Goal: Task Accomplishment & Management: Manage account settings

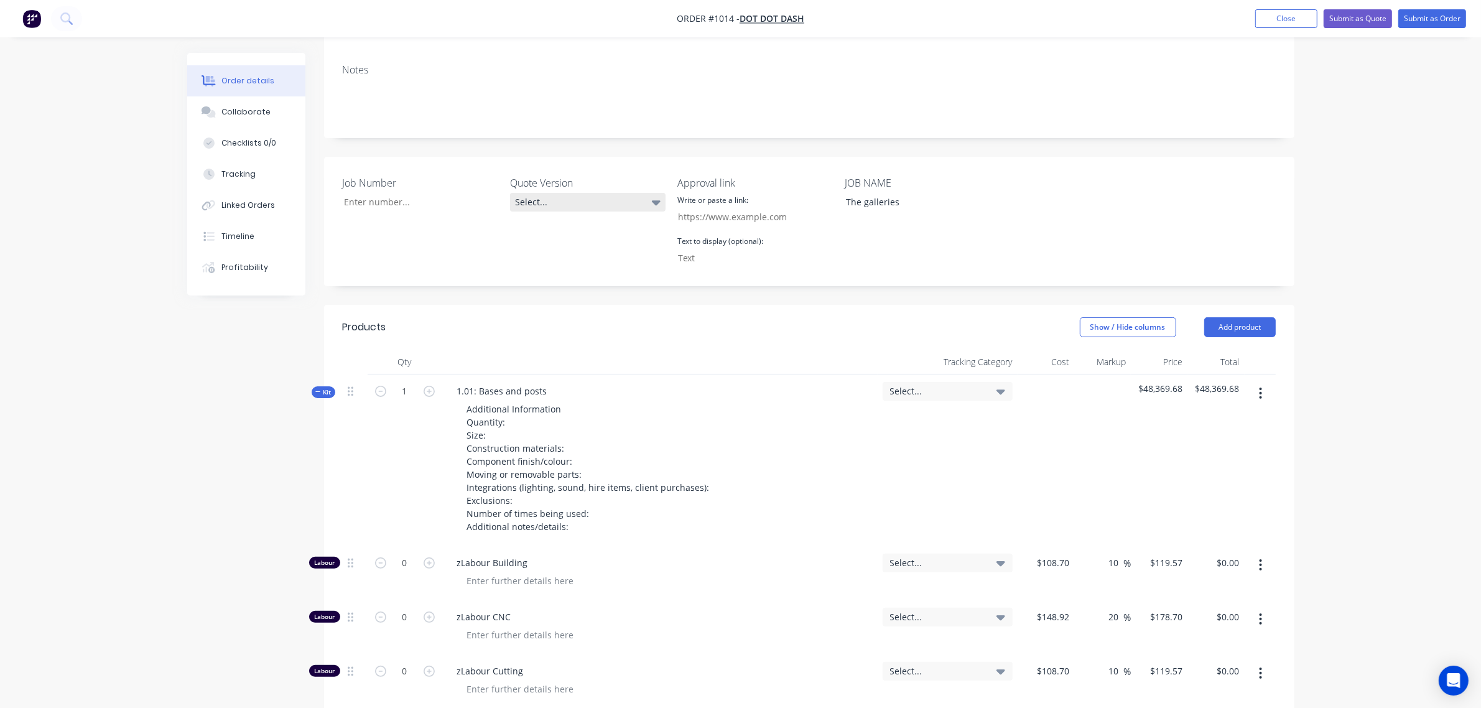
scroll to position [292, 0]
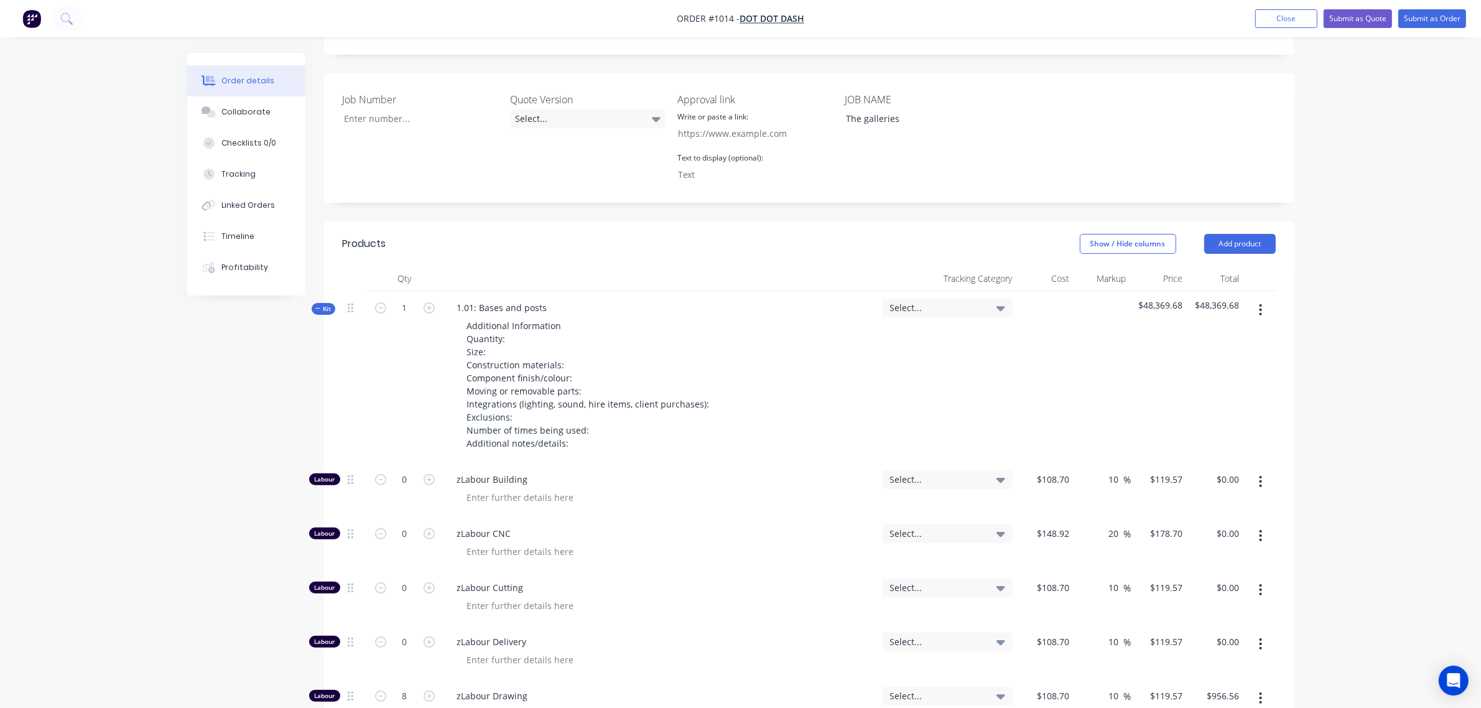
click at [319, 309] on icon "button" at bounding box center [317, 309] width 5 height 1
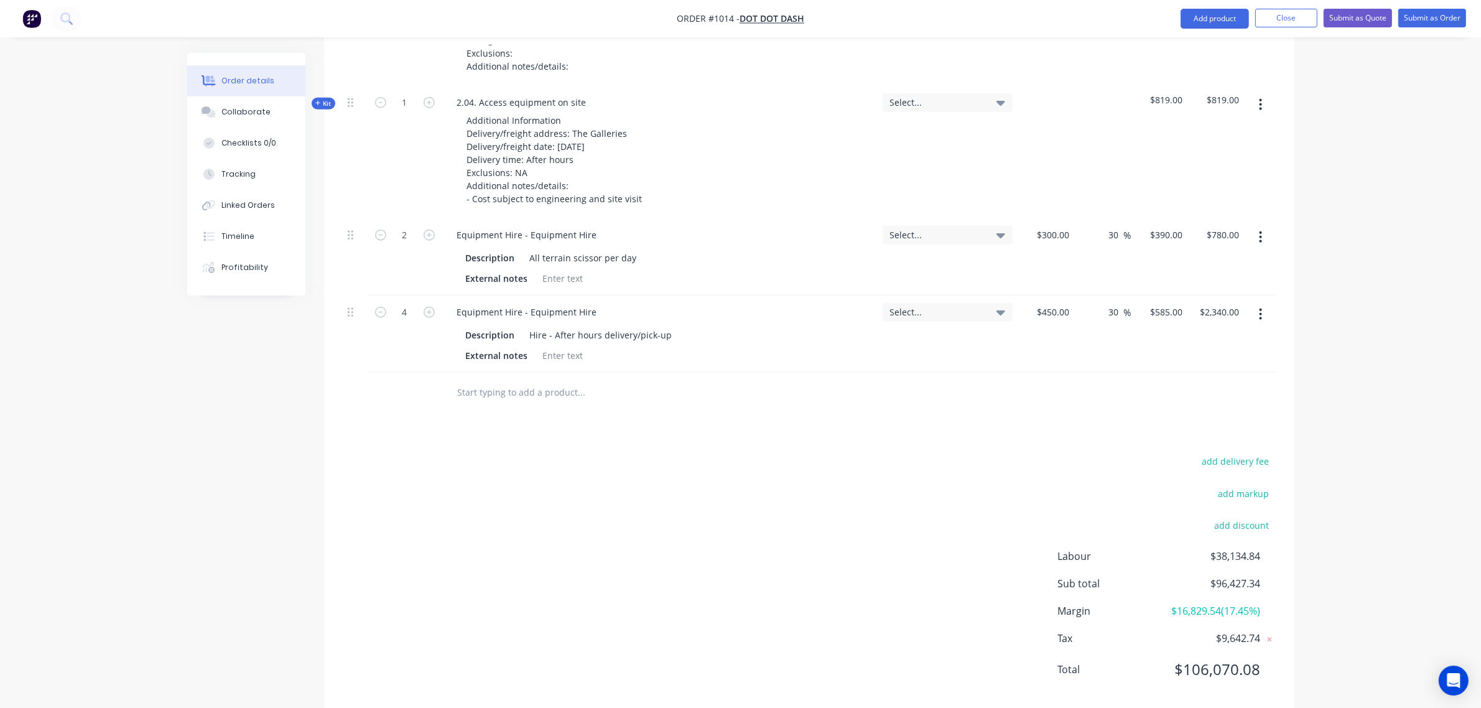
scroll to position [1537, 0]
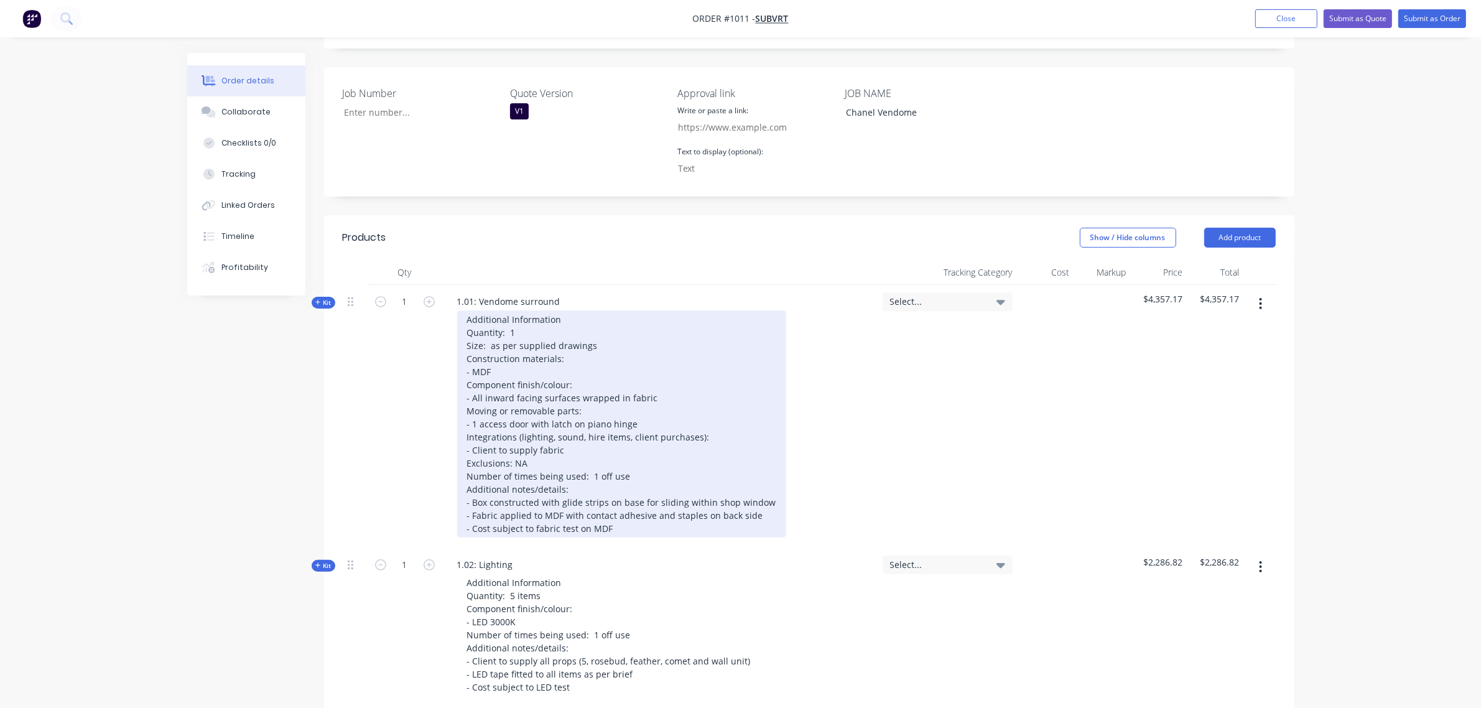
scroll to position [297, 0]
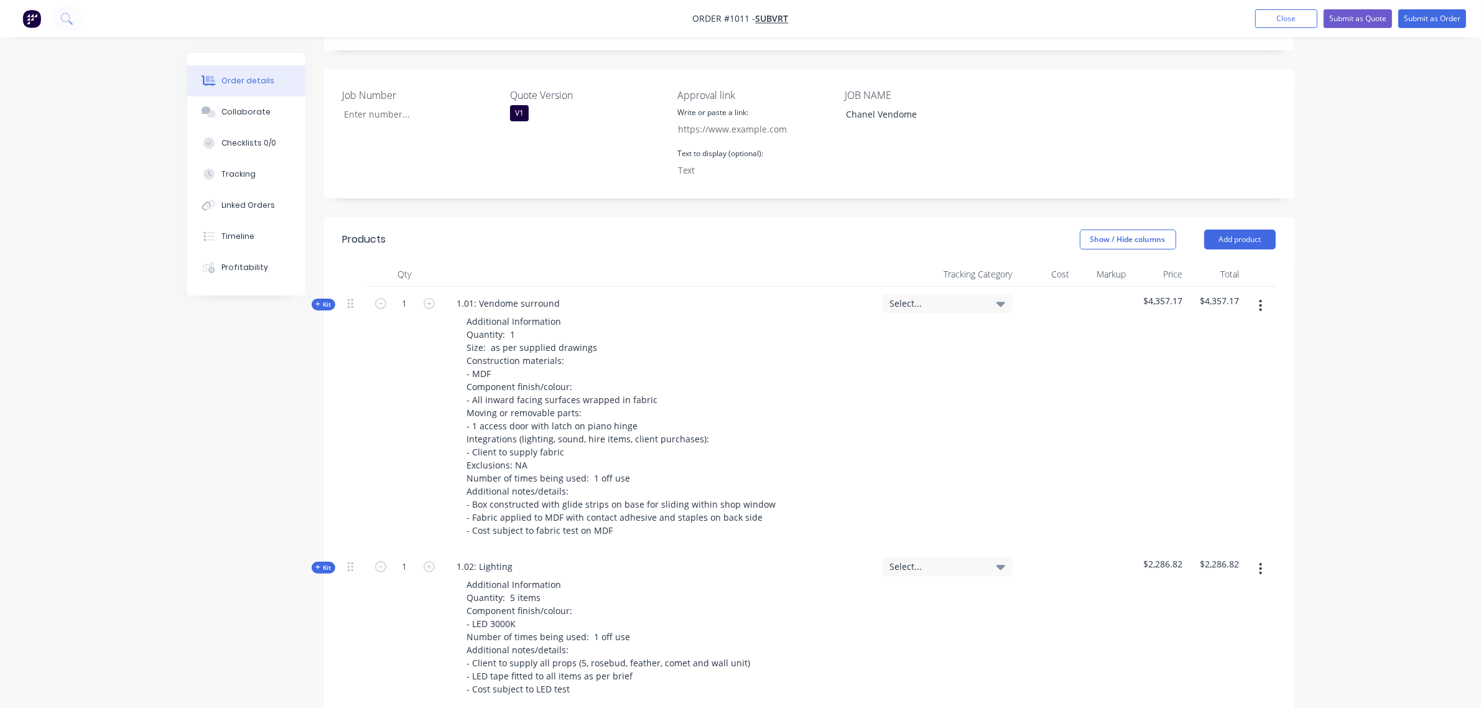
click at [325, 563] on span "Kit" at bounding box center [323, 567] width 16 height 9
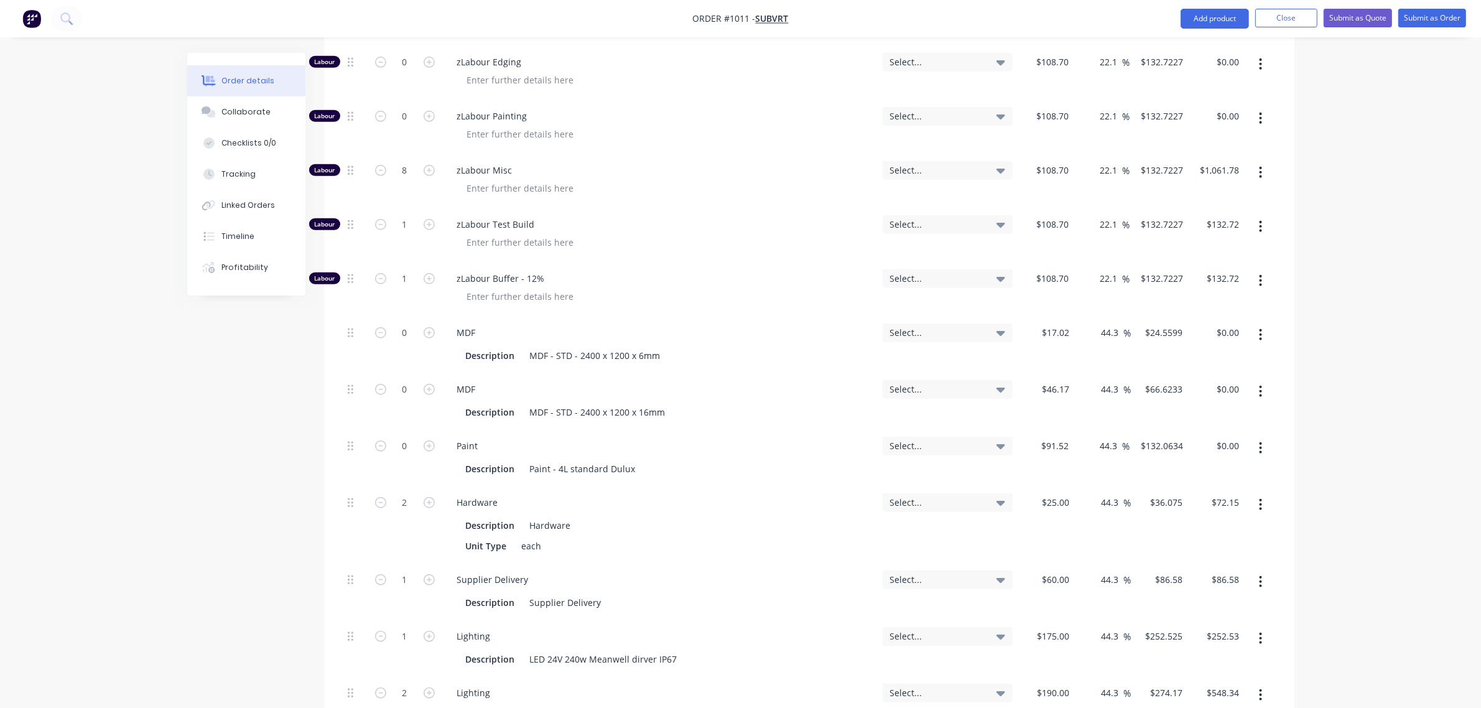
scroll to position [1229, 0]
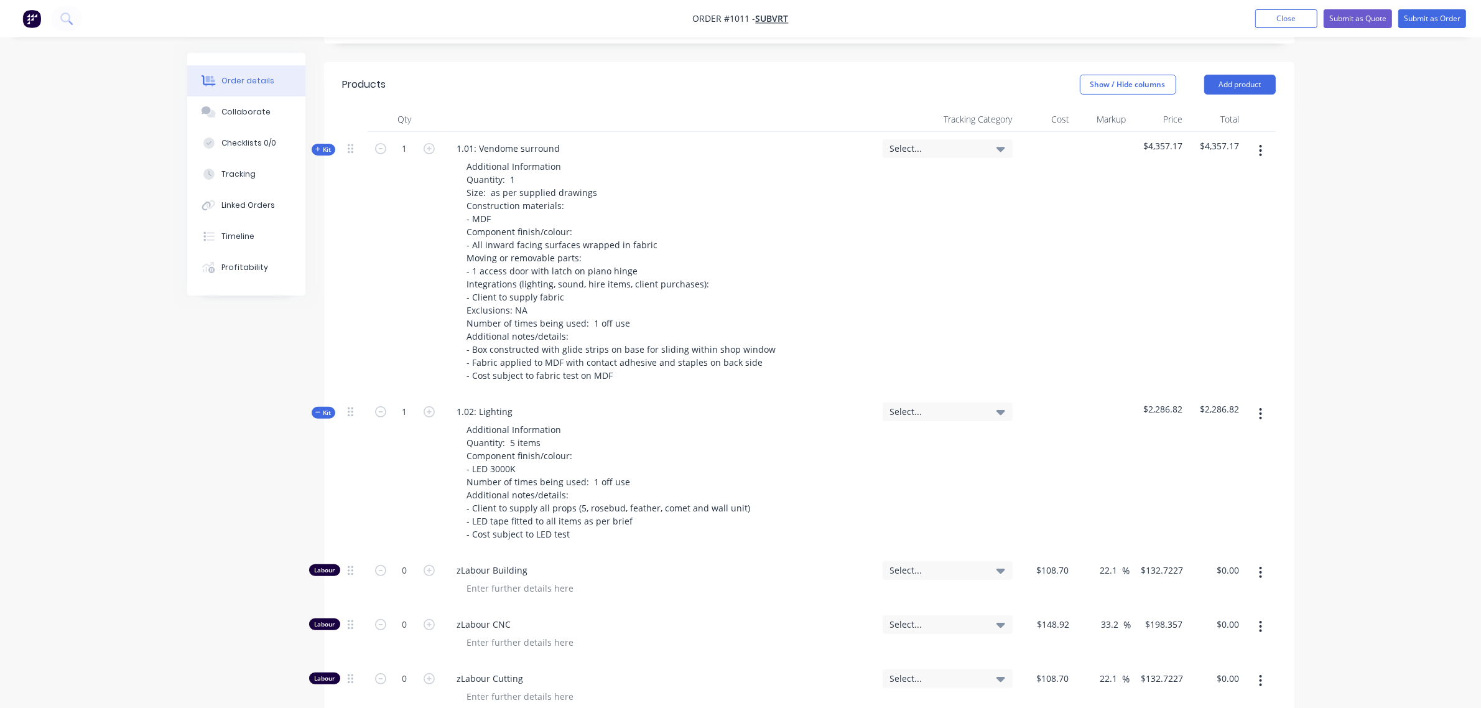
click at [322, 408] on span "Kit" at bounding box center [323, 412] width 16 height 9
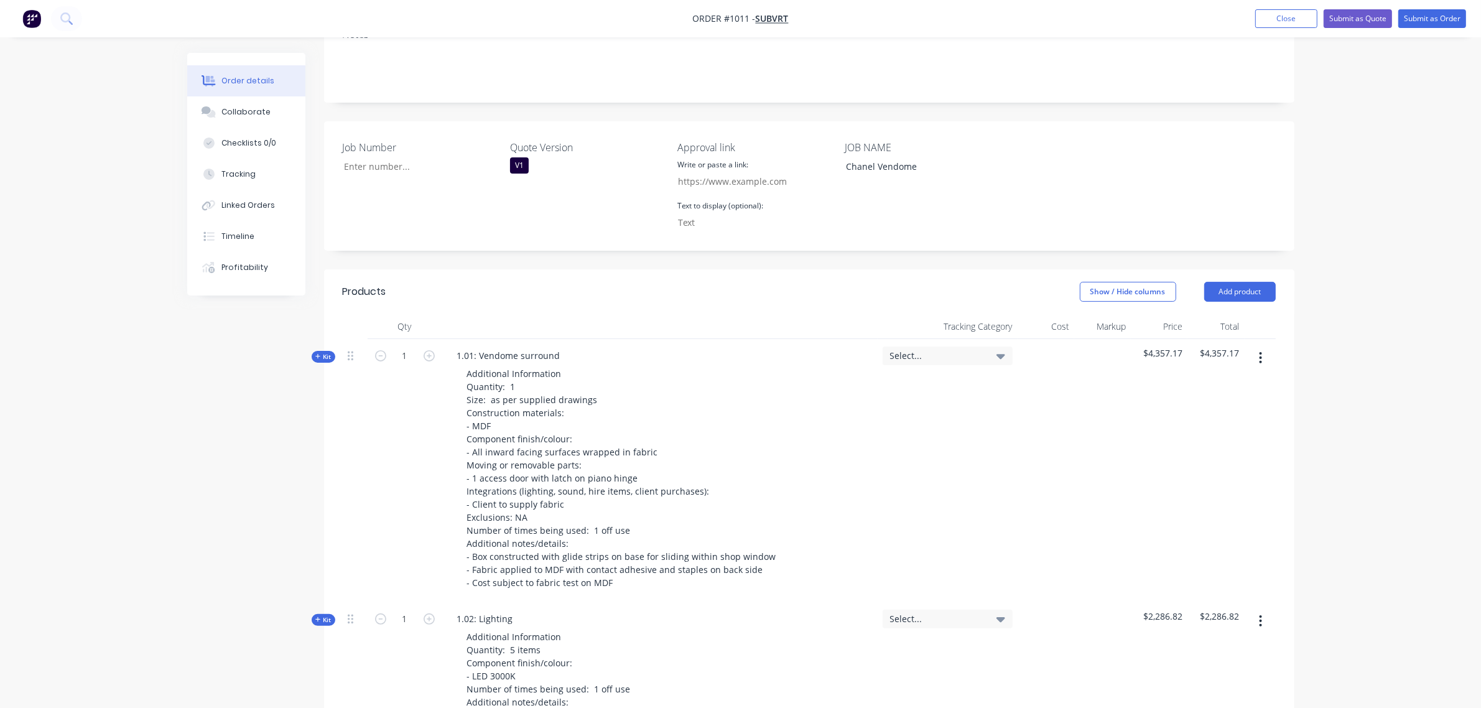
scroll to position [244, 0]
click at [1238, 282] on button "Add product" at bounding box center [1241, 292] width 72 height 20
click at [1209, 489] on div "Notes (External)" at bounding box center [1217, 498] width 96 height 18
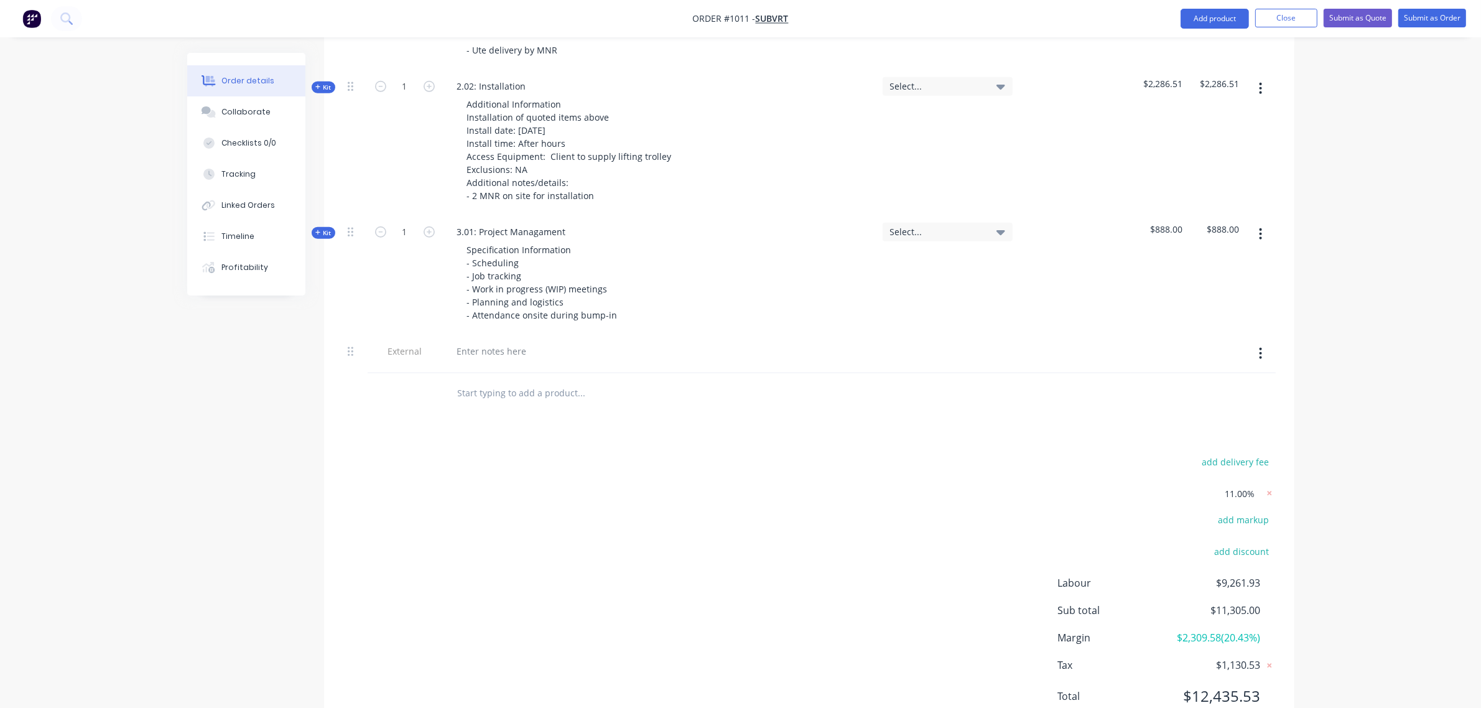
scroll to position [1280, 0]
drag, startPoint x: 1257, startPoint y: 322, endPoint x: 1256, endPoint y: 334, distance: 12.0
click at [1258, 341] on button "button" at bounding box center [1260, 352] width 29 height 22
click at [1211, 376] on div "Duplicate" at bounding box center [1217, 385] width 96 height 18
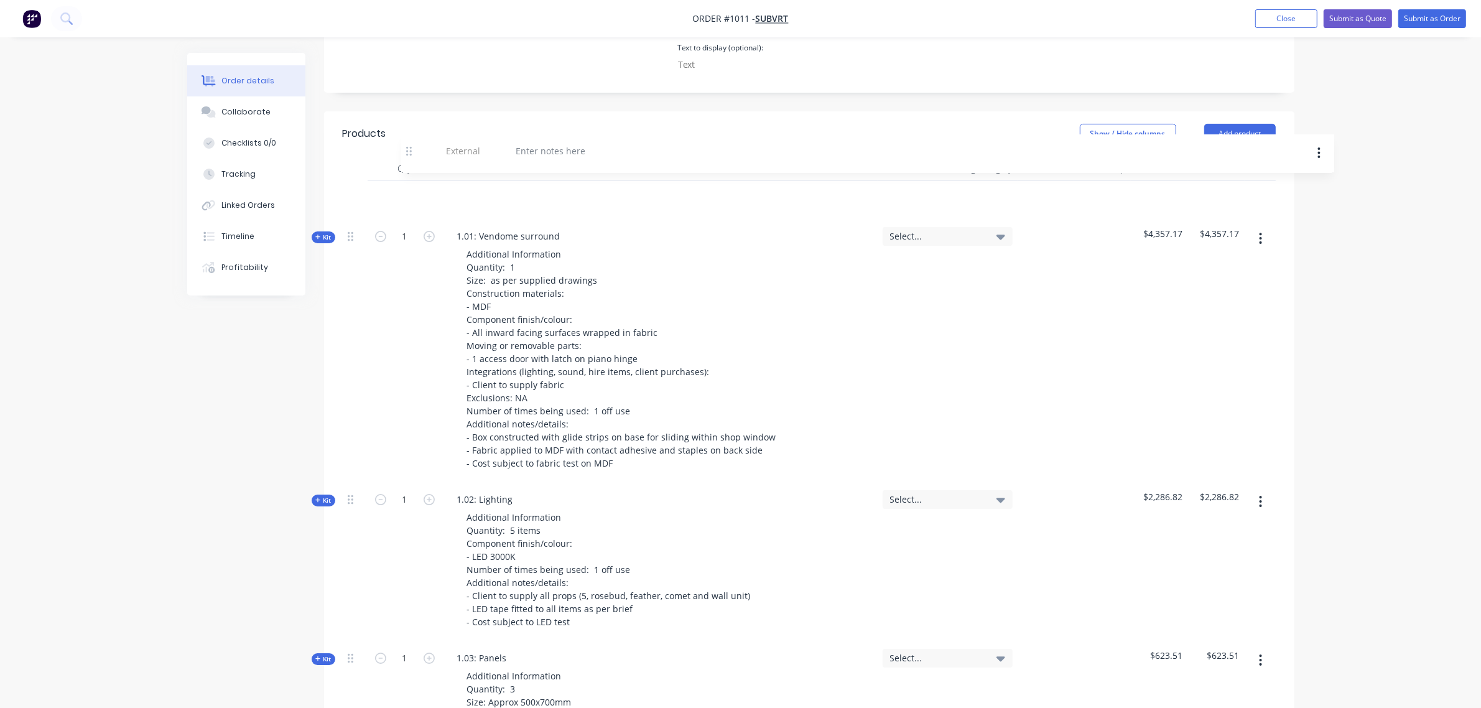
scroll to position [399, 0]
drag, startPoint x: 353, startPoint y: 319, endPoint x: 396, endPoint y: 175, distance: 149.4
click at [510, 192] on div at bounding box center [492, 201] width 90 height 18
paste div
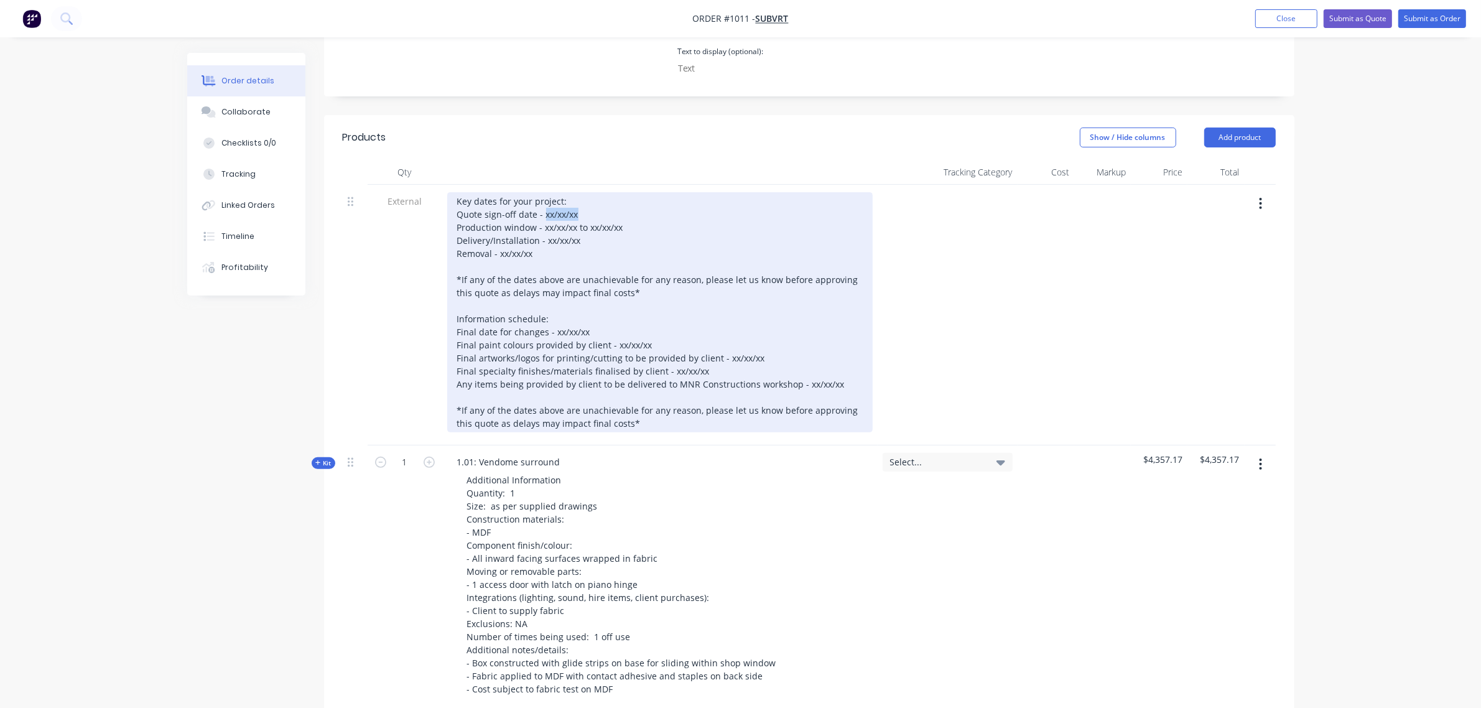
drag, startPoint x: 580, startPoint y: 182, endPoint x: 714, endPoint y: 252, distance: 151.7
click at [543, 192] on div "Key dates for your project: Quote sign-off date - xx/xx/xx Production window - …" at bounding box center [660, 312] width 426 height 240
click at [592, 192] on div "Key dates for your project: Quote sign-off date - 03/10/ Production window - xx…" at bounding box center [660, 312] width 426 height 240
click at [590, 192] on div "Key dates for your project: Quote sign-off date - 03/10/ Production window - xx…" at bounding box center [660, 312] width 426 height 240
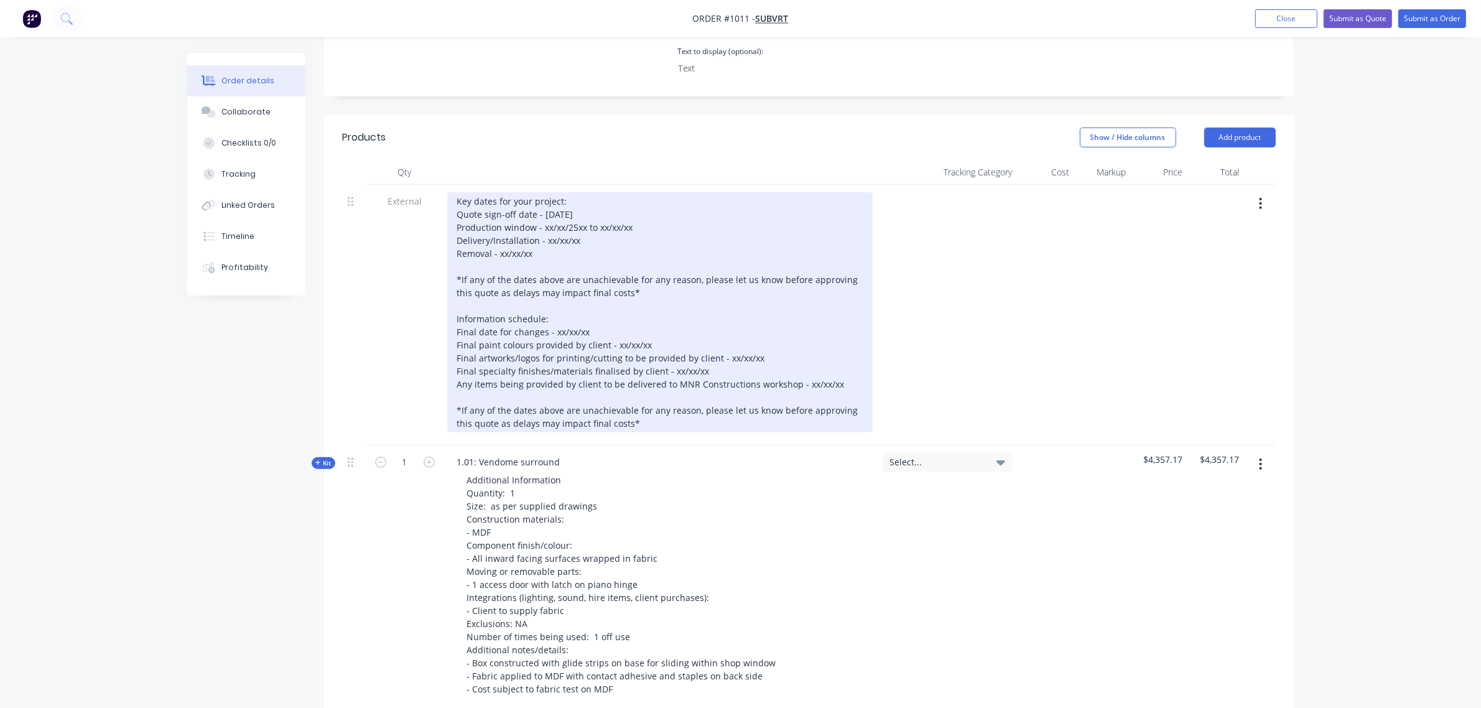
click at [576, 193] on div "Key dates for your project: Quote sign-off date - 03/10/25 Production window - …" at bounding box center [660, 312] width 426 height 240
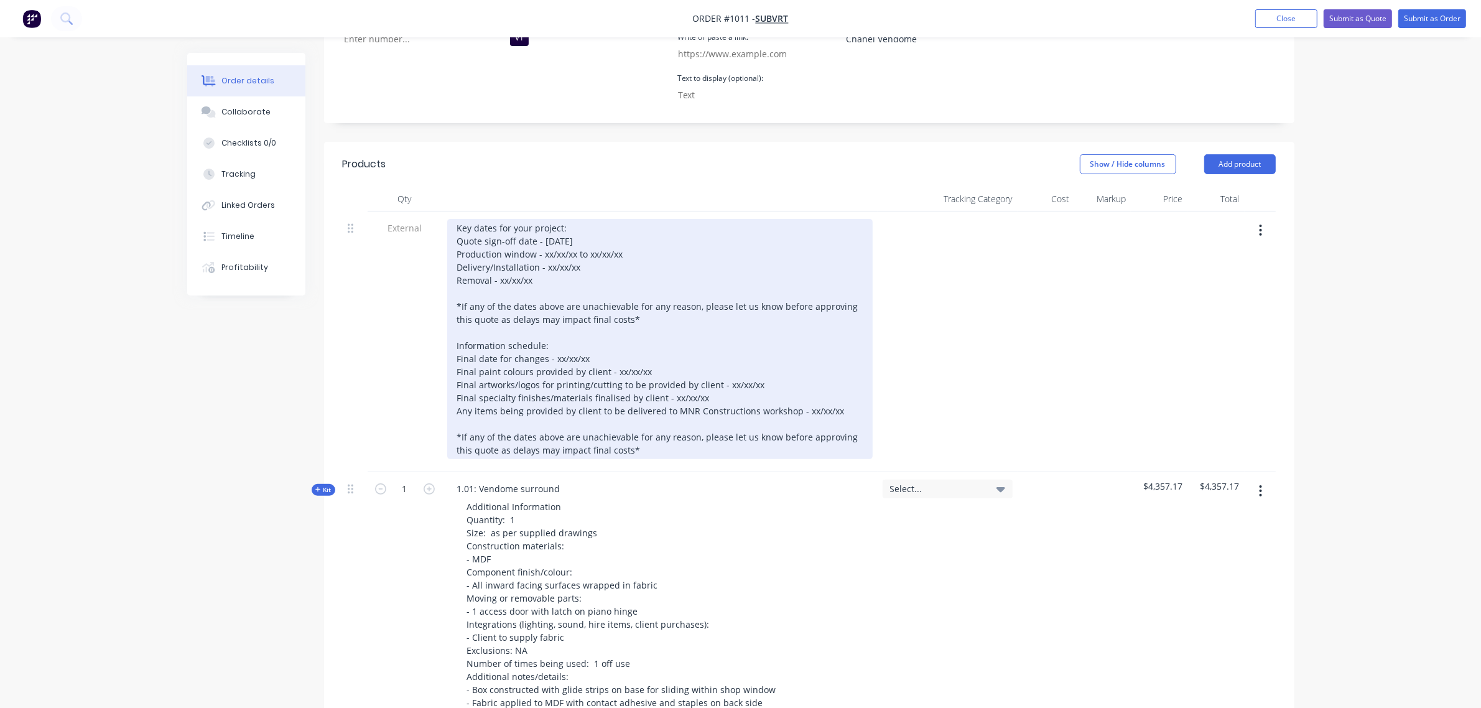
scroll to position [347, 0]
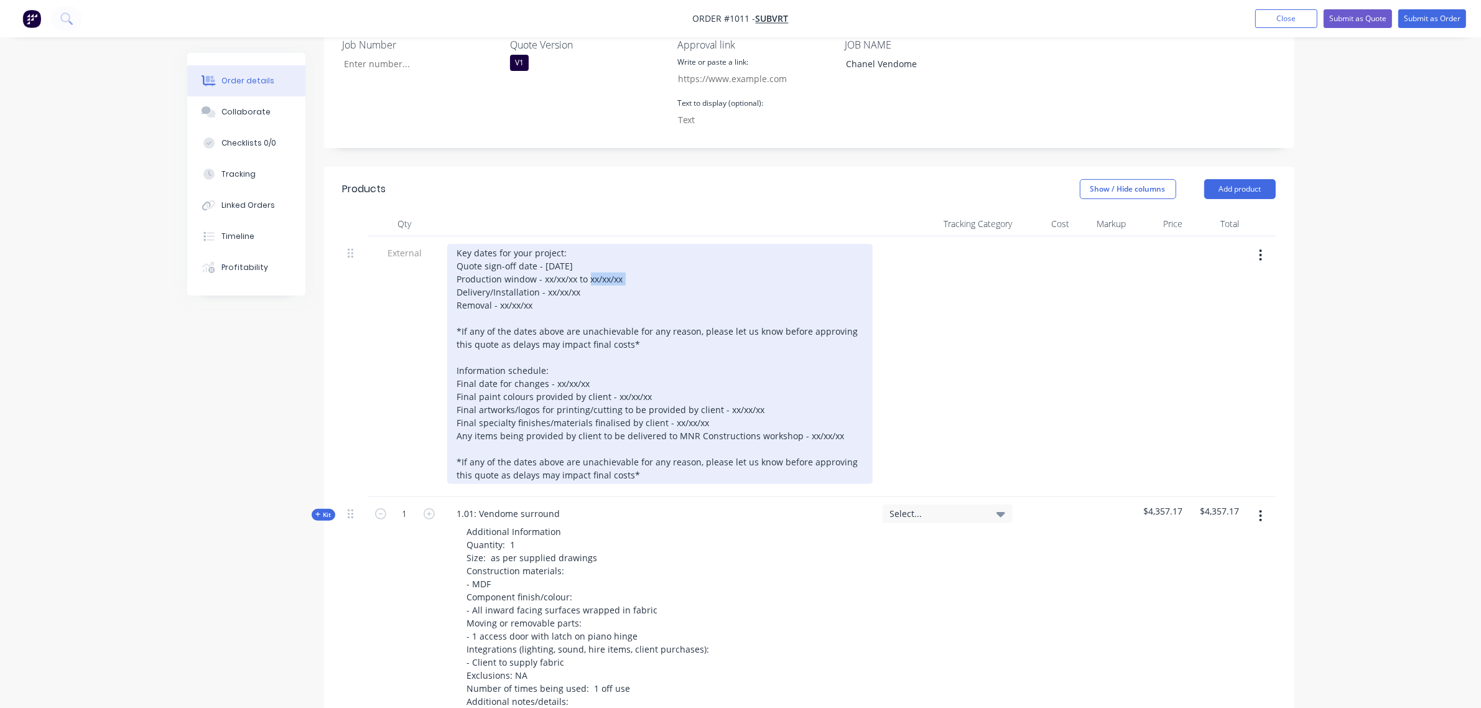
drag, startPoint x: 620, startPoint y: 246, endPoint x: 583, endPoint y: 249, distance: 37.5
click at [583, 249] on div "Key dates for your project: Quote sign-off date - 03/10/25 Production window - …" at bounding box center [660, 364] width 426 height 240
click at [623, 246] on div "Key dates for your project: Quote sign-off date - 03/10/25 Production window - …" at bounding box center [660, 364] width 426 height 240
drag, startPoint x: 624, startPoint y: 247, endPoint x: 543, endPoint y: 247, distance: 80.9
click at [543, 247] on div "Key dates for your project: Quote sign-off date - 03/10/25 Production window - …" at bounding box center [660, 364] width 426 height 240
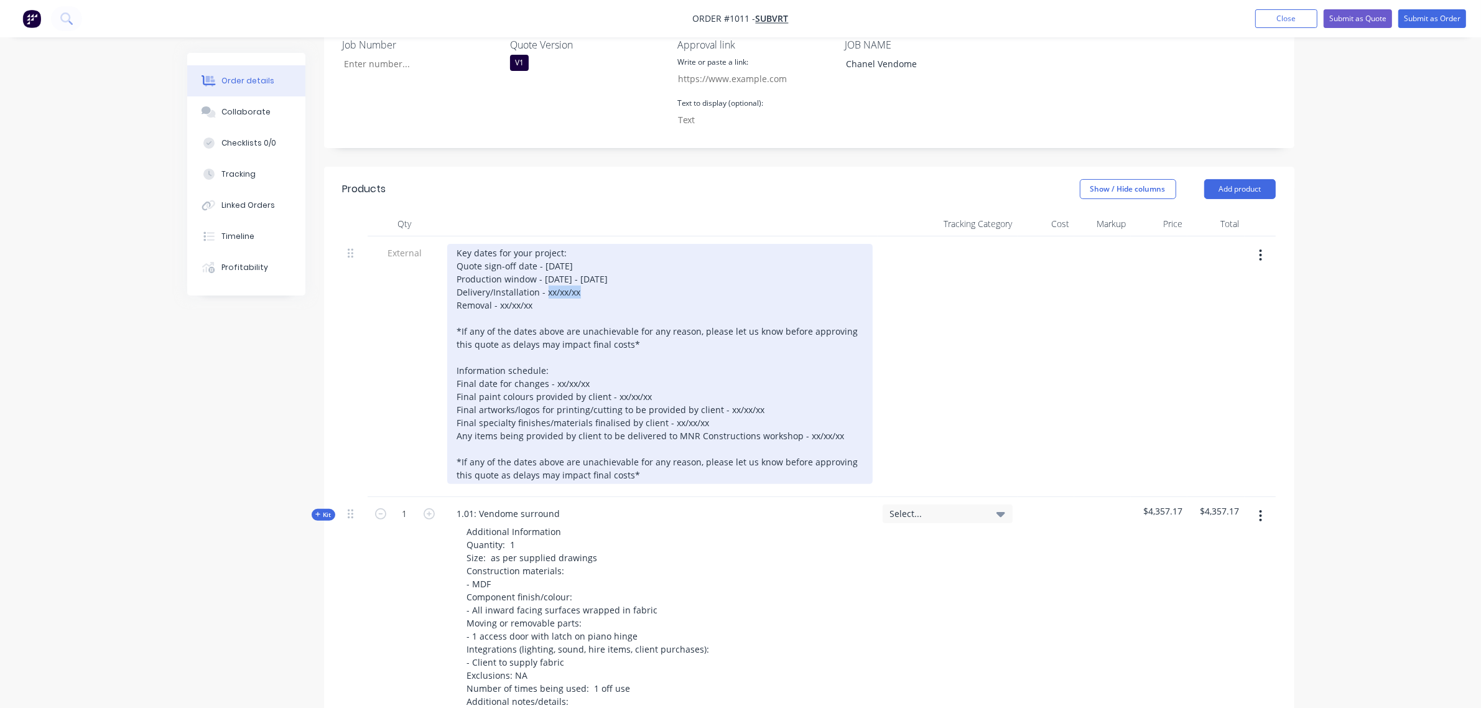
drag, startPoint x: 580, startPoint y: 256, endPoint x: 546, endPoint y: 260, distance: 35.1
click at [546, 260] on div "Key dates for your project: Quote sign-off date - 03/10/25 Production window - …" at bounding box center [660, 364] width 426 height 240
drag, startPoint x: 539, startPoint y: 266, endPoint x: 511, endPoint y: 277, distance: 30.2
click at [511, 277] on div "Key dates for your project: Quote sign-off date - 03/10/25 Production window - …" at bounding box center [660, 364] width 426 height 240
click at [536, 278] on div "Key dates for your project: Quote sign-off date - 03/10/25 Production window - …" at bounding box center [660, 364] width 426 height 240
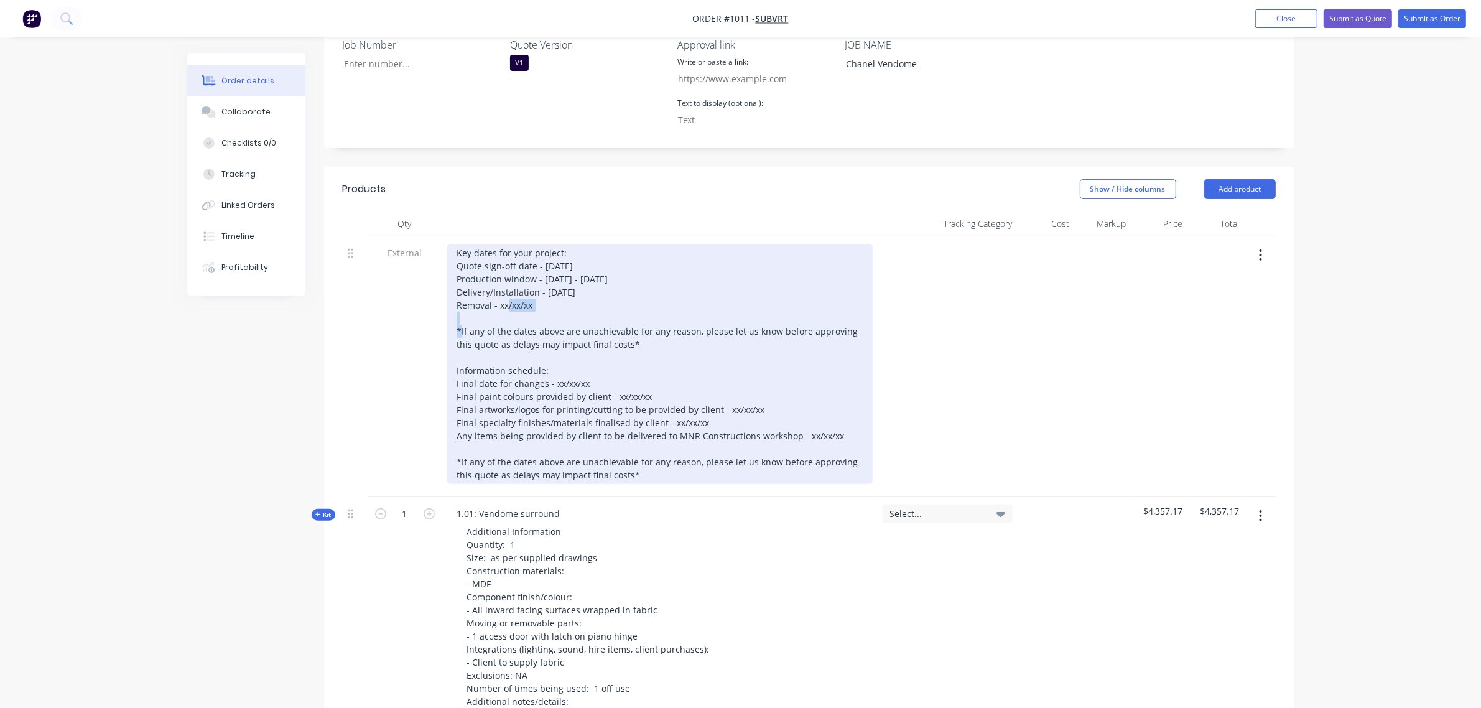
drag, startPoint x: 536, startPoint y: 277, endPoint x: 501, endPoint y: 271, distance: 35.9
click at [501, 271] on div "Key dates for your project: Quote sign-off date - 03/10/25 Production window - …" at bounding box center [660, 364] width 426 height 240
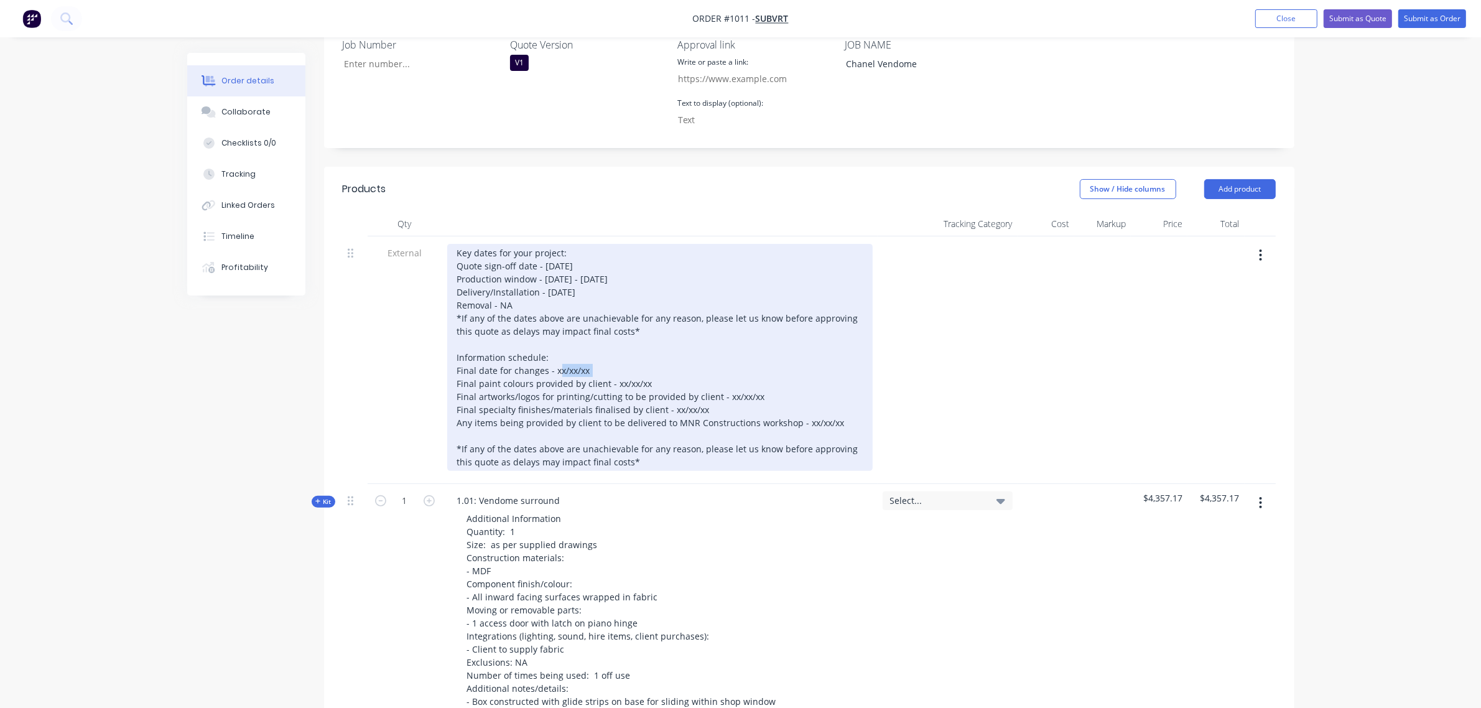
drag, startPoint x: 602, startPoint y: 350, endPoint x: 555, endPoint y: 355, distance: 46.9
click at [555, 355] on div "Key dates for your project: Quote sign-off date - 03/10/25 Production window - …" at bounding box center [660, 357] width 426 height 227
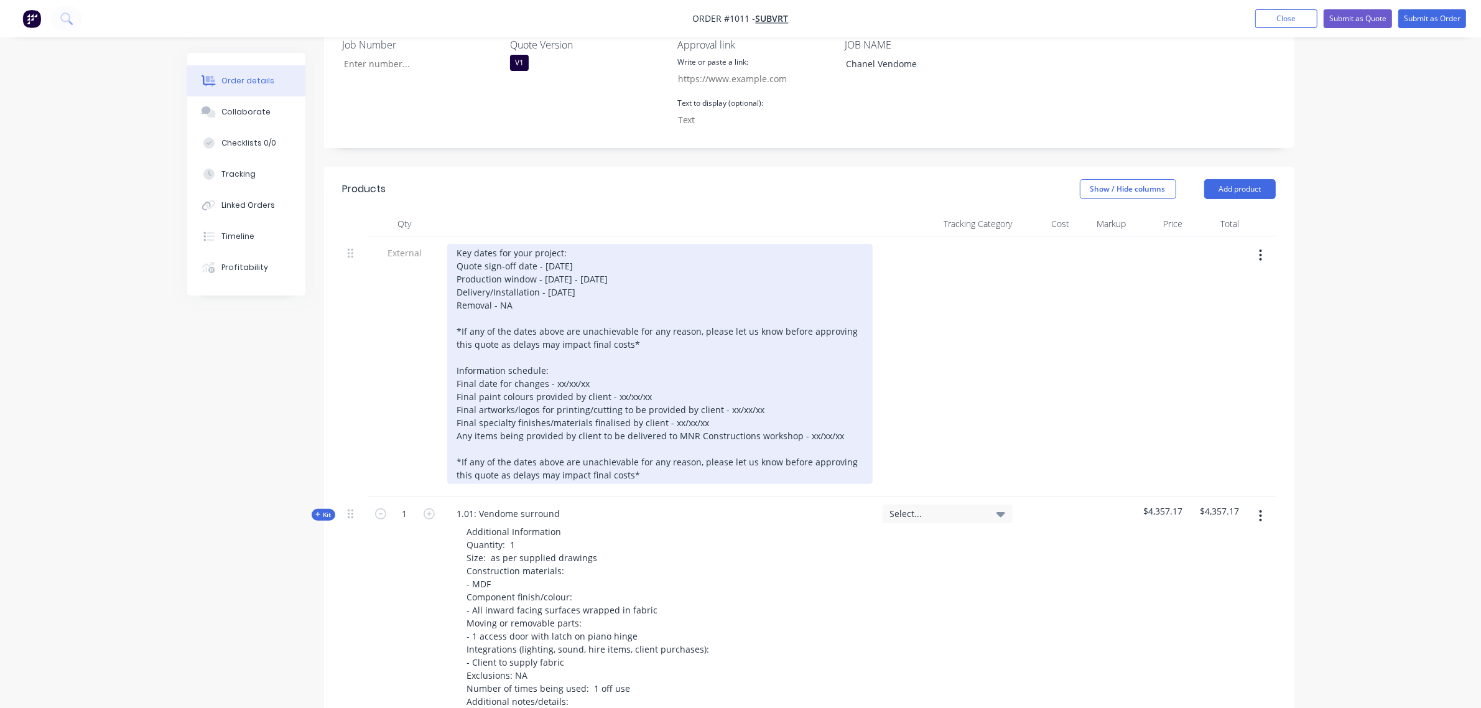
drag, startPoint x: 605, startPoint y: 352, endPoint x: 596, endPoint y: 352, distance: 9.3
click at [605, 352] on div "Key dates for your project: Quote sign-off date - 03/10/25 Production window - …" at bounding box center [660, 364] width 426 height 240
drag, startPoint x: 592, startPoint y: 352, endPoint x: 556, endPoint y: 352, distance: 36.1
click at [554, 353] on div "Key dates for your project: Quote sign-off date - 03/10/25 Production window - …" at bounding box center [660, 364] width 426 height 240
drag, startPoint x: 650, startPoint y: 363, endPoint x: 610, endPoint y: 365, distance: 39.9
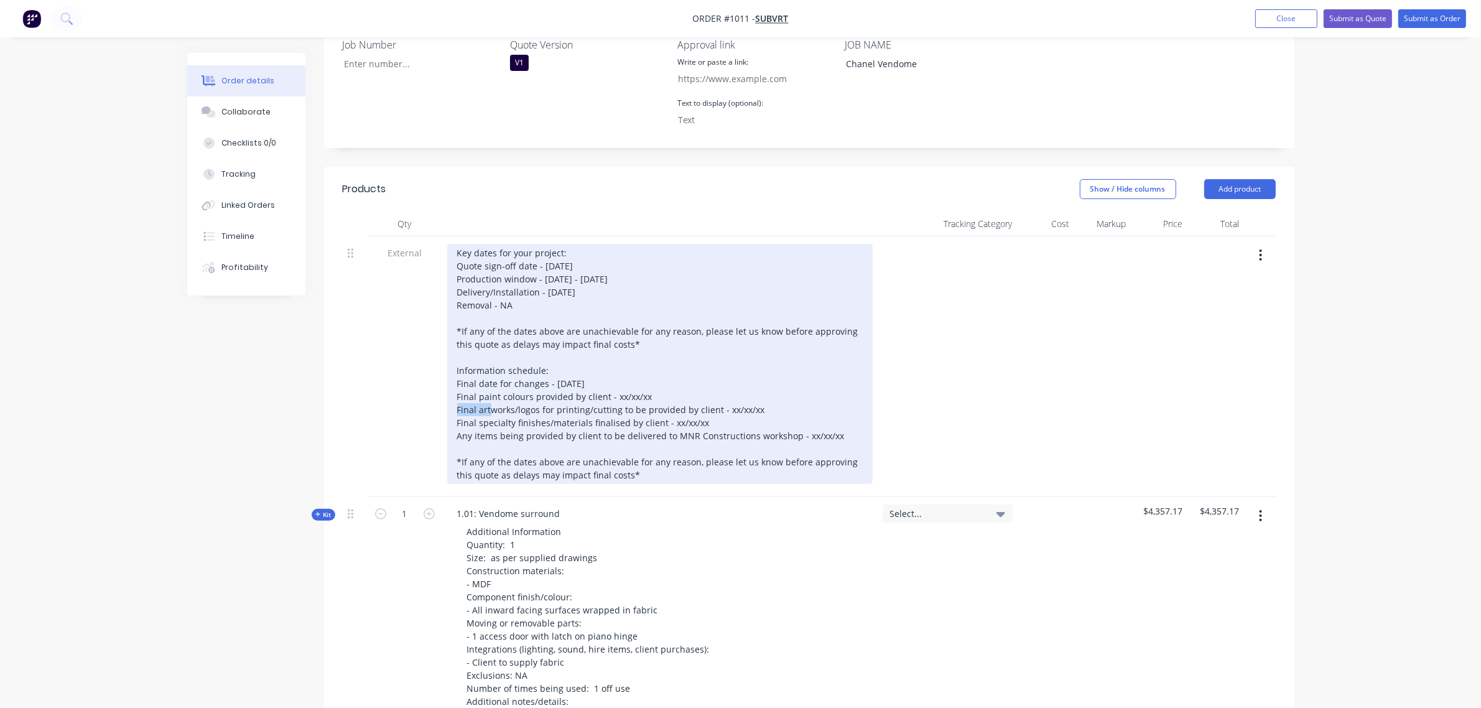
click at [610, 365] on div "Key dates for your project: Quote sign-off date - 03/10/25 Production window - …" at bounding box center [660, 364] width 426 height 240
drag, startPoint x: 726, startPoint y: 388, endPoint x: 723, endPoint y: 381, distance: 7.5
click at [723, 381] on div "Key dates for your project: Quote sign-off date - 03/10/25 Production window - …" at bounding box center [660, 364] width 426 height 240
drag, startPoint x: 703, startPoint y: 391, endPoint x: 669, endPoint y: 386, distance: 33.9
click at [669, 386] on div "Key dates for your project: Quote sign-off date - 03/10/25 Production window - …" at bounding box center [660, 364] width 426 height 240
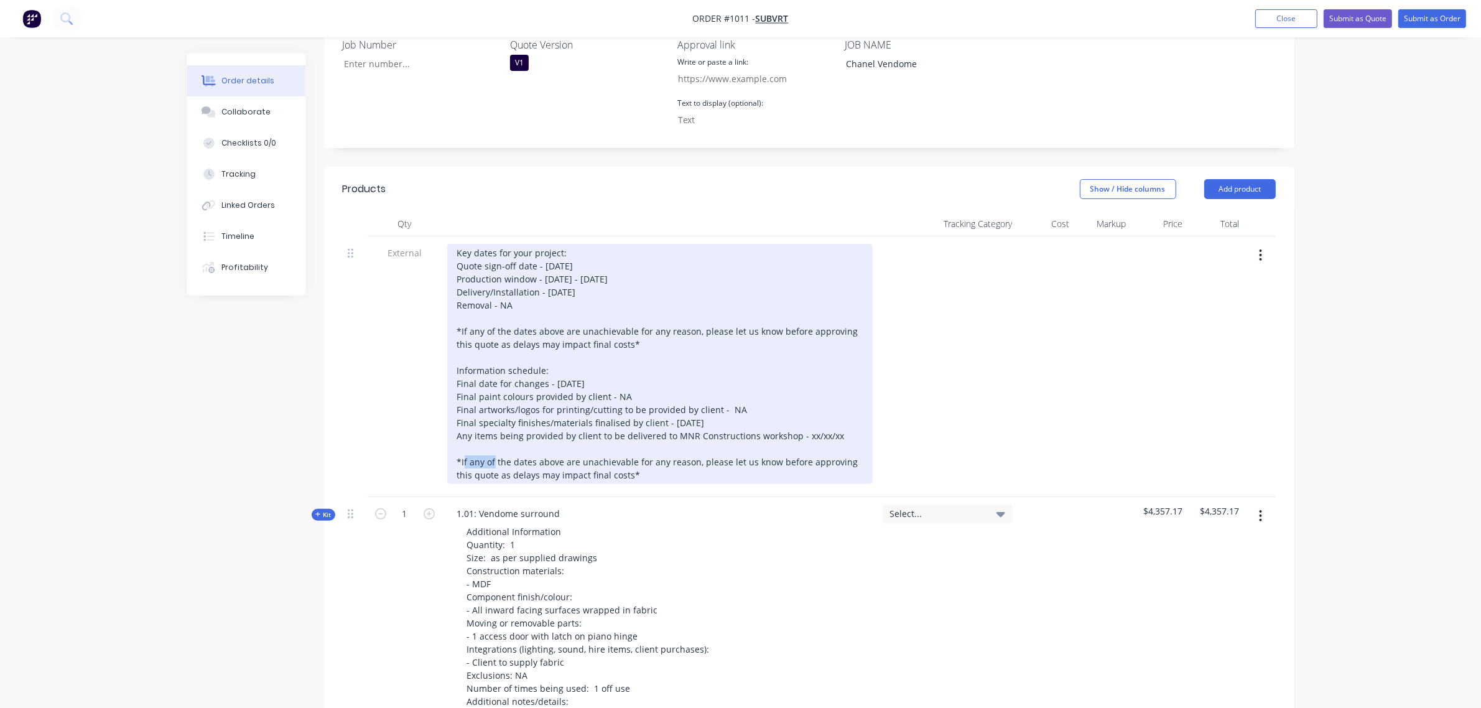
drag, startPoint x: 837, startPoint y: 404, endPoint x: 801, endPoint y: 406, distance: 36.7
click at [801, 406] on div "Key dates for your project: Quote sign-off date - 03/10/25 Production window - …" at bounding box center [660, 364] width 426 height 240
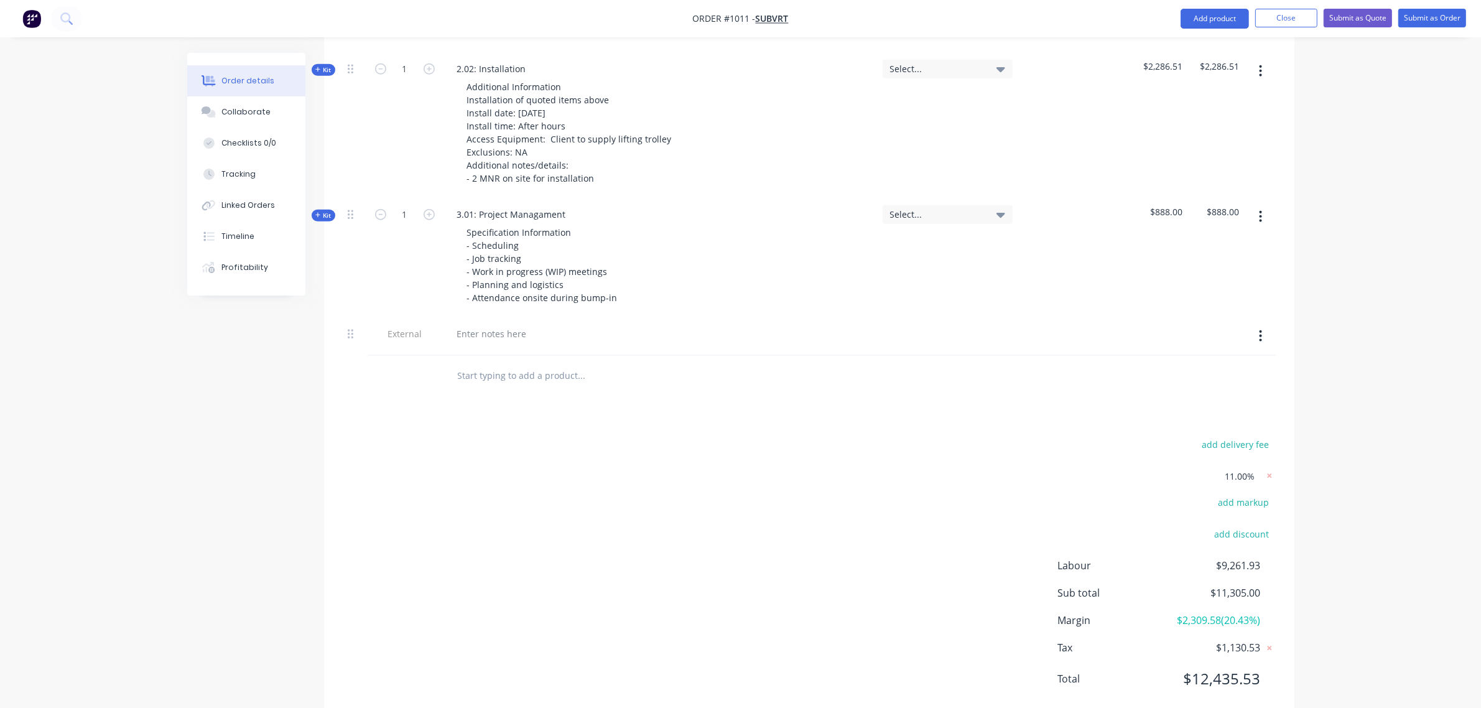
scroll to position [1559, 0]
click at [523, 324] on div at bounding box center [492, 333] width 90 height 18
paste div
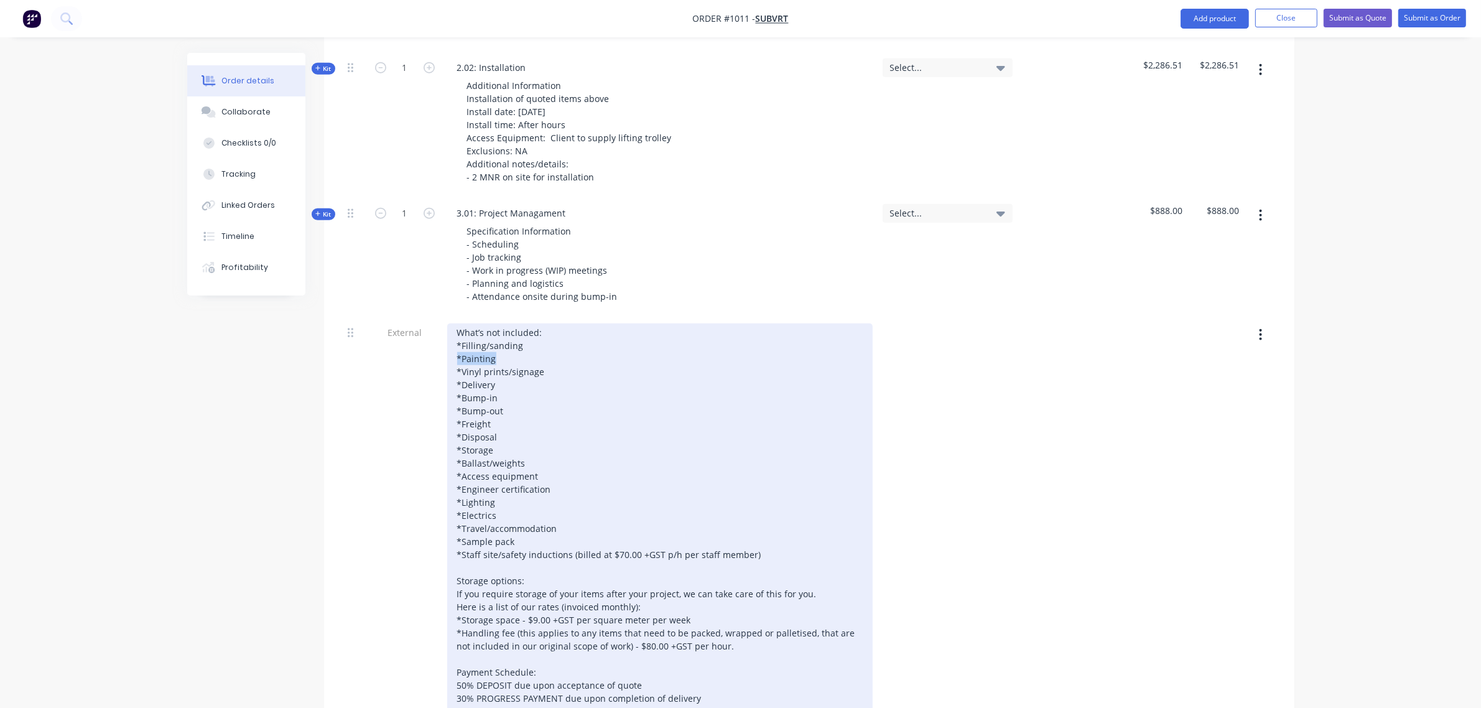
drag, startPoint x: 497, startPoint y: 330, endPoint x: 452, endPoint y: 324, distance: 44.5
click at [452, 324] on div "What’s not included: *Filling/sanding *Painting *Vinyl prints/signage *Delivery…" at bounding box center [660, 522] width 426 height 397
click at [513, 334] on div "What’s not included: *Filling/sanding *Painting *Vinyl prints/signage *Delivery…" at bounding box center [660, 522] width 426 height 397
drag, startPoint x: 487, startPoint y: 325, endPoint x: 453, endPoint y: 320, distance: 34.5
click at [453, 324] on div "What’s not included: *Filling/sanding *Painting *Vinyl prints/signage *Delivery…" at bounding box center [660, 522] width 426 height 397
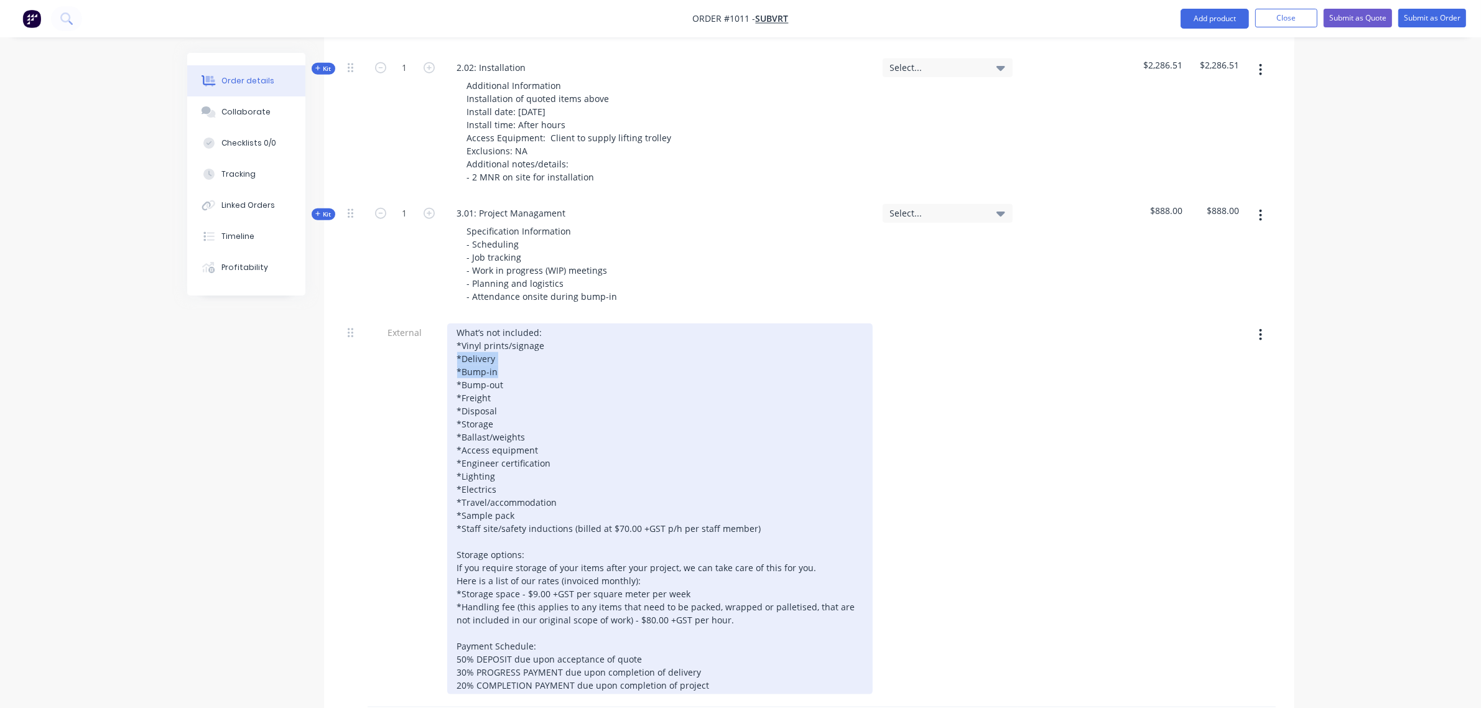
drag, startPoint x: 502, startPoint y: 345, endPoint x: 456, endPoint y: 329, distance: 49.0
click at [456, 329] on div "What’s not included: *Vinyl prints/signage *Delivery *Bump-in *Bump-out *Freigh…" at bounding box center [660, 509] width 426 height 371
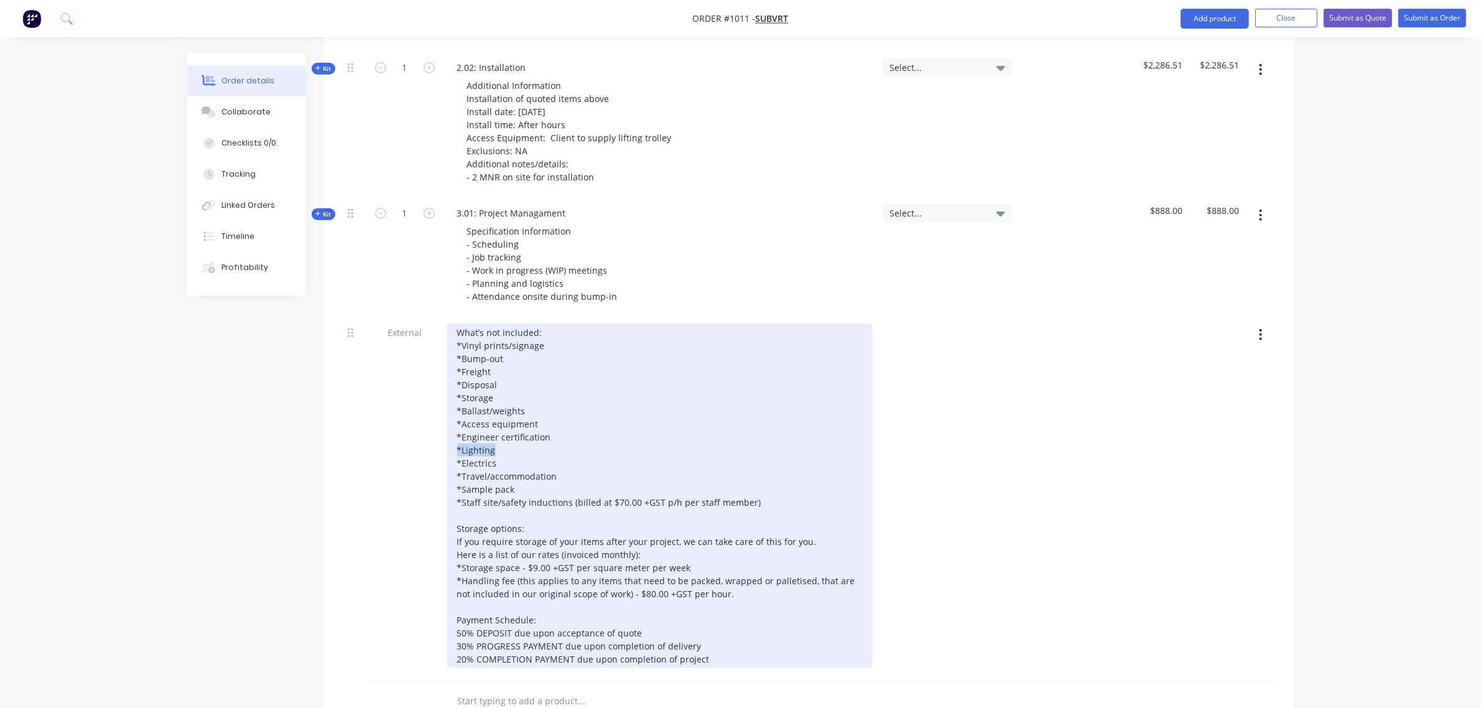
drag, startPoint x: 500, startPoint y: 419, endPoint x: 450, endPoint y: 423, distance: 50.0
click at [450, 423] on div "What’s not included: *Vinyl prints/signage *Bump-out *Freight *Disposal *Storag…" at bounding box center [660, 496] width 426 height 345
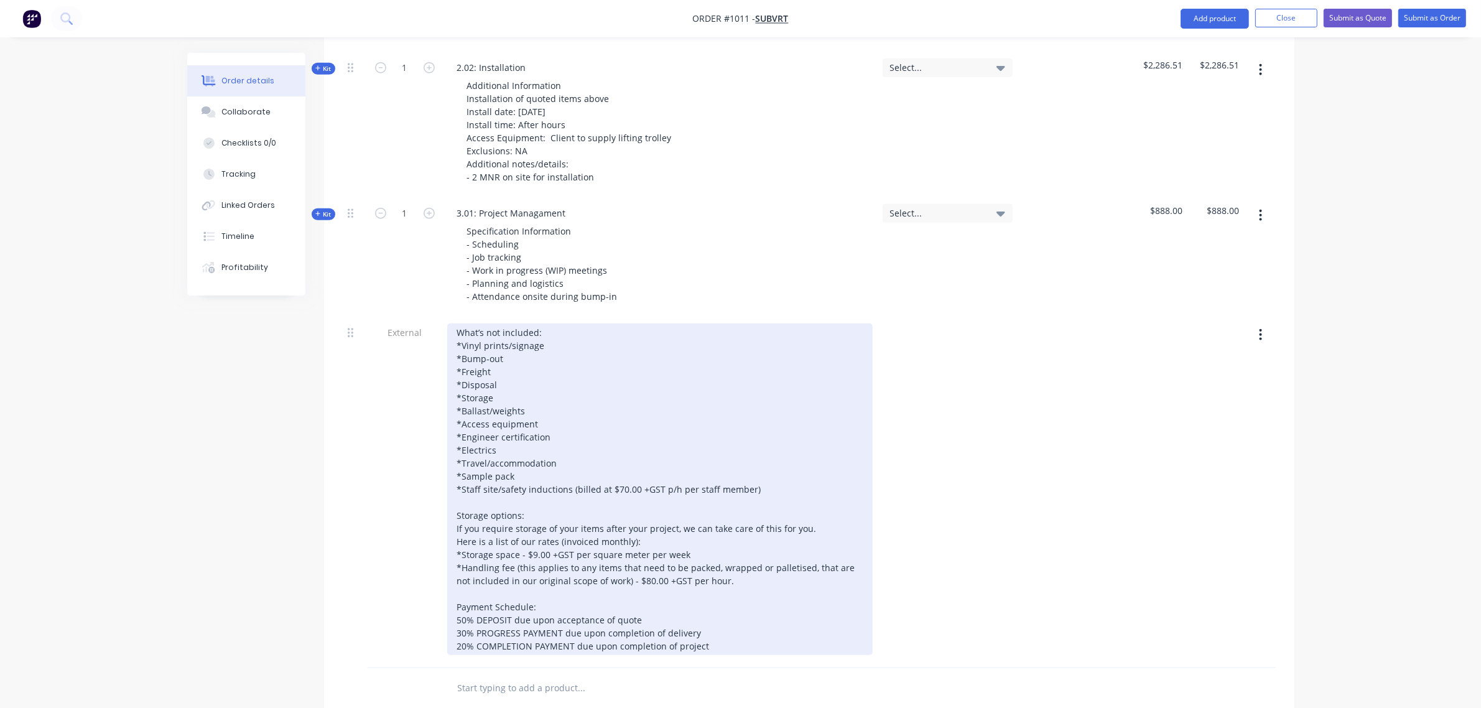
click at [504, 417] on div "What’s not included: *Vinyl prints/signage *Bump-out *Freight *Disposal *Storag…" at bounding box center [660, 490] width 426 height 332
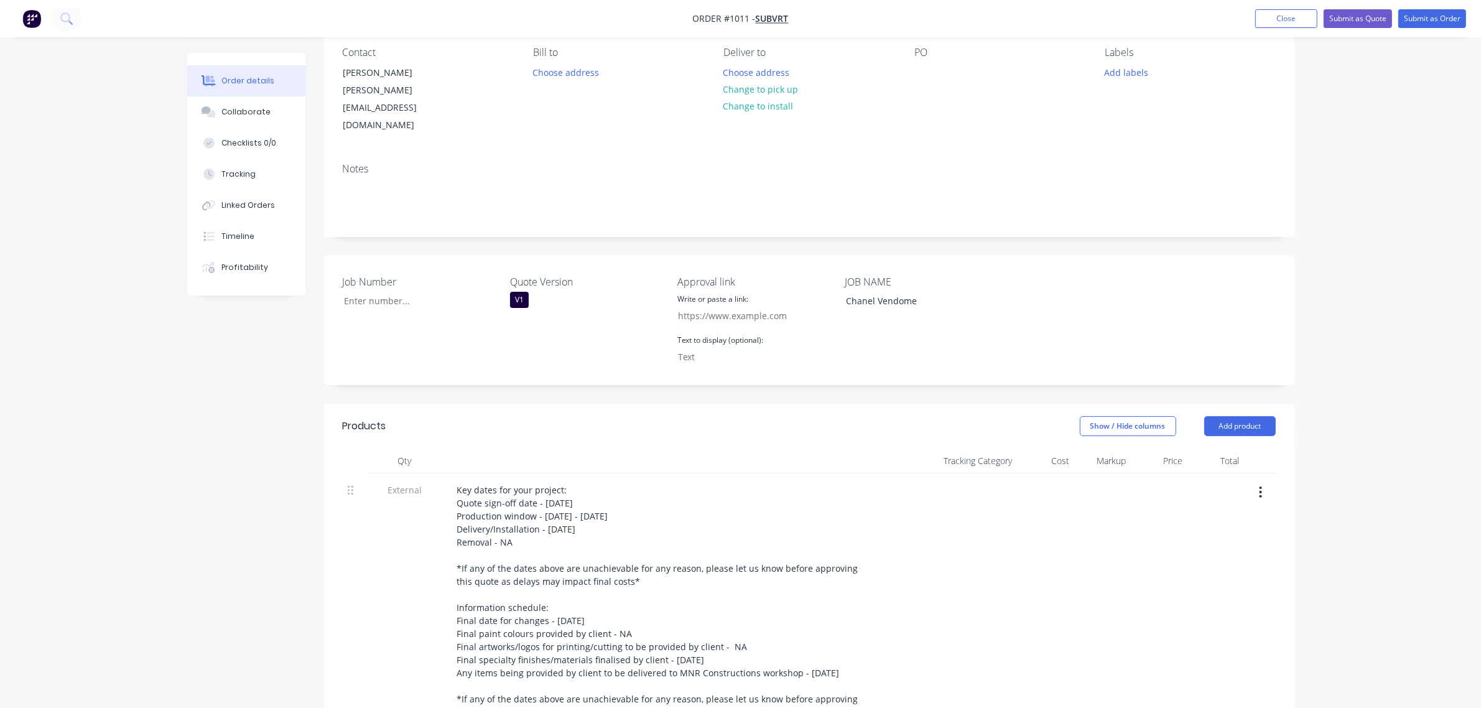
scroll to position [110, 0]
click at [702, 307] on input "Job Number" at bounding box center [745, 316] width 148 height 19
paste input "https://c3y8u.share.hsforms.com/2LPry2ciFQyq8gvjBDsrbpQ?quoteid=XXvXX"
click at [798, 307] on input "https://c3y8u.share.hsforms.com/2LPry2ciFQyq8gvjBDsrbpQ?quoteid=XXvXX" at bounding box center [745, 316] width 148 height 19
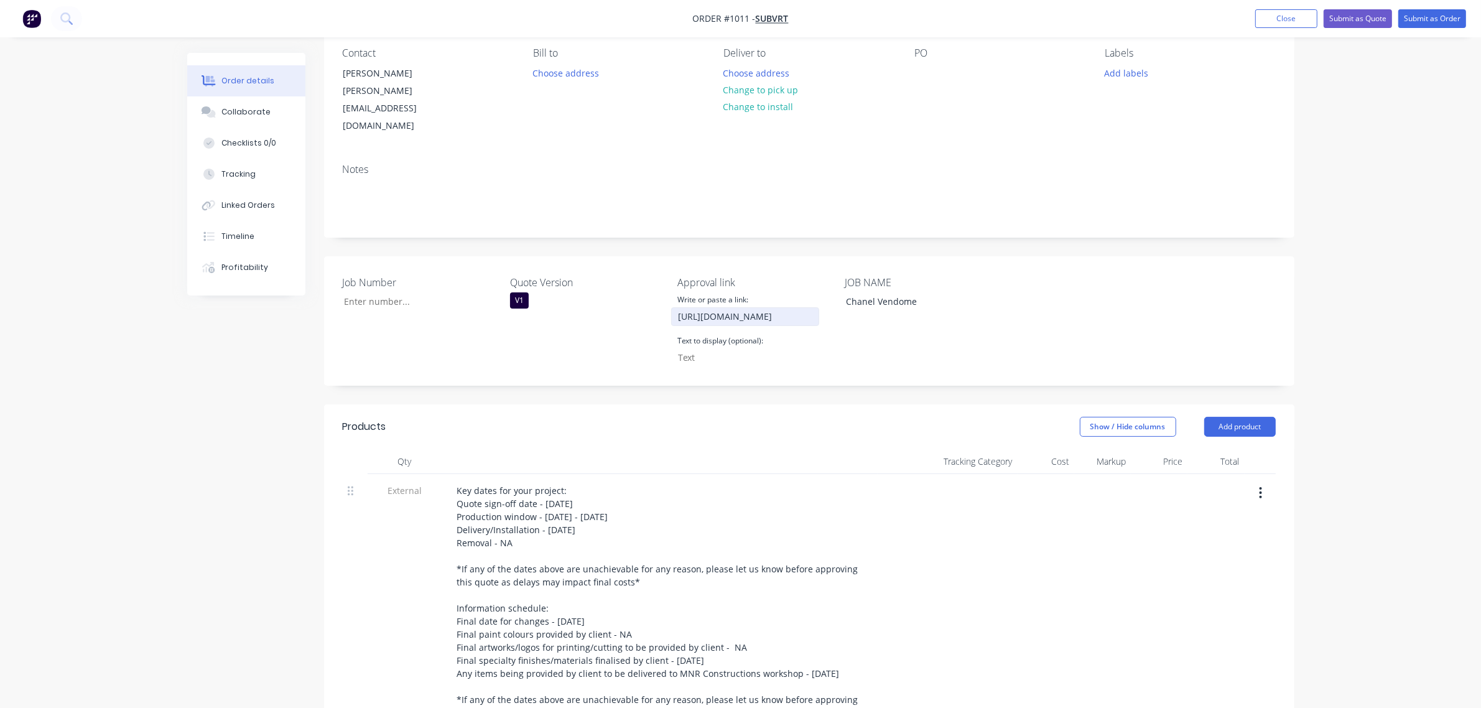
scroll to position [0, 181]
type input "https://c3y8u.share.hsforms.com/2LPry2ciFQyq8gvjBDsrbpQ?quoteid=1011v1"
click at [708, 348] on input "Job Number" at bounding box center [745, 357] width 148 height 19
paste input "CLICK HERE TO APPROVE QUOTE"
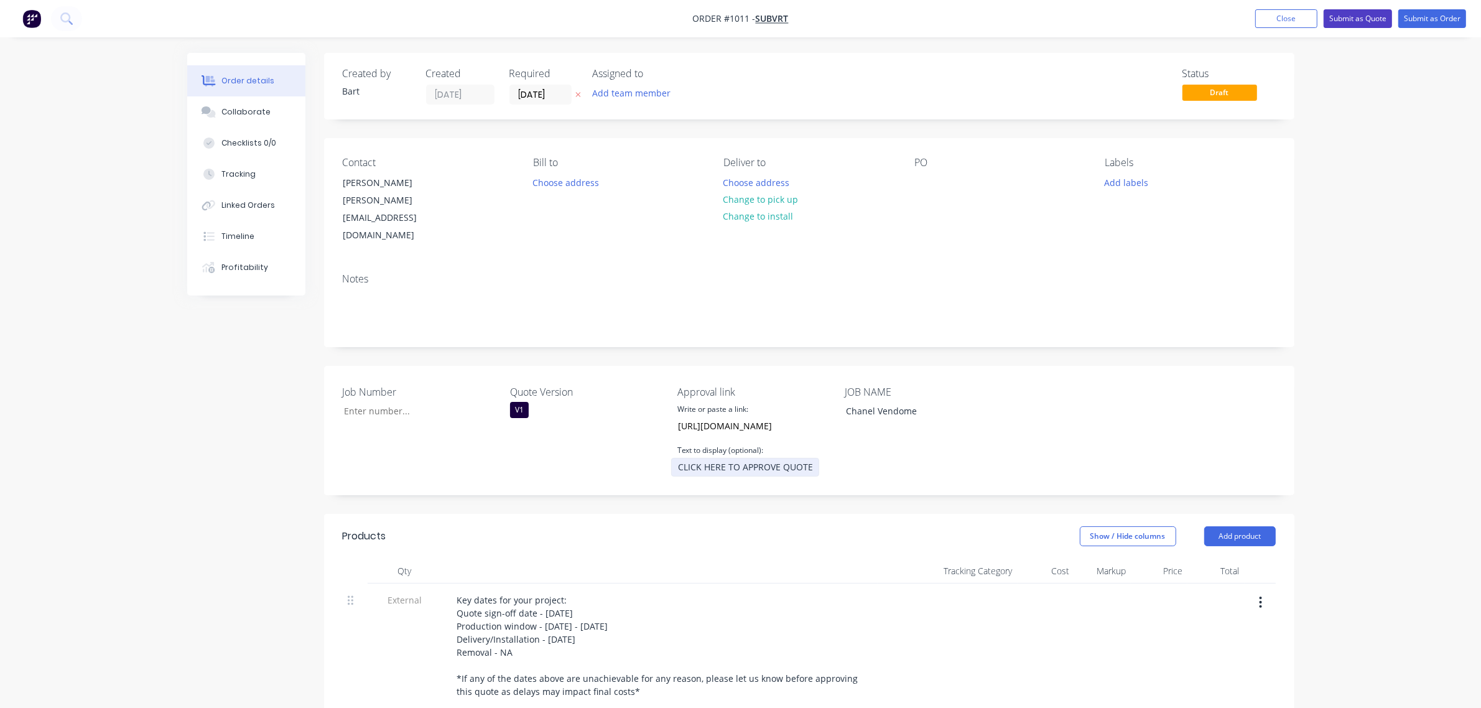
type input "CLICK HERE TO APPROVE QUOTE"
click at [1352, 20] on button "Submit as Quote" at bounding box center [1358, 18] width 68 height 19
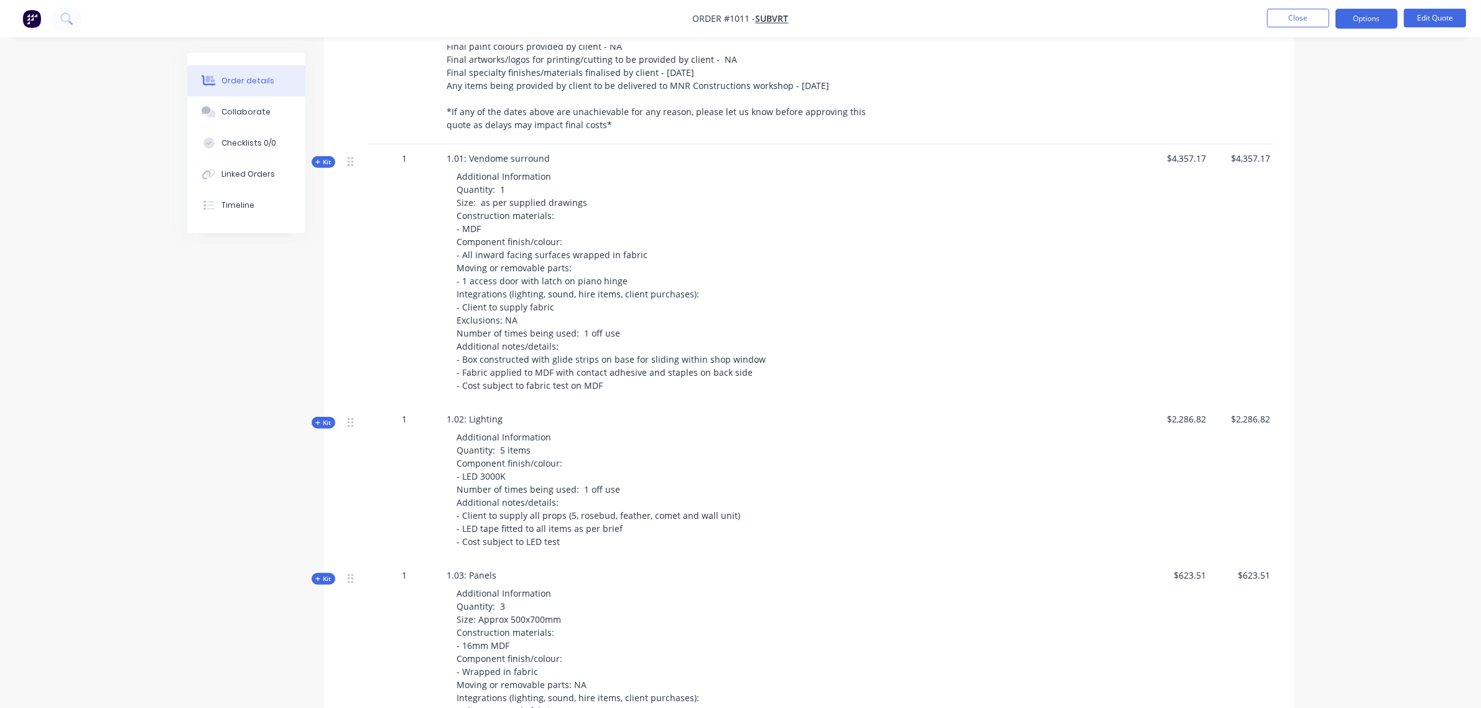
scroll to position [674, 0]
click at [1426, 19] on button "Edit Quote" at bounding box center [1435, 18] width 62 height 19
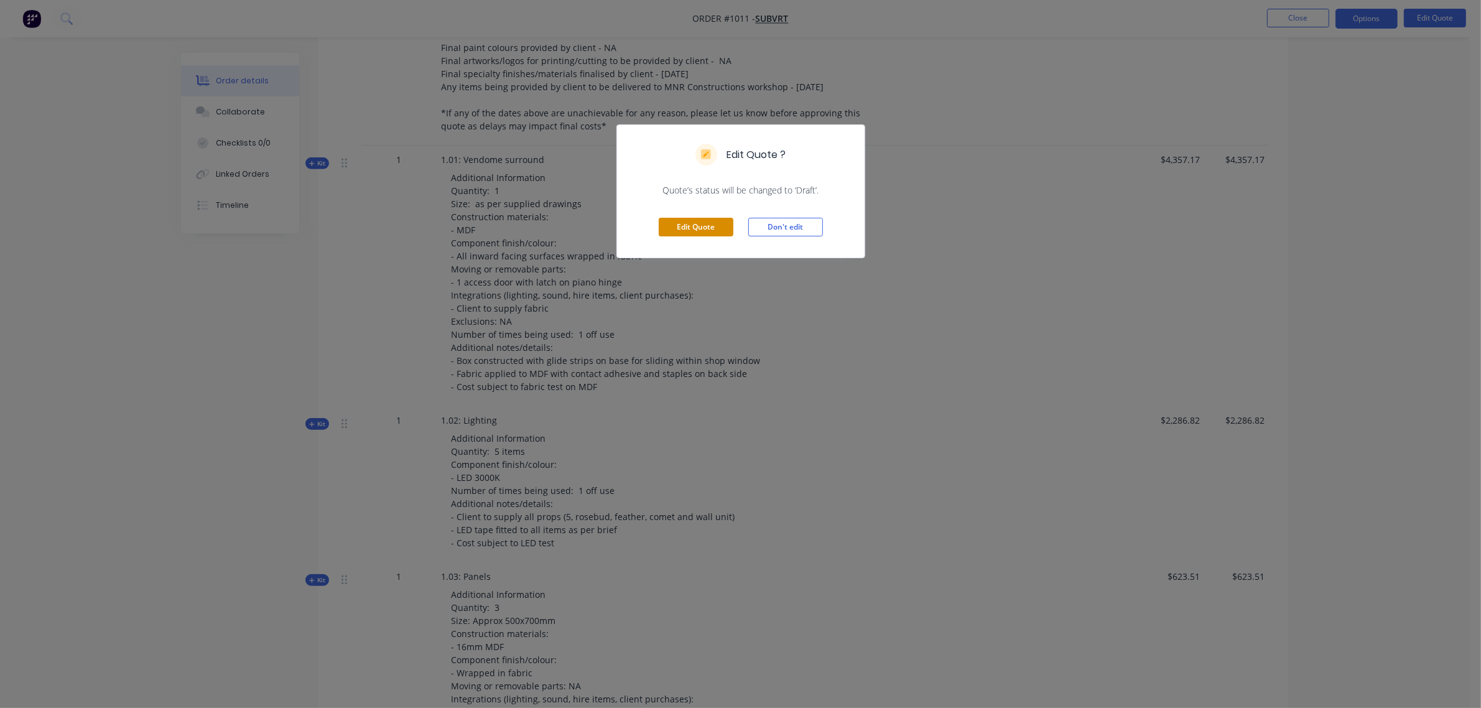
click at [694, 225] on button "Edit Quote" at bounding box center [696, 227] width 75 height 19
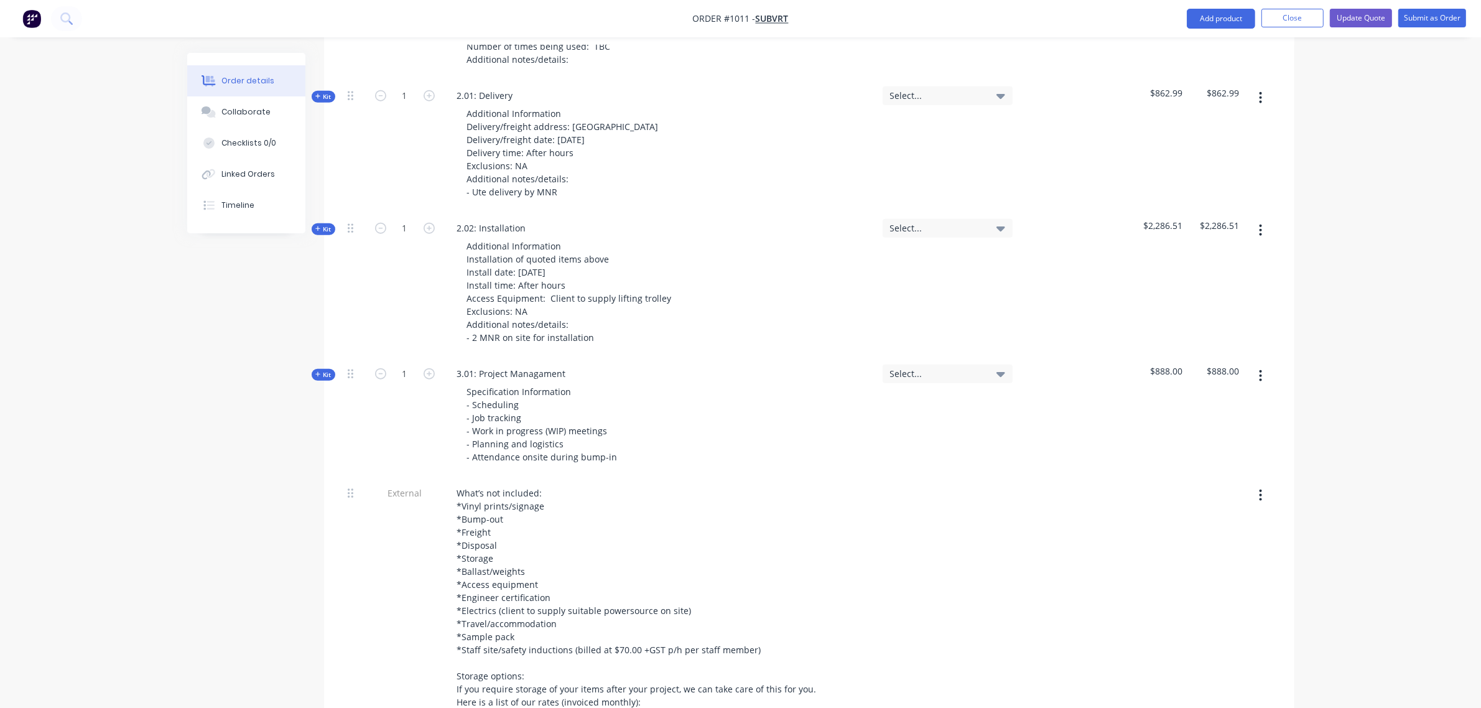
scroll to position [1399, 0]
click at [319, 370] on span "Kit" at bounding box center [323, 374] width 16 height 9
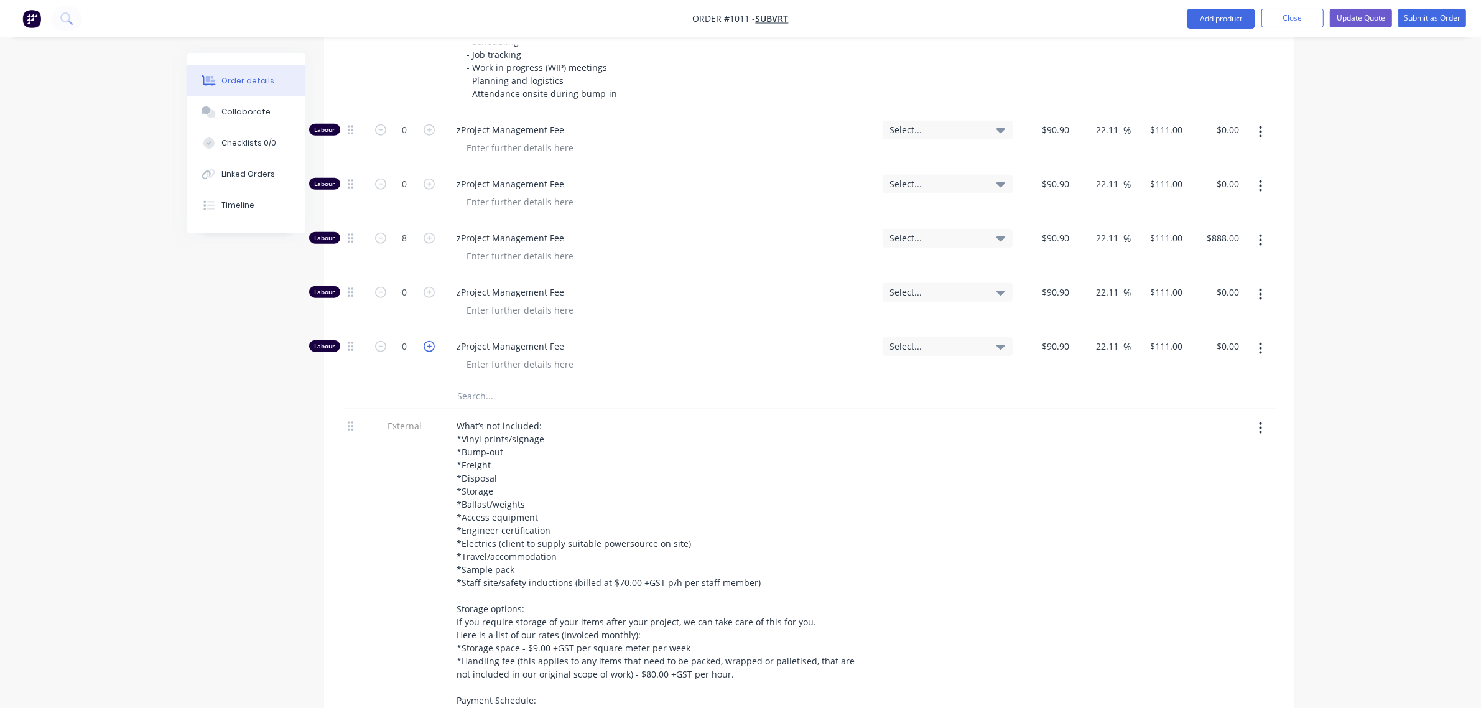
scroll to position [1762, 0]
click at [403, 228] on input "8" at bounding box center [405, 237] width 32 height 19
type input "12"
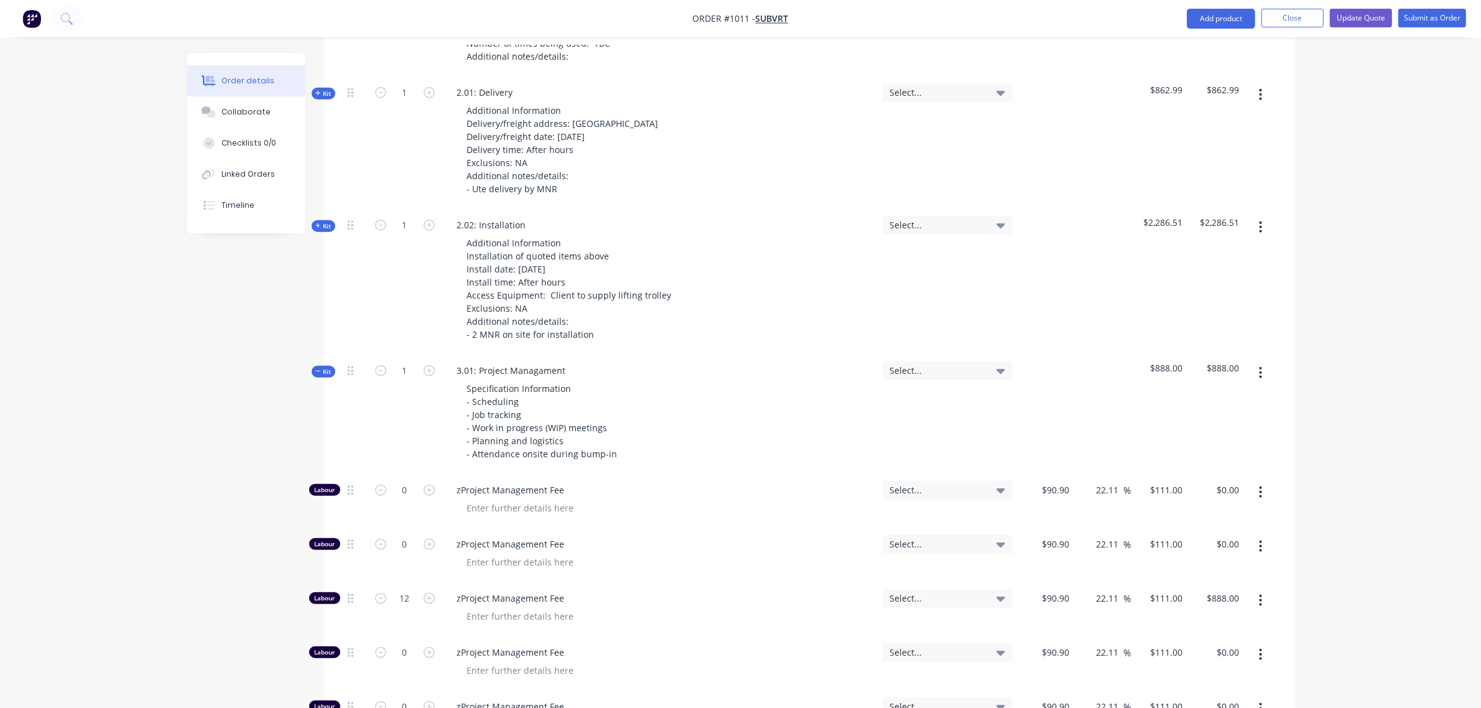
type input "$1,332.00"
click at [396, 391] on div "1" at bounding box center [405, 414] width 75 height 119
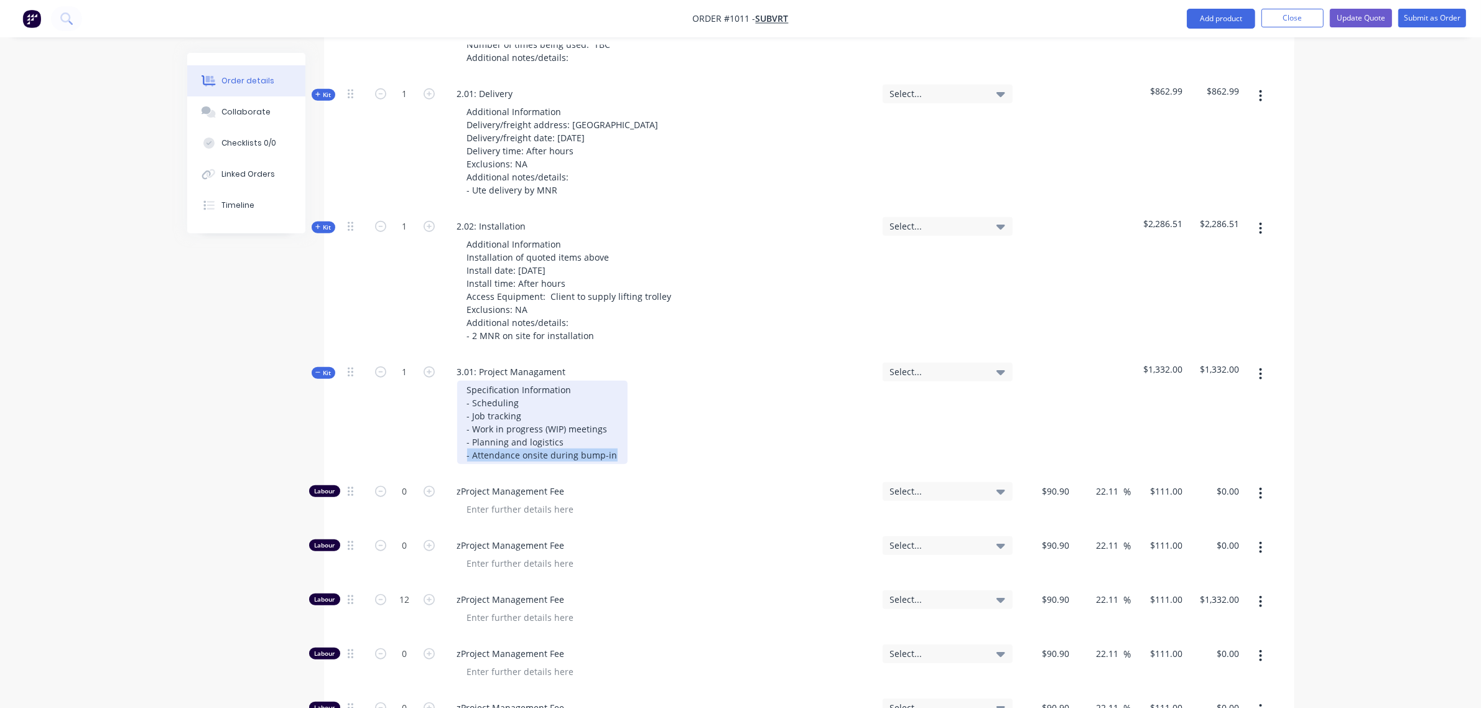
drag, startPoint x: 614, startPoint y: 423, endPoint x: 455, endPoint y: 427, distance: 159.3
click at [455, 427] on div "Specification Information - Scheduling - Job tracking - Work in progress (WIP) …" at bounding box center [660, 422] width 426 height 83
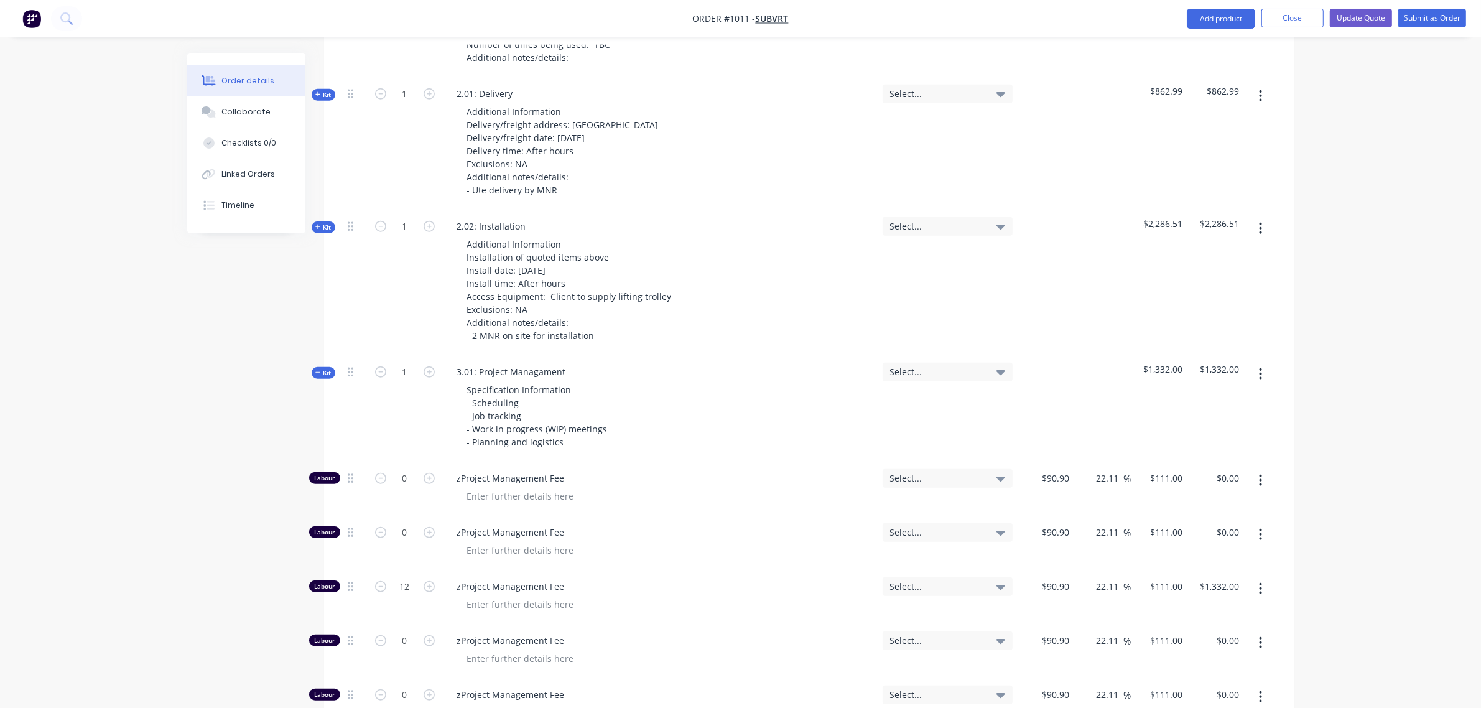
click at [320, 368] on span "Kit" at bounding box center [323, 372] width 16 height 9
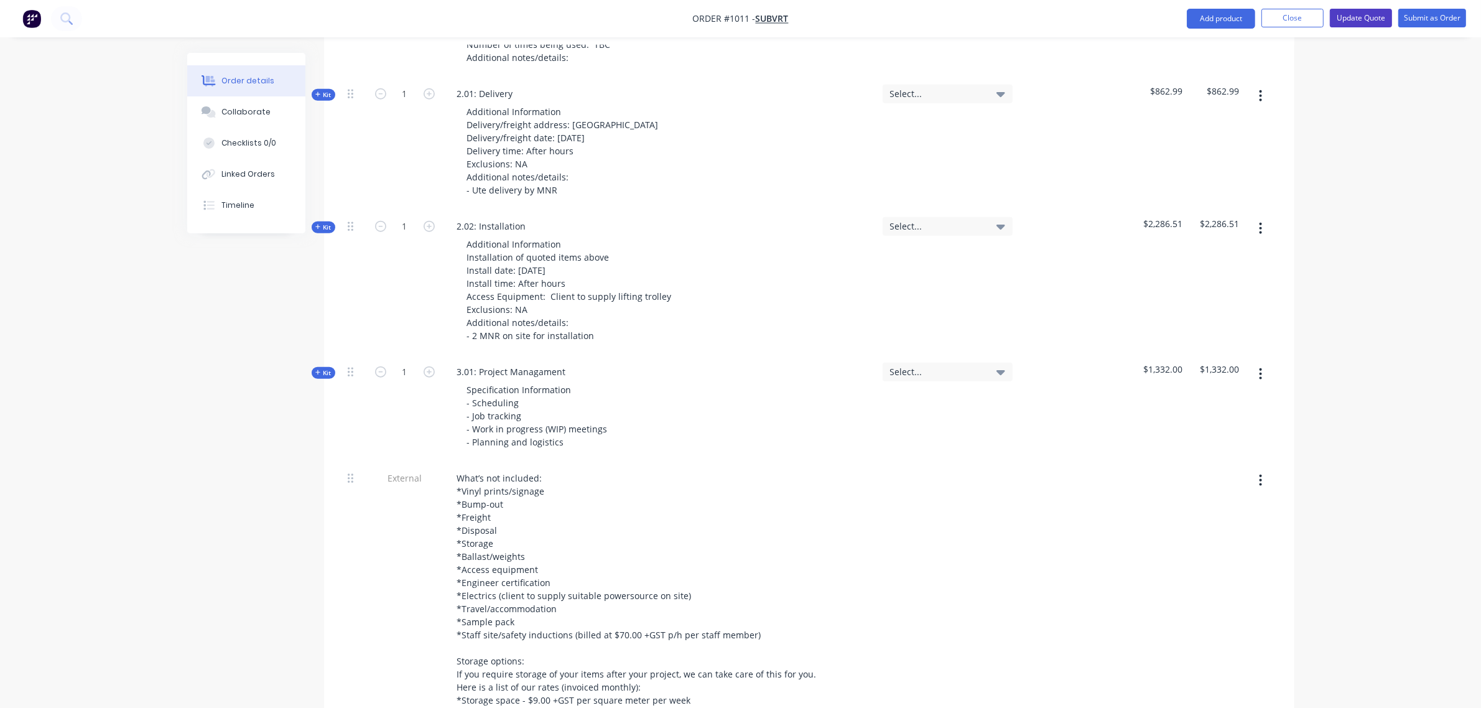
click at [1353, 19] on button "Update Quote" at bounding box center [1361, 18] width 62 height 19
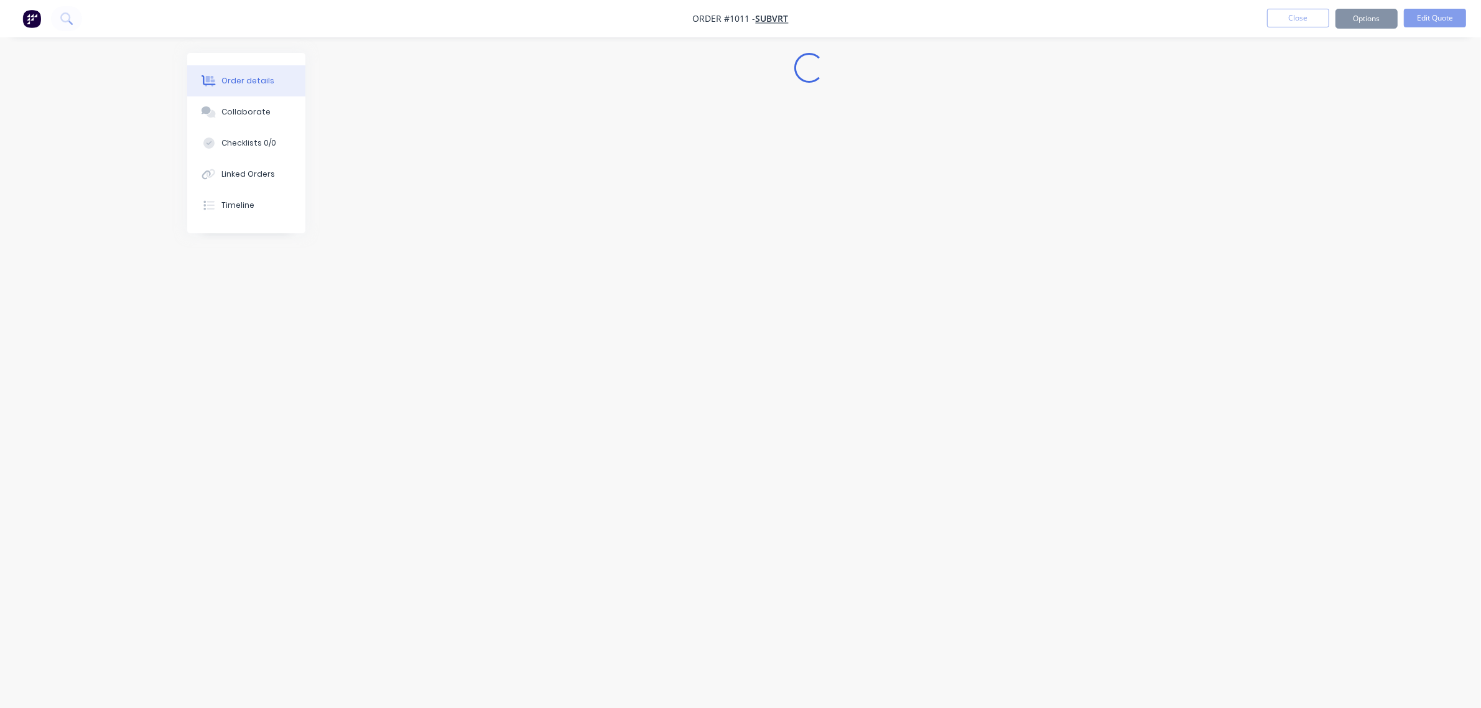
scroll to position [0, 0]
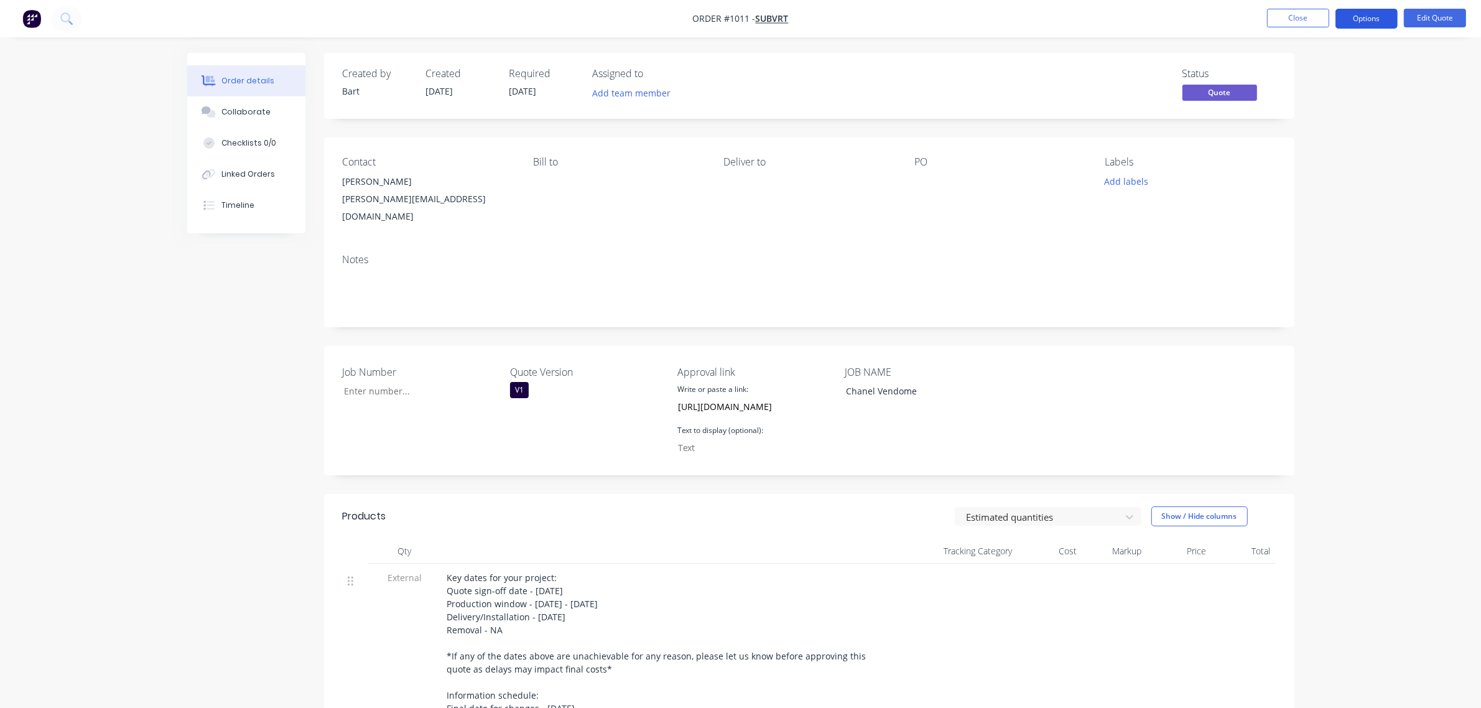
click at [1371, 21] on button "Options" at bounding box center [1367, 19] width 62 height 20
click at [1307, 79] on div "Quote" at bounding box center [1329, 76] width 114 height 18
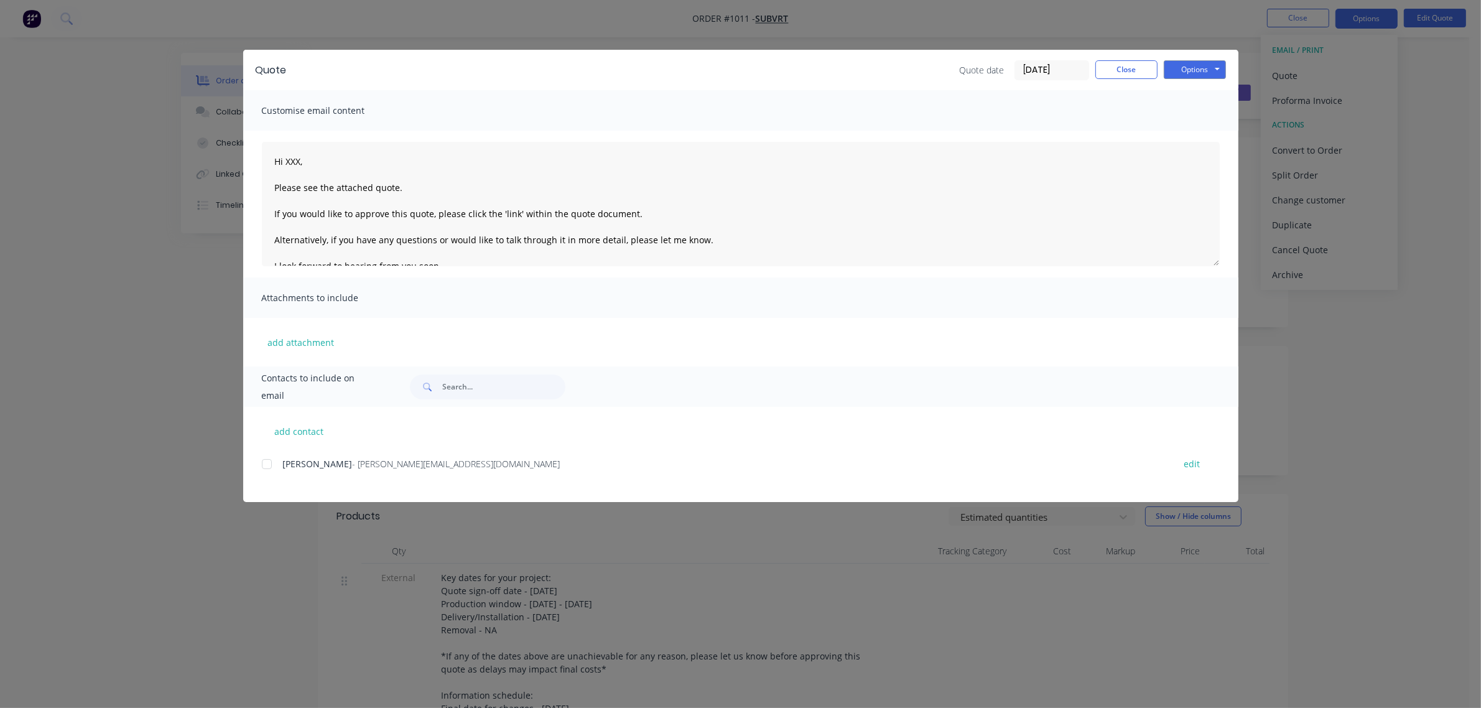
click at [272, 464] on div at bounding box center [266, 464] width 25 height 25
click at [302, 160] on textarea "Hi XXX, Please see the attached quote. If you would like to approve this quote,…" at bounding box center [741, 204] width 958 height 124
type textarea "Hi Matt, Please see the attached quote. If you would like to approve this quote…"
click at [1205, 73] on button "Options" at bounding box center [1195, 69] width 62 height 19
click at [1204, 96] on button "Preview" at bounding box center [1204, 92] width 80 height 21
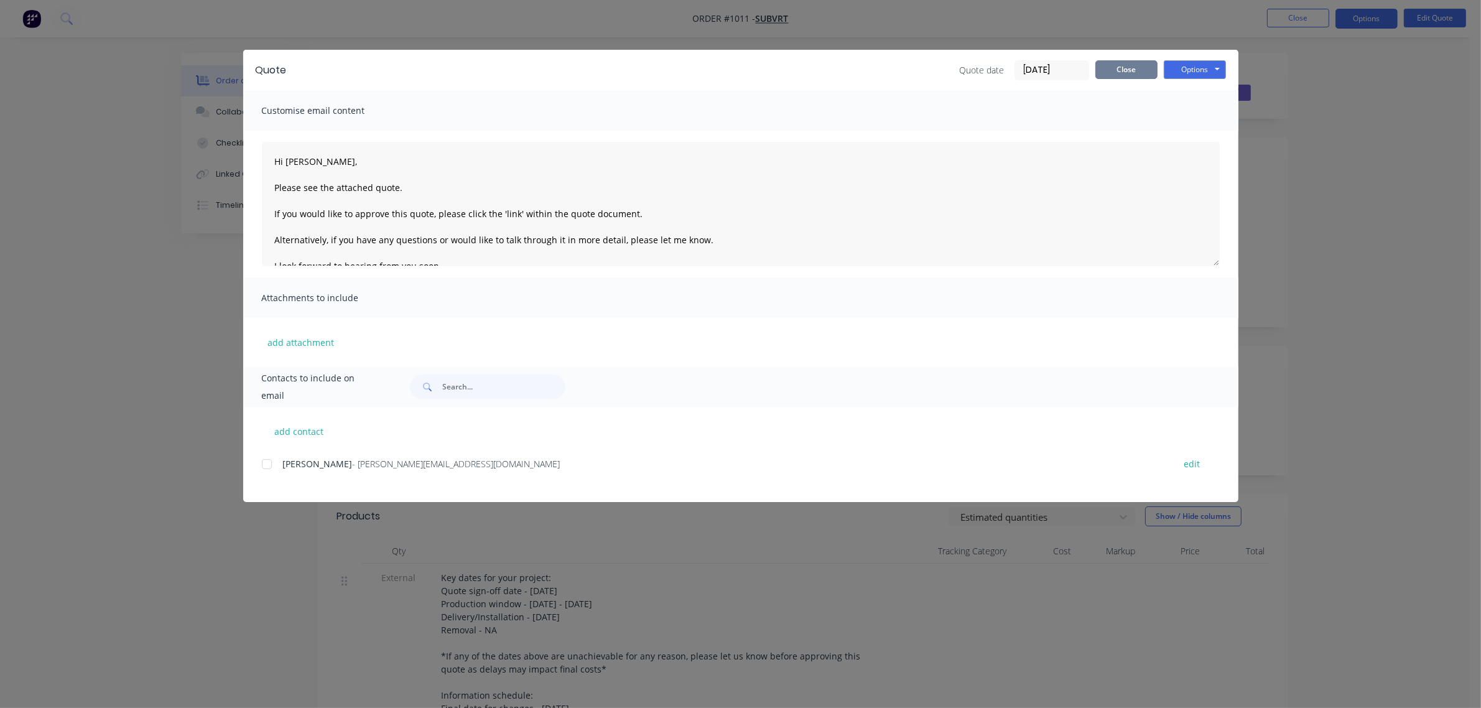
click at [1137, 69] on button "Close" at bounding box center [1127, 69] width 62 height 19
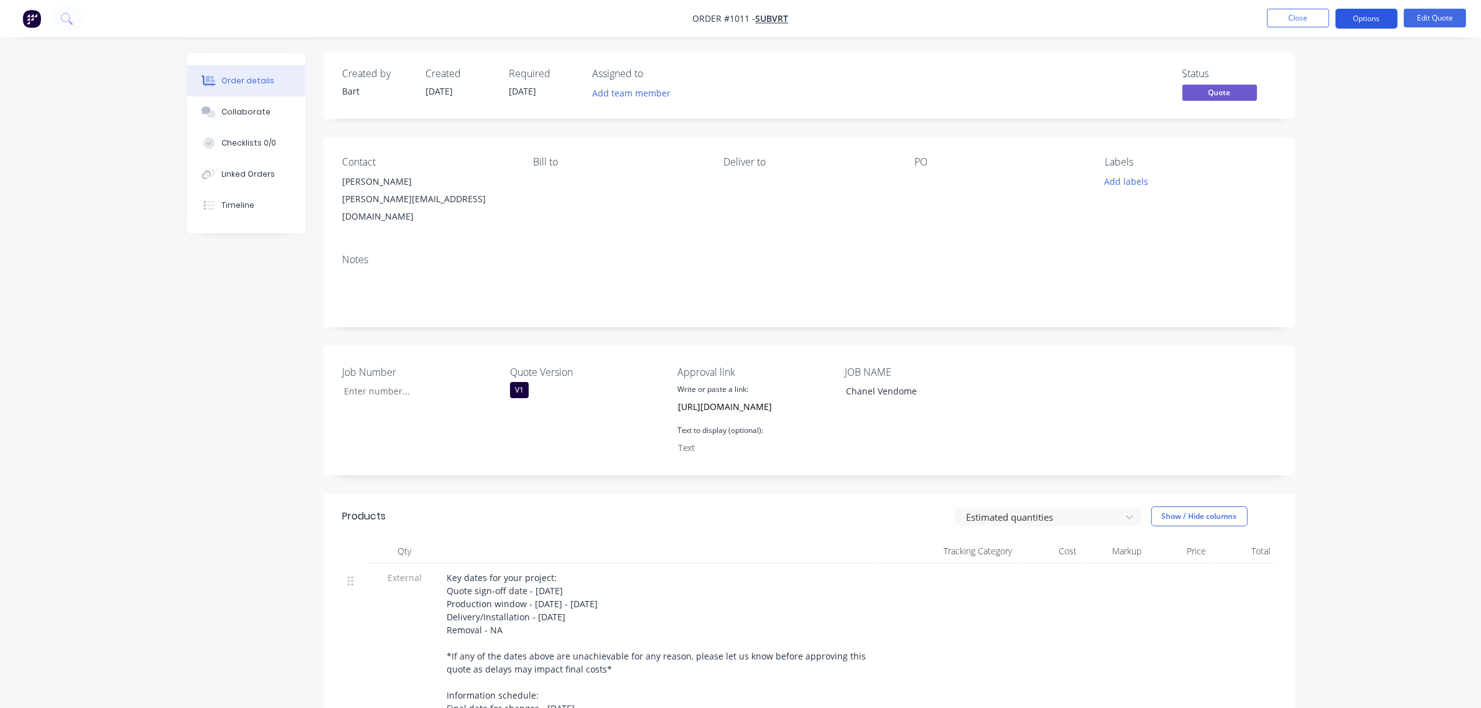
click at [1380, 21] on button "Options" at bounding box center [1367, 19] width 62 height 20
click at [1310, 80] on div "Quote" at bounding box center [1329, 76] width 114 height 18
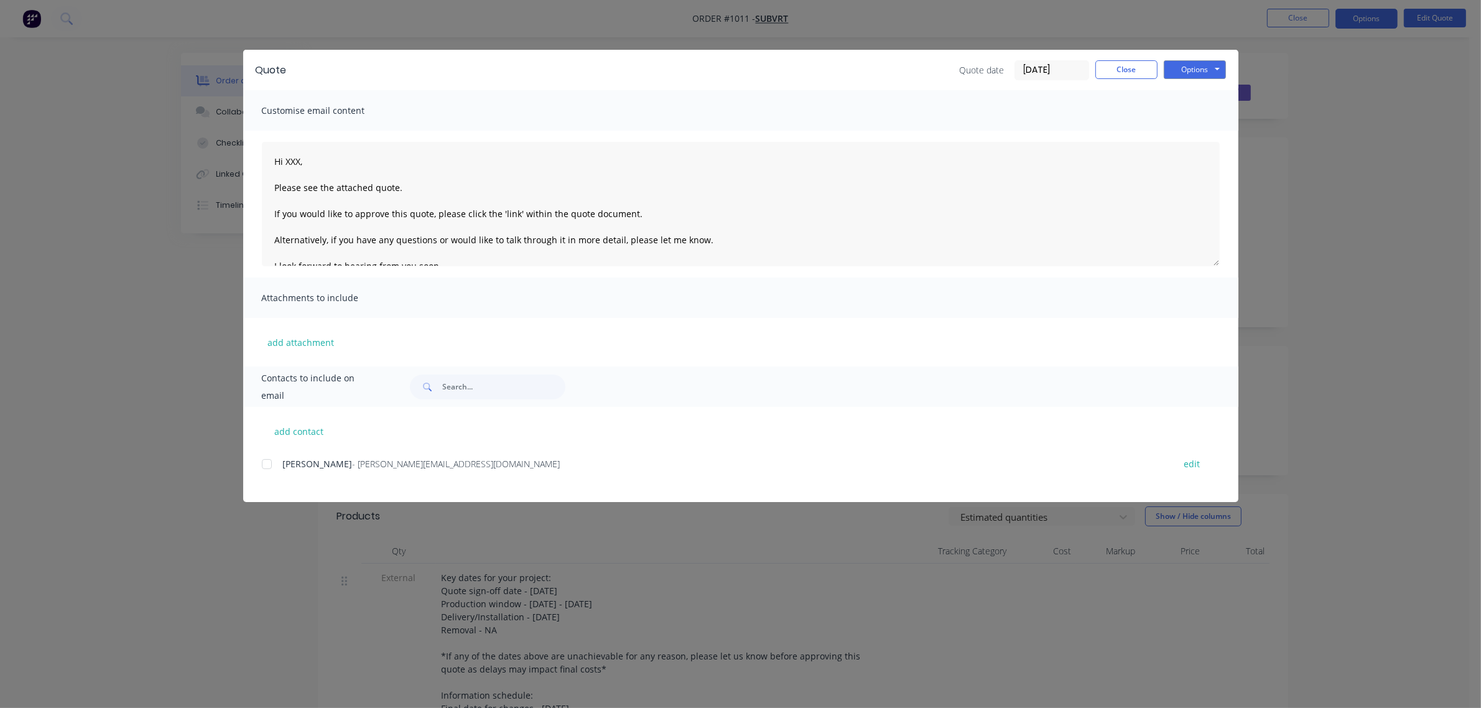
click at [271, 465] on div at bounding box center [266, 464] width 25 height 25
click at [300, 159] on textarea "Hi XXX, Please see the attached quote. If you would like to approve this quote,…" at bounding box center [741, 204] width 958 height 124
type textarea "Hi Matt, Please see the attached quote. If you would like to approve this quote…"
click at [1183, 70] on button "Options" at bounding box center [1195, 69] width 62 height 19
click at [1192, 135] on button "Email" at bounding box center [1204, 133] width 80 height 21
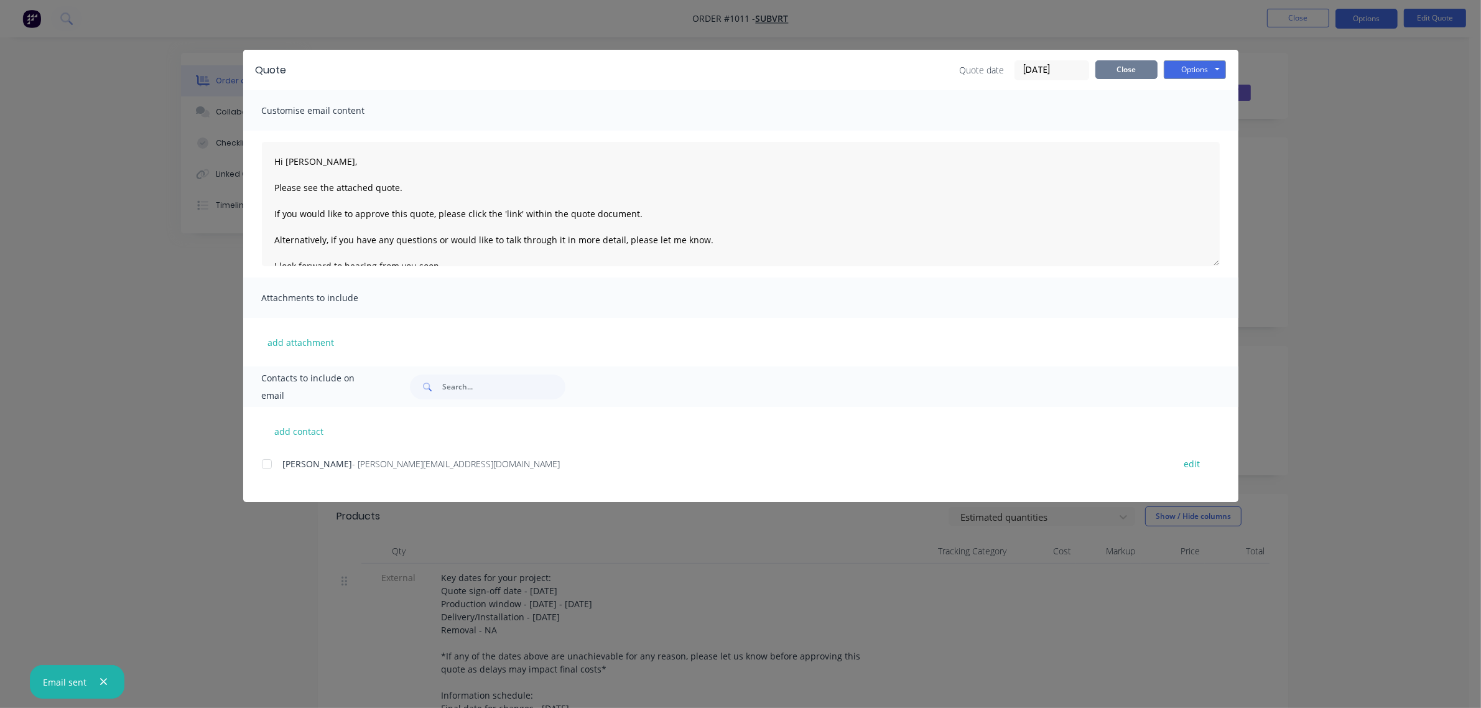
click at [1114, 68] on button "Close" at bounding box center [1127, 69] width 62 height 19
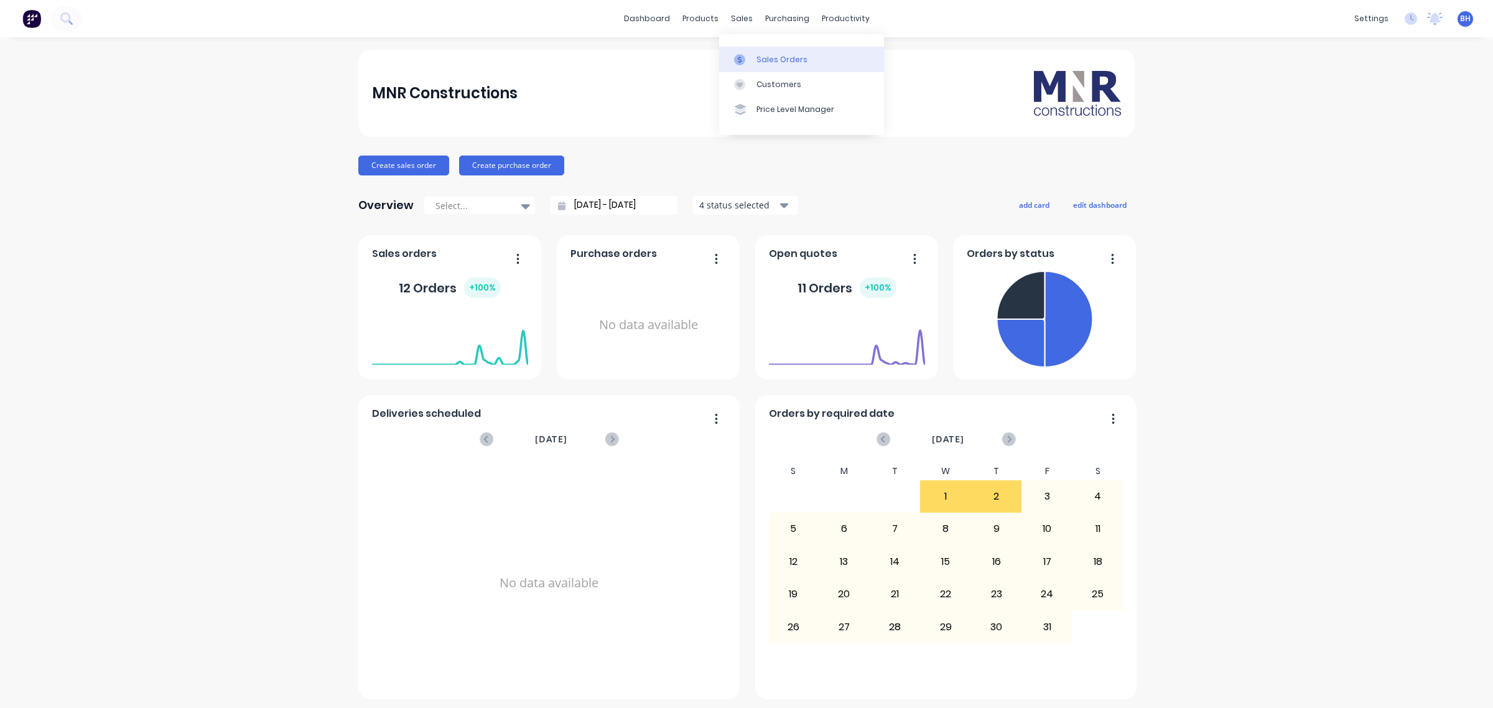
click at [752, 55] on div at bounding box center [743, 59] width 19 height 11
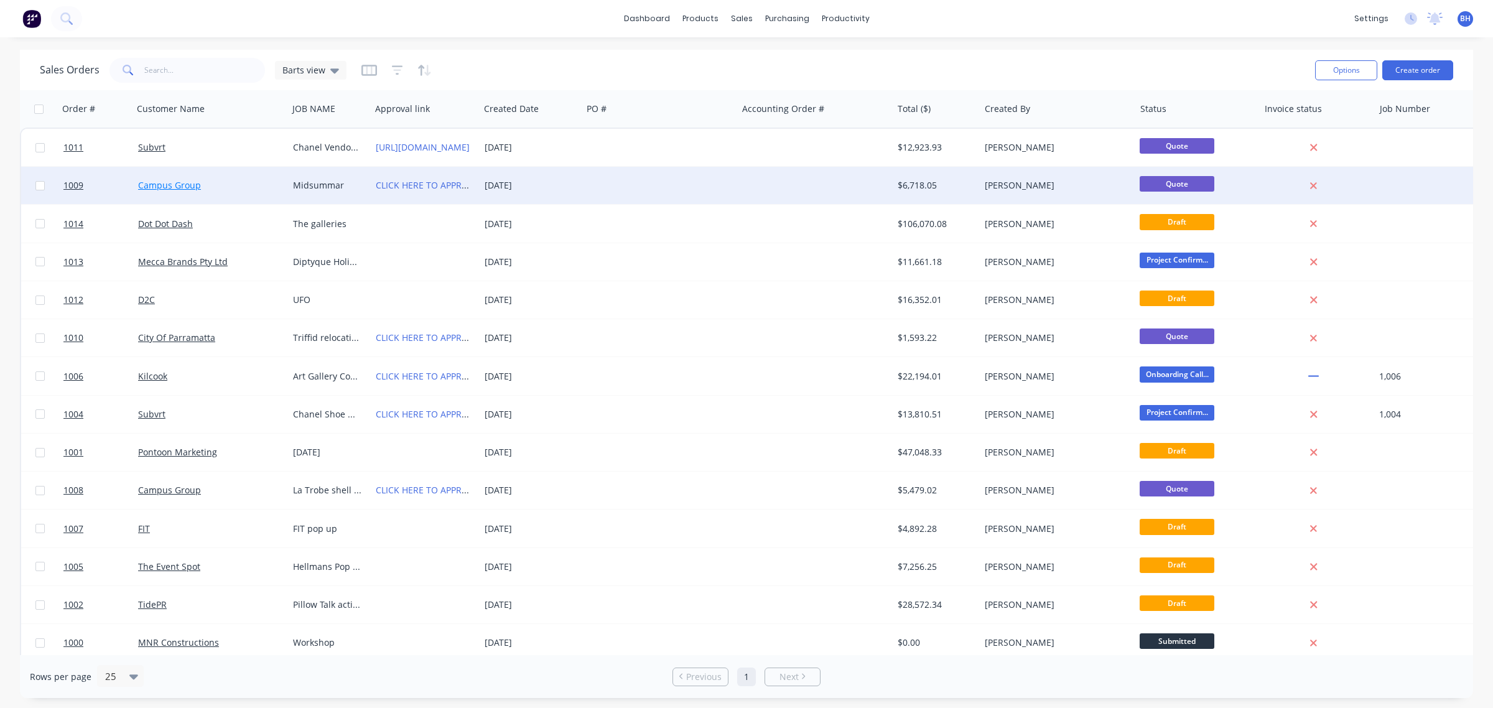
click at [180, 184] on link "Campus Group" at bounding box center [169, 185] width 63 height 12
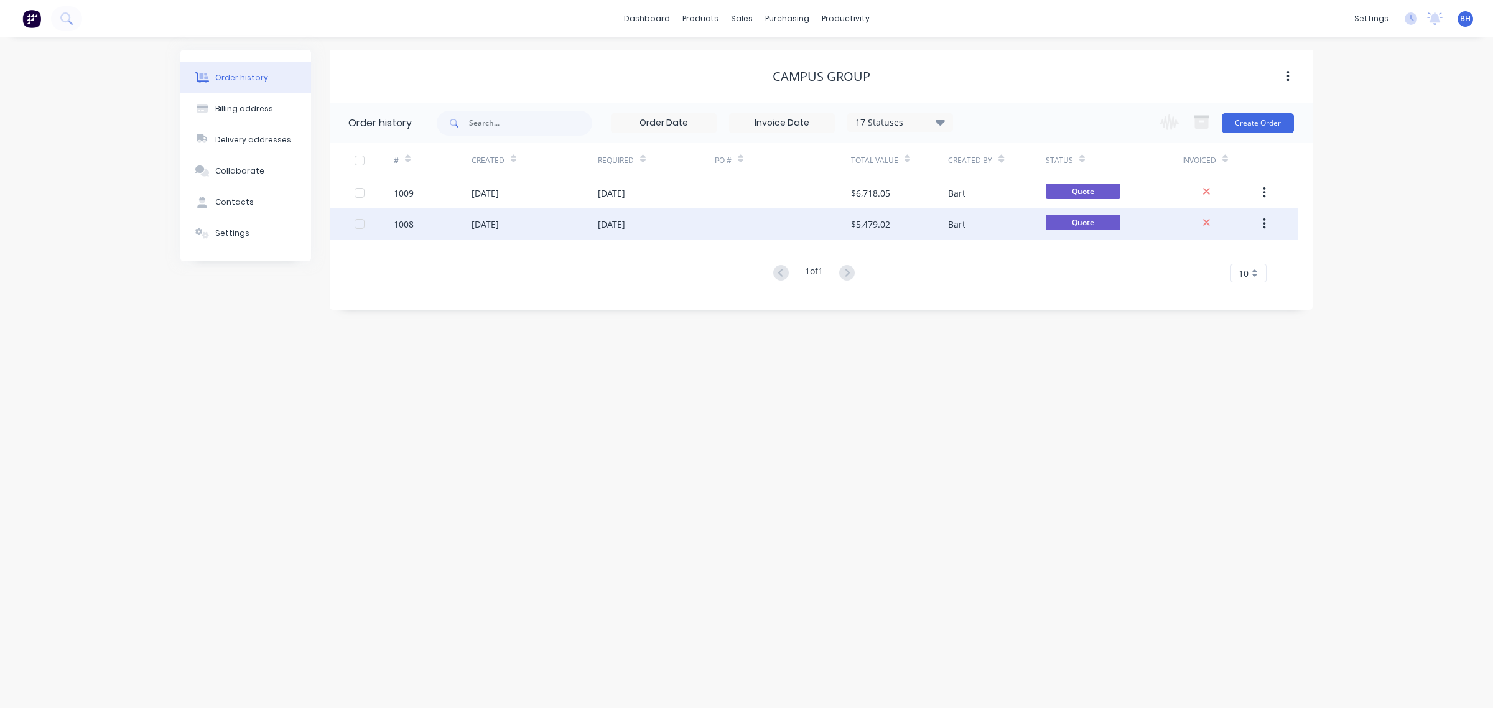
click at [587, 222] on div "26 Sep 2025" at bounding box center [535, 223] width 126 height 31
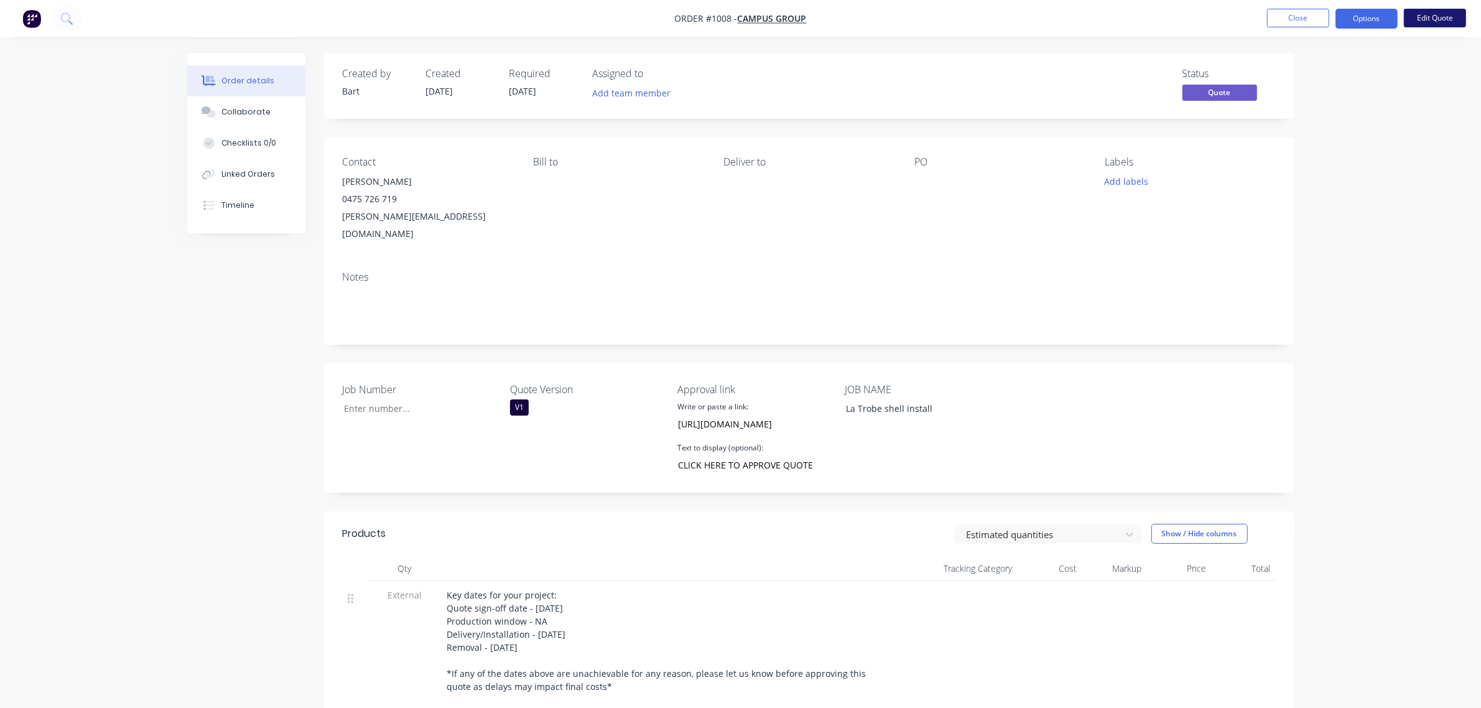
click at [1428, 19] on button "Edit Quote" at bounding box center [1435, 18] width 62 height 19
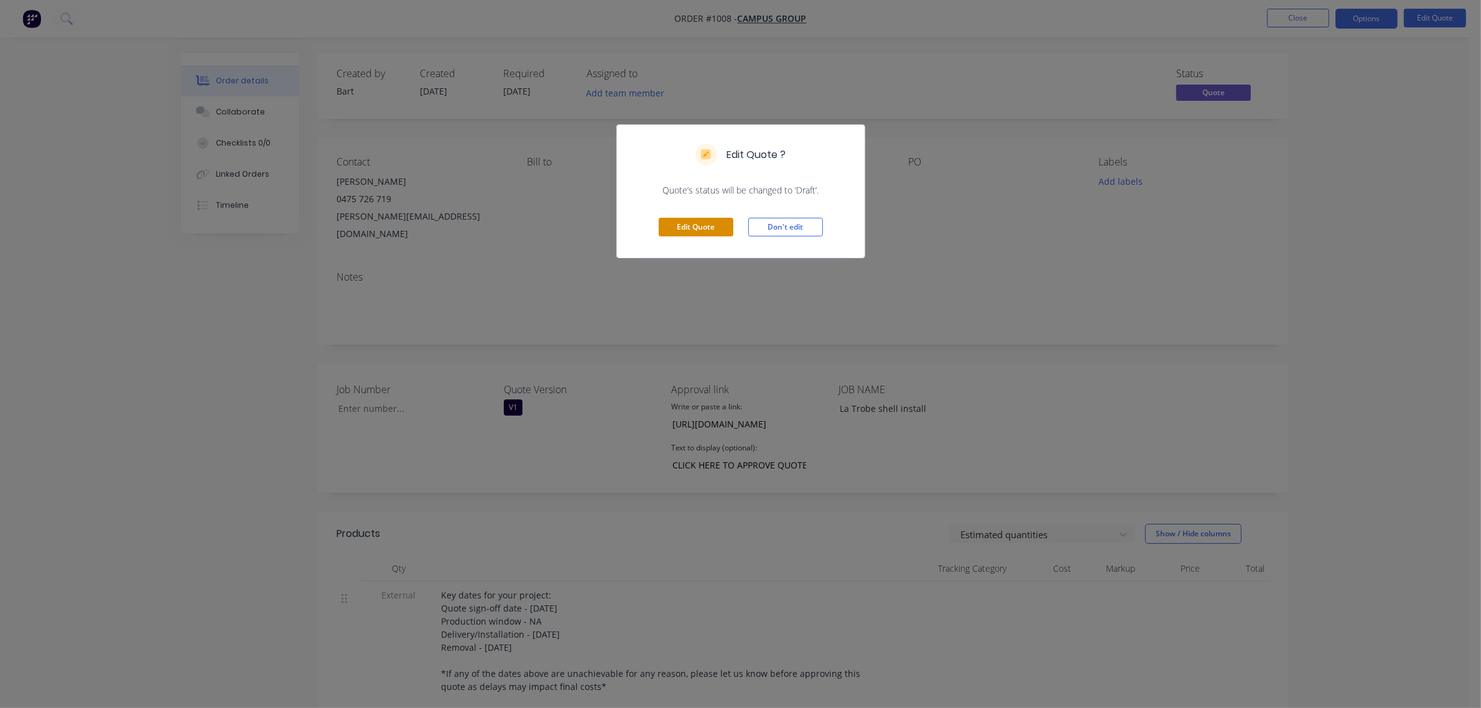
click at [697, 231] on button "Edit Quote" at bounding box center [696, 227] width 75 height 19
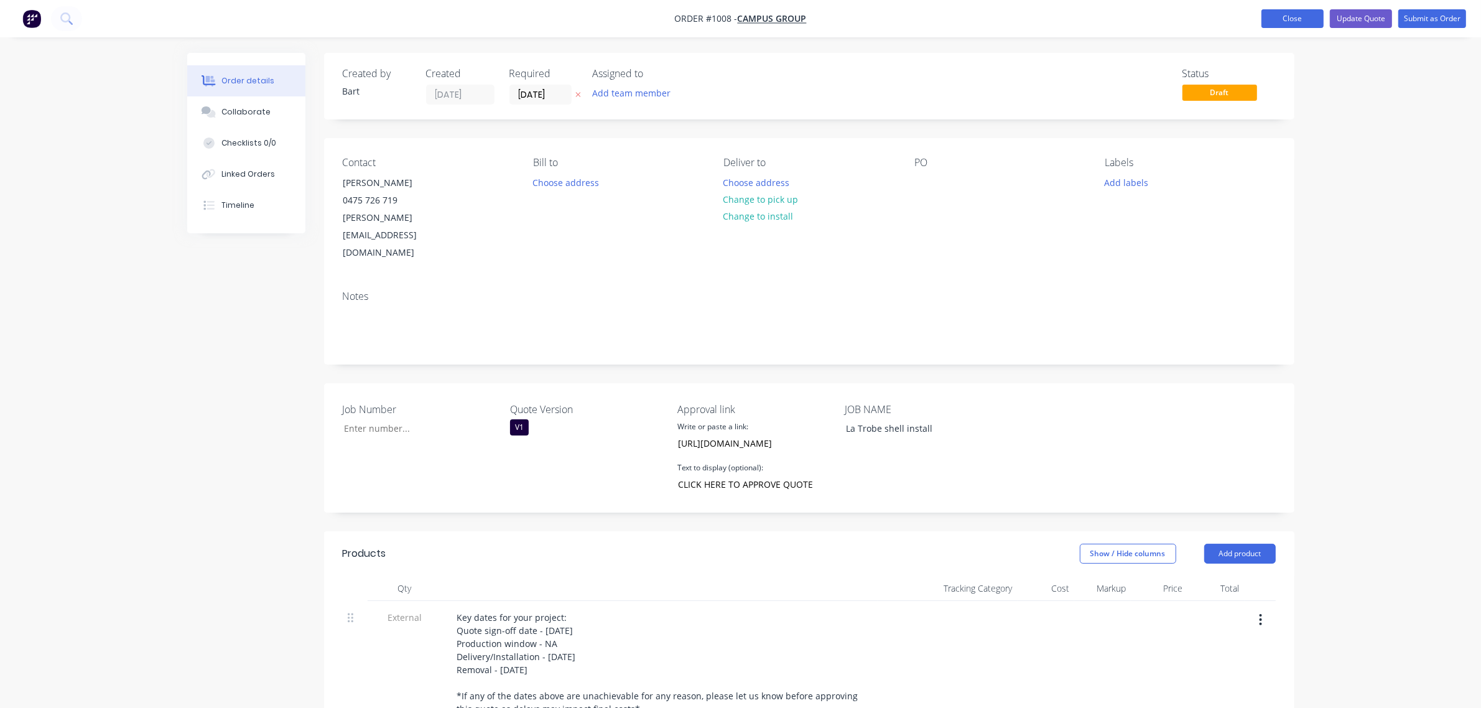
click at [1297, 22] on button "Close" at bounding box center [1293, 18] width 62 height 19
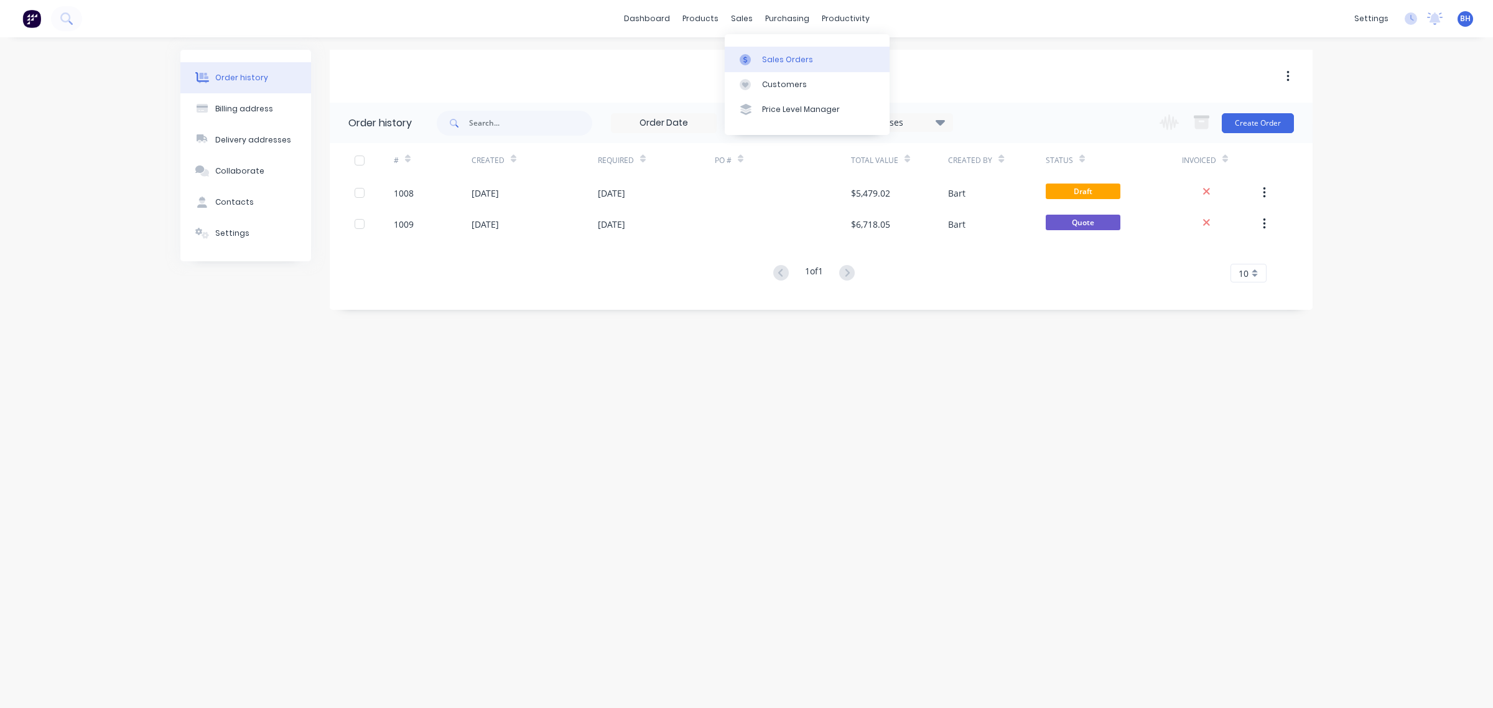
click at [757, 55] on div at bounding box center [749, 59] width 19 height 11
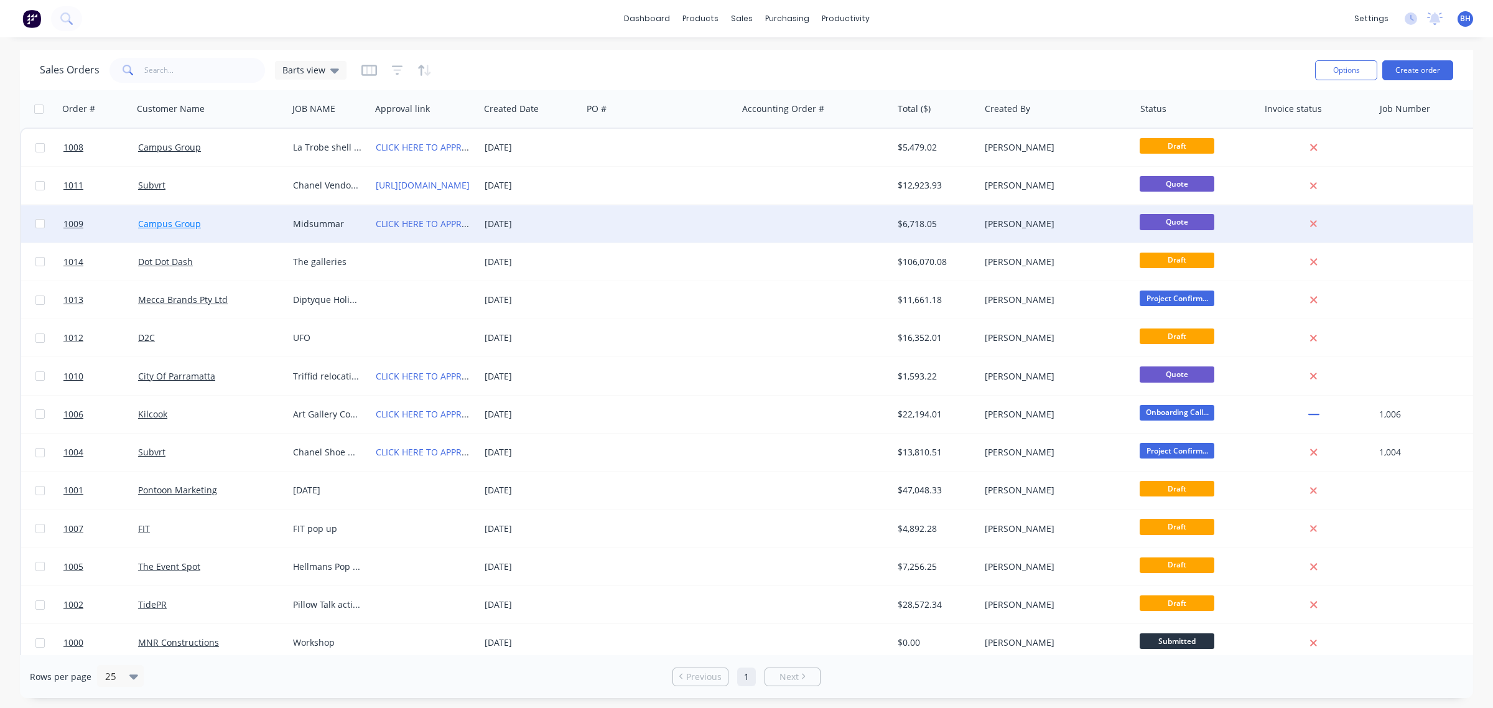
click at [181, 221] on link "Campus Group" at bounding box center [169, 224] width 63 height 12
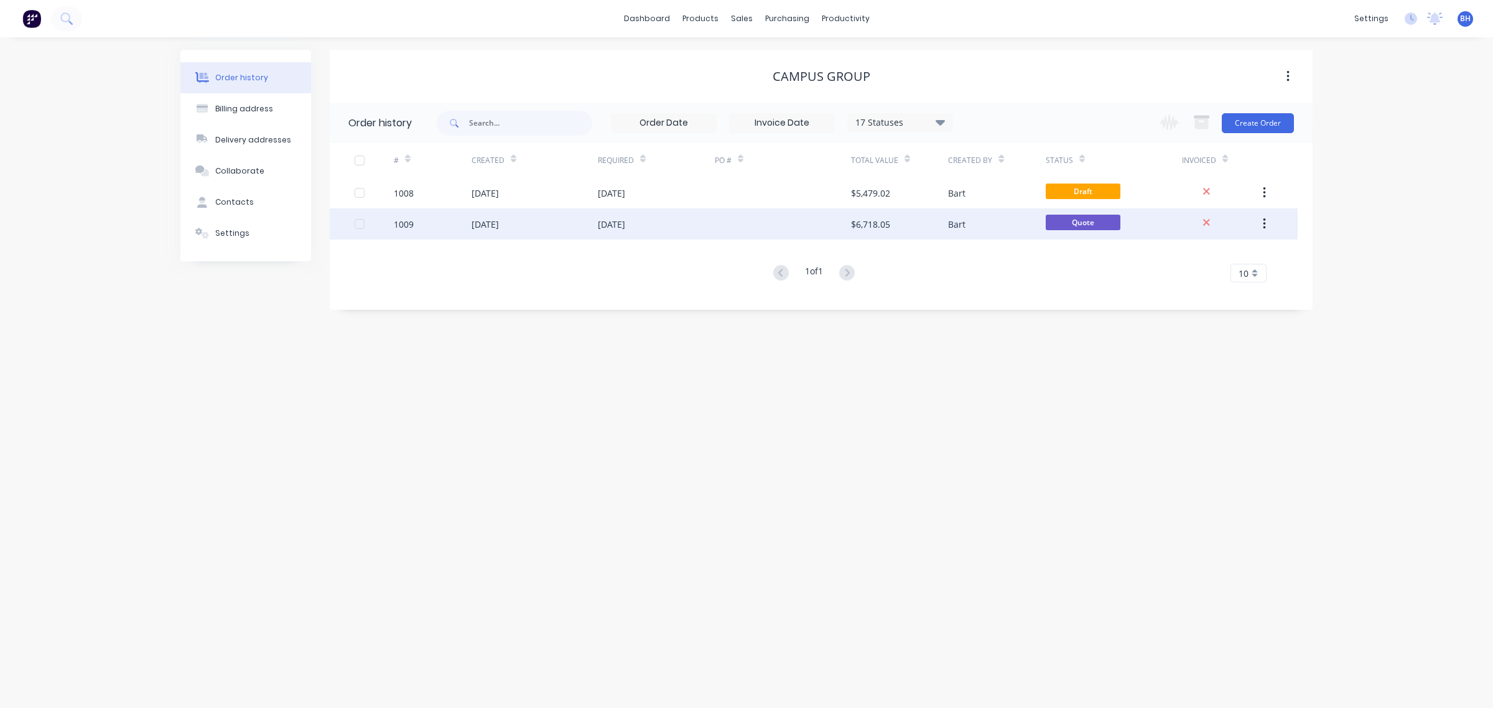
click at [462, 228] on div "1009" at bounding box center [433, 223] width 78 height 31
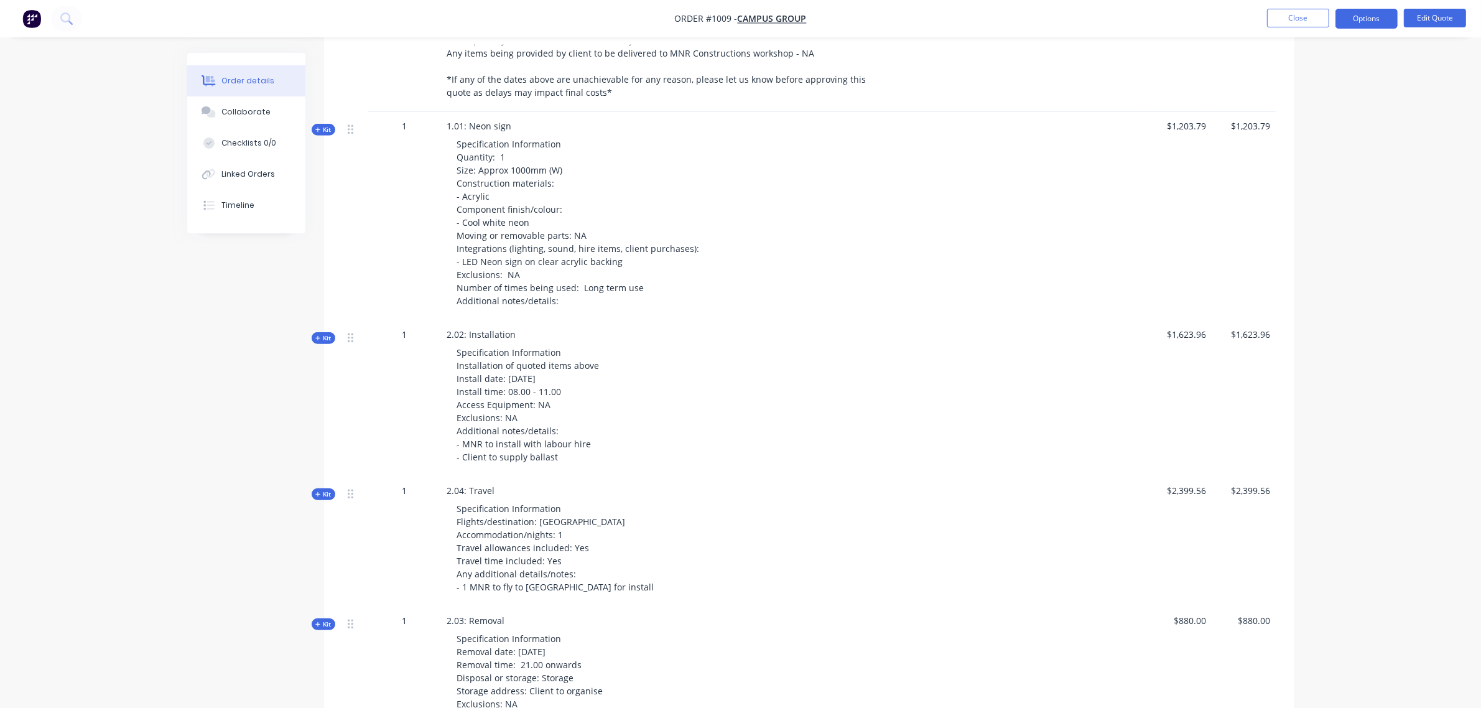
scroll to position [725, 0]
drag, startPoint x: 542, startPoint y: 356, endPoint x: 528, endPoint y: 360, distance: 14.8
click at [528, 360] on span "Specification Information Installation of quoted items above Install date: 18/0…" at bounding box center [528, 404] width 142 height 116
click at [1423, 14] on button "Edit Quote" at bounding box center [1435, 18] width 62 height 19
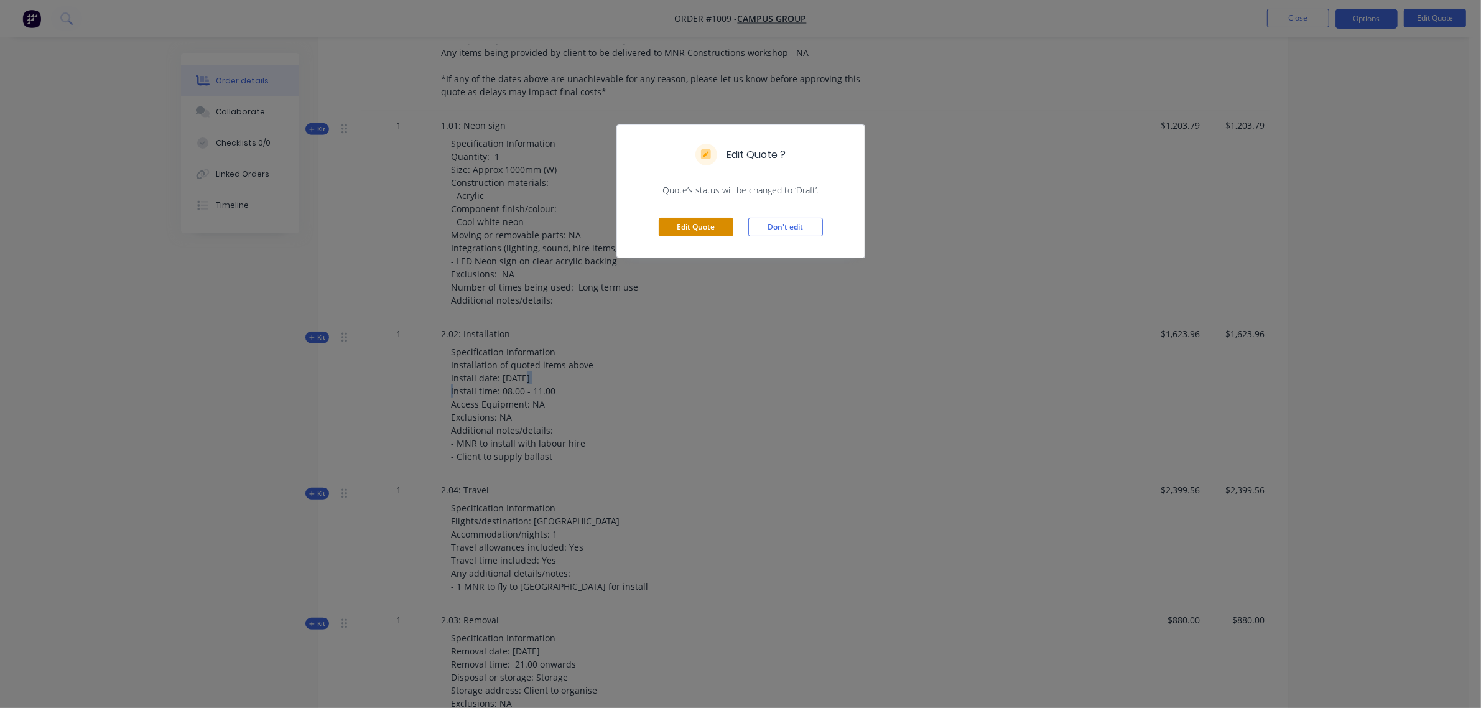
click at [714, 225] on button "Edit Quote" at bounding box center [696, 227] width 75 height 19
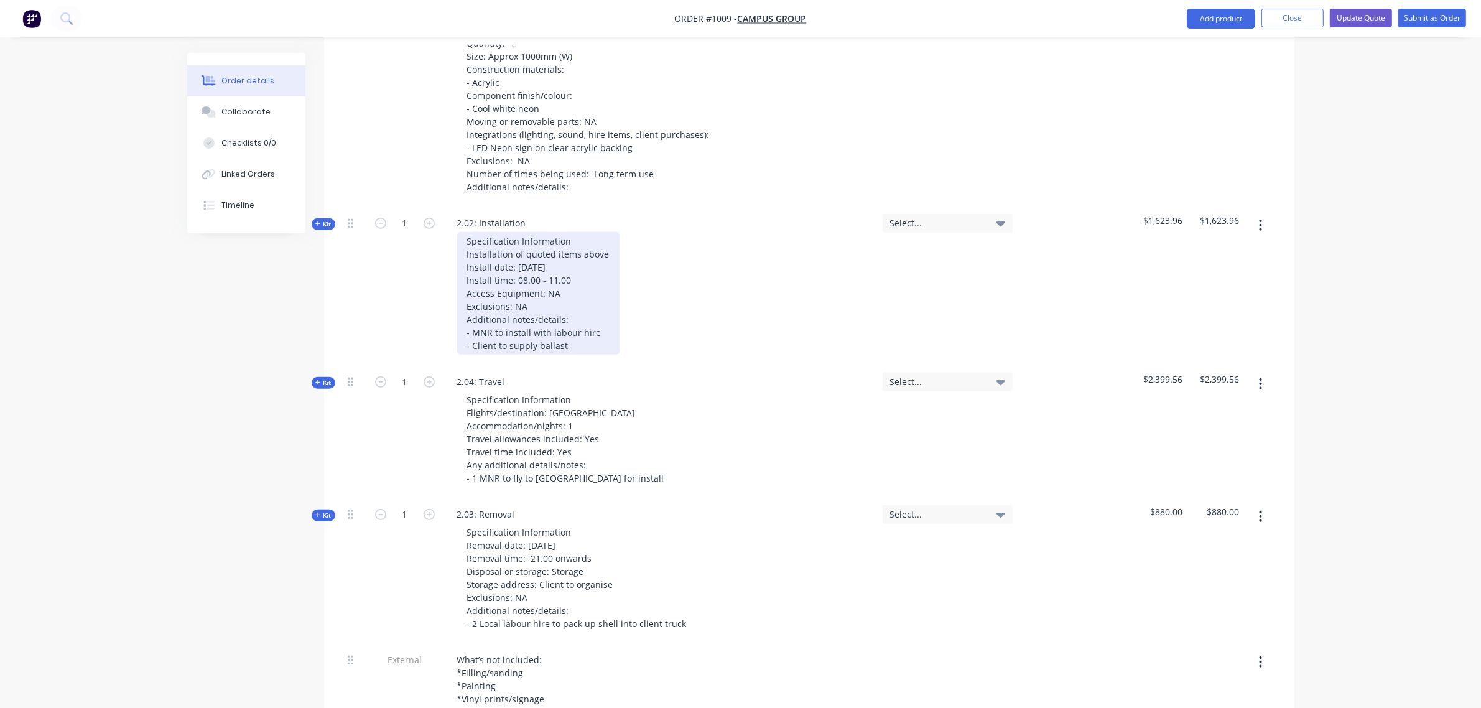
scroll to position [882, 0]
click at [523, 234] on div "Specification Information Installation of quoted items above Install date: 18/0…" at bounding box center [538, 295] width 162 height 123
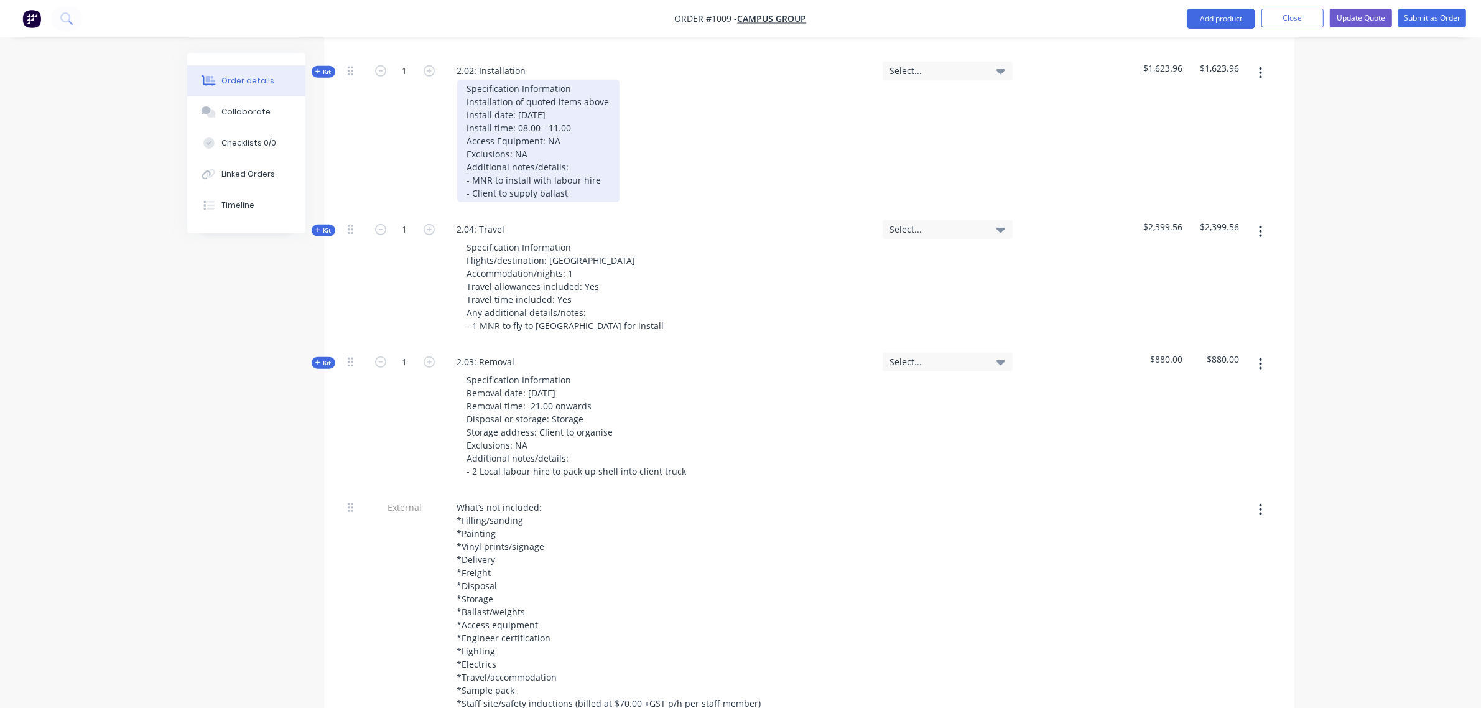
scroll to position [1037, 0]
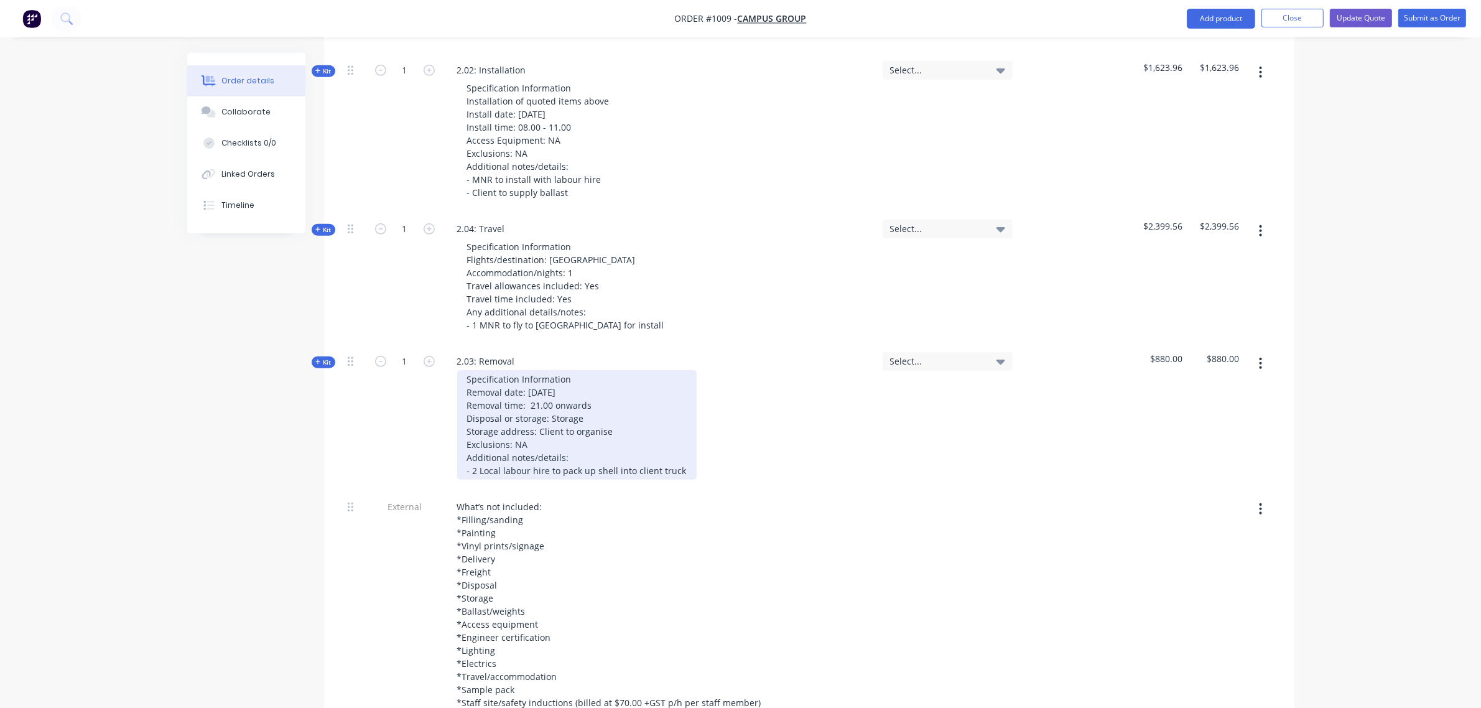
drag, startPoint x: 536, startPoint y: 358, endPoint x: 552, endPoint y: 355, distance: 16.6
click at [536, 370] on div "Specification Information Removal date: 18/01/26 Removal time: 21.00 onwards Di…" at bounding box center [577, 425] width 240 height 110
drag, startPoint x: 593, startPoint y: 369, endPoint x: 530, endPoint y: 365, distance: 63.0
click at [530, 370] on div "Specification Information Removal date: 19/01/26 Removal time: 21.00 onwards Di…" at bounding box center [577, 425] width 240 height 110
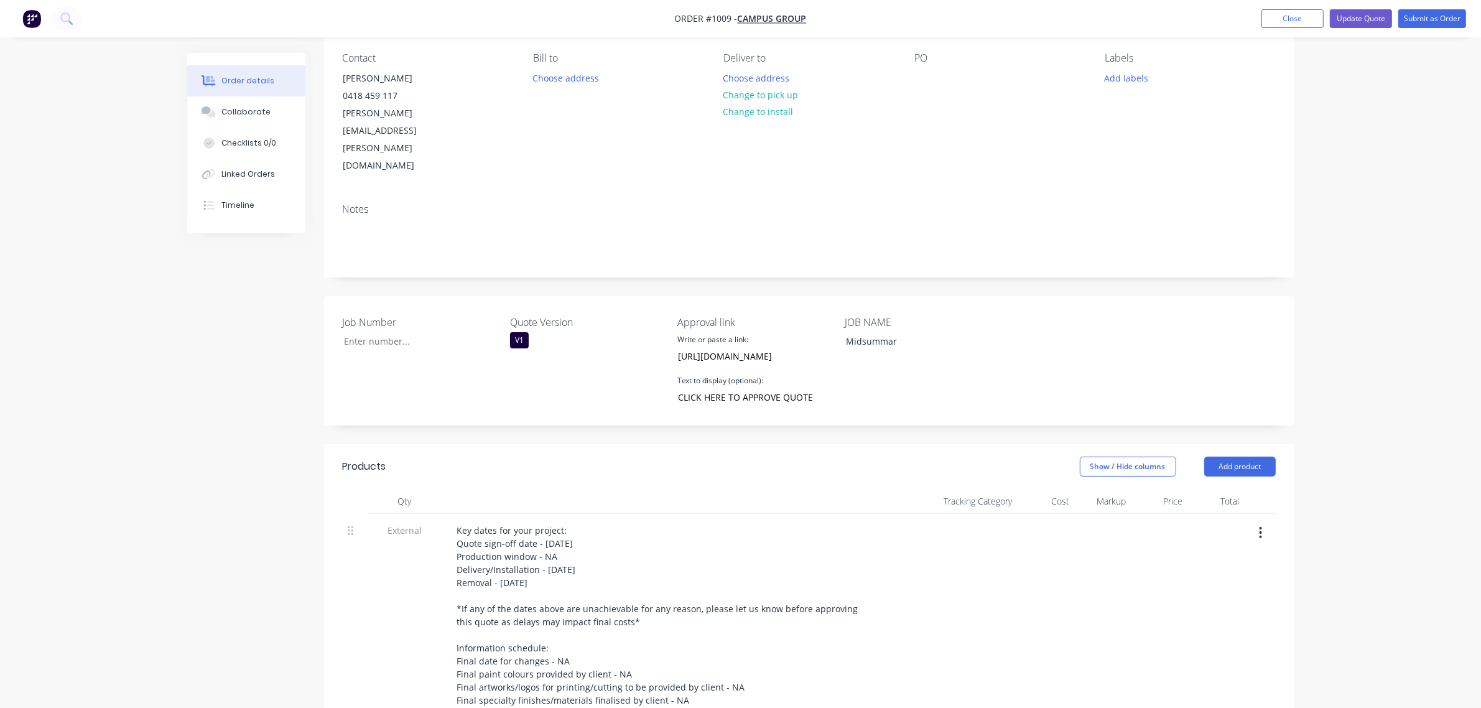
click at [523, 315] on div "Quote Version V1" at bounding box center [588, 361] width 156 height 92
click at [1343, 19] on button "Update Quote" at bounding box center [1361, 18] width 62 height 19
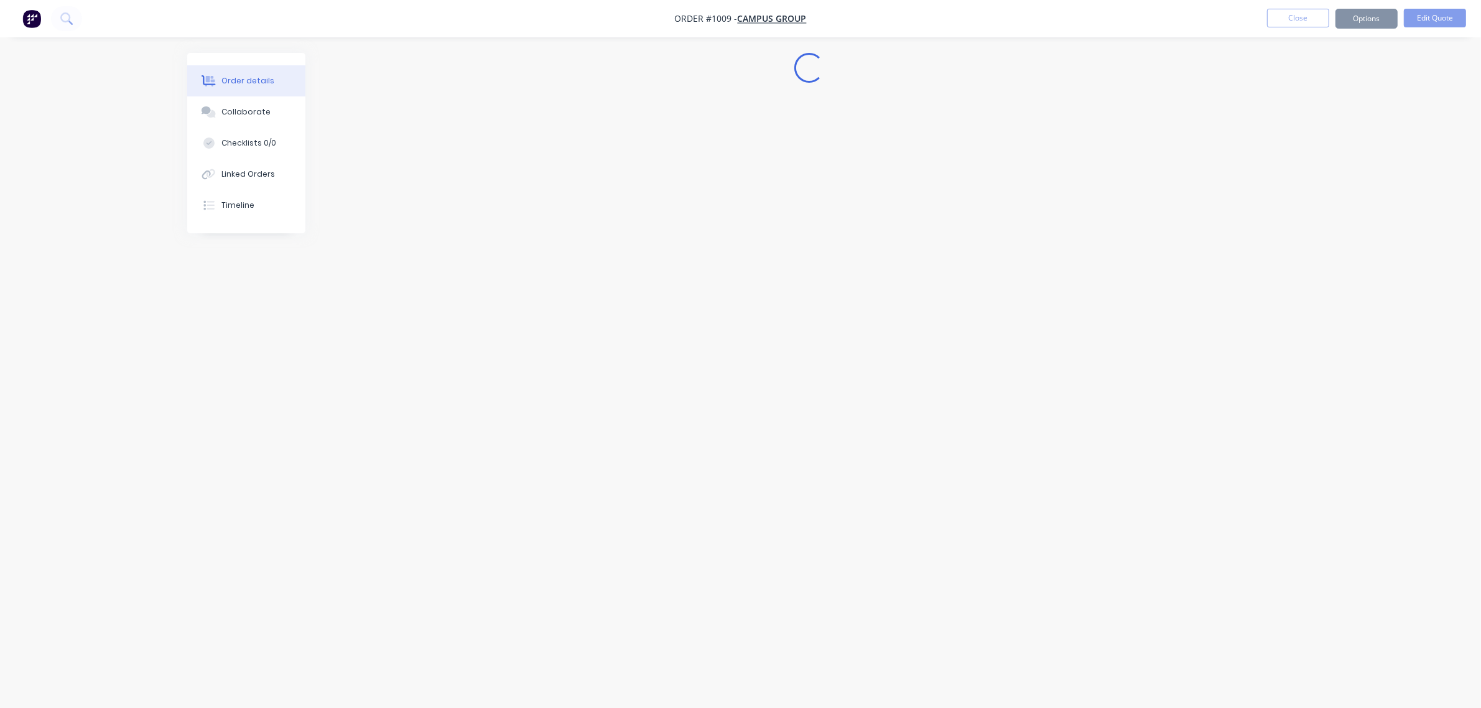
scroll to position [0, 0]
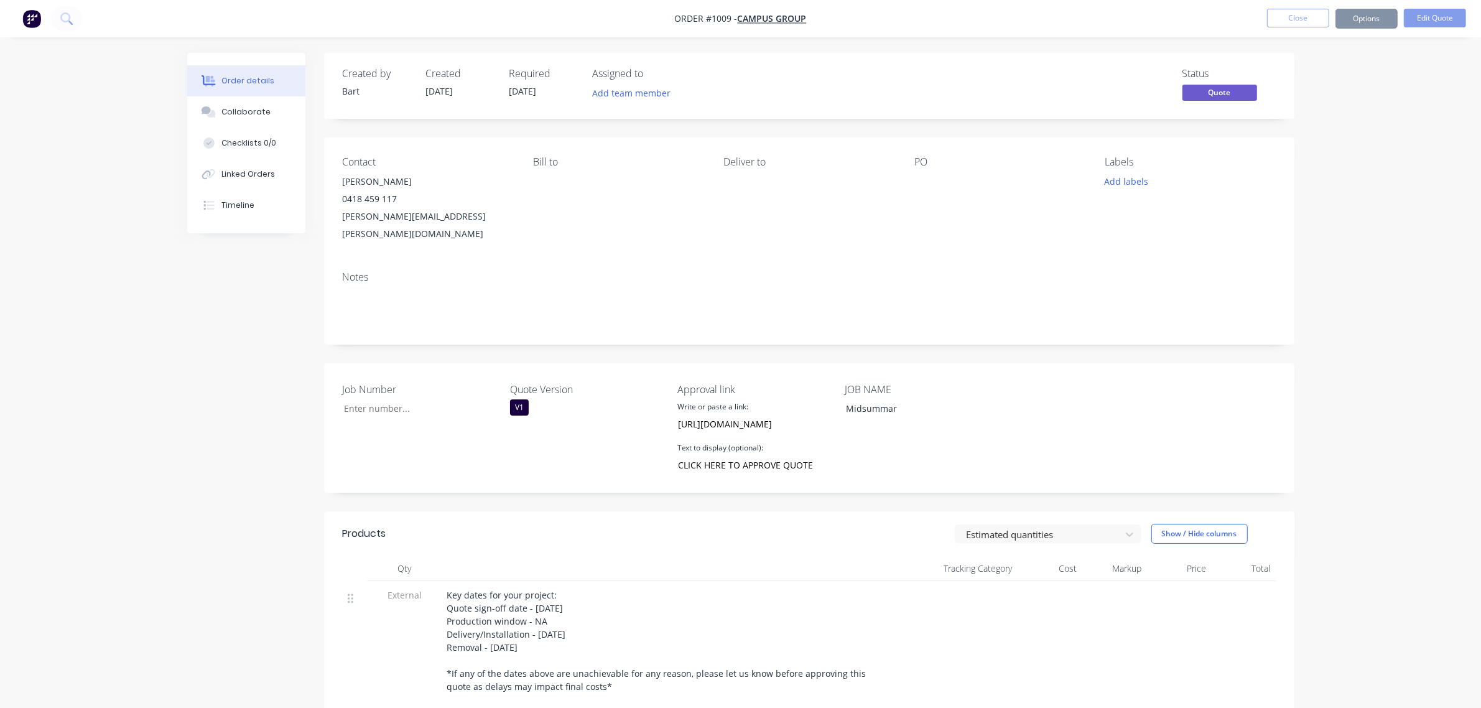
click at [520, 399] on div "V1" at bounding box center [519, 407] width 19 height 16
click at [535, 470] on div "V2" at bounding box center [529, 465] width 19 height 16
click at [773, 414] on input "https://c3y8u.share.hsforms.com/2LPry2ciFQyq8gvjBDsrbpQ?quoteid=1009v1" at bounding box center [745, 423] width 148 height 19
click at [791, 414] on input "https://c3y8u.share.hsforms.com/2LPry2ciFQyq8gvjBDsrbpQ?quoteid=1009v1" at bounding box center [745, 423] width 148 height 19
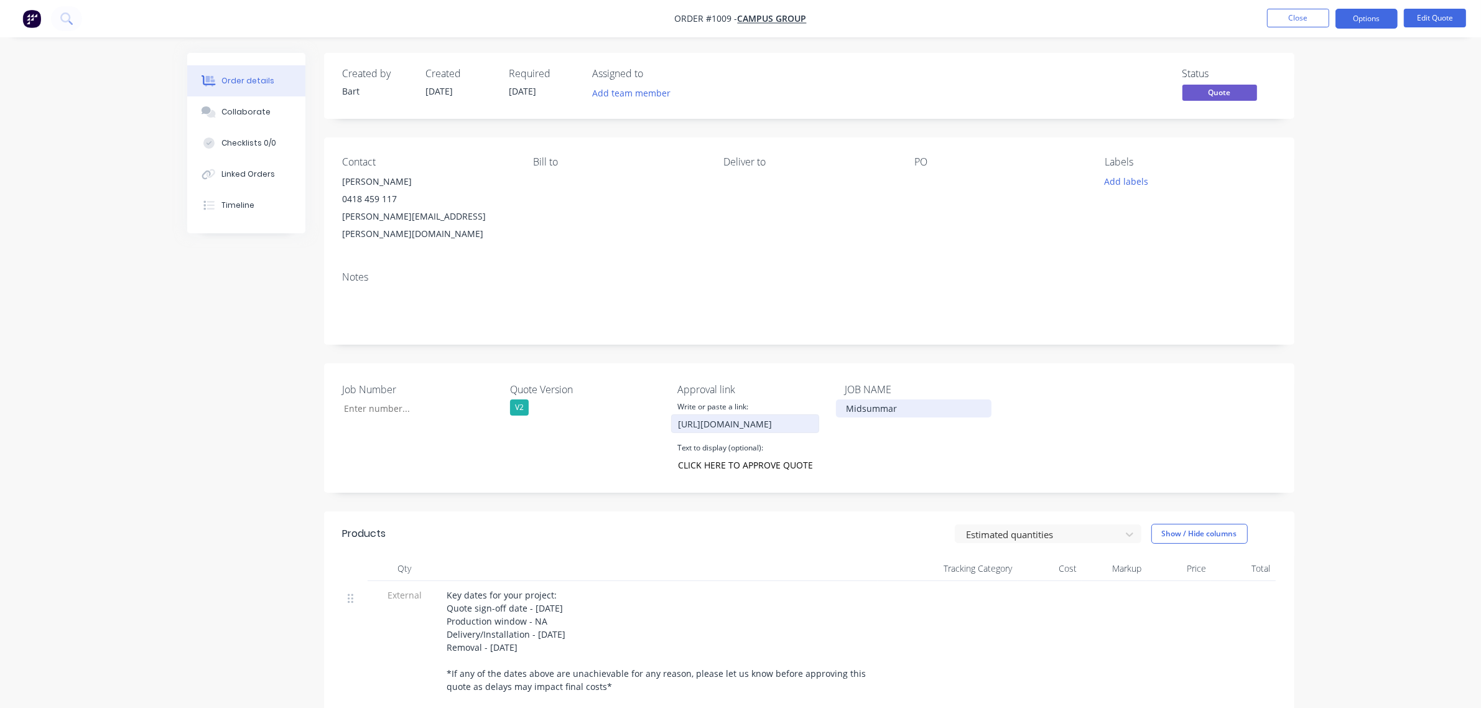
scroll to position [0, 181]
drag, startPoint x: 792, startPoint y: 408, endPoint x: 848, endPoint y: 411, distance: 56.1
click at [848, 411] on div "Job Number Quote Version V2 Approval link Write or paste a link: https://c3y8u.…" at bounding box center [809, 427] width 971 height 129
click at [812, 414] on input "https://c3y8u.share.hsforms.com/2LPry2ciFQyq8gvjBDsrbpQ?quoteid=1009v1" at bounding box center [745, 423] width 148 height 19
type input "https://c3y8u.share.hsforms.com/2LPry2ciFQyq8gvjBDsrbpQ?quoteid=1009v2"
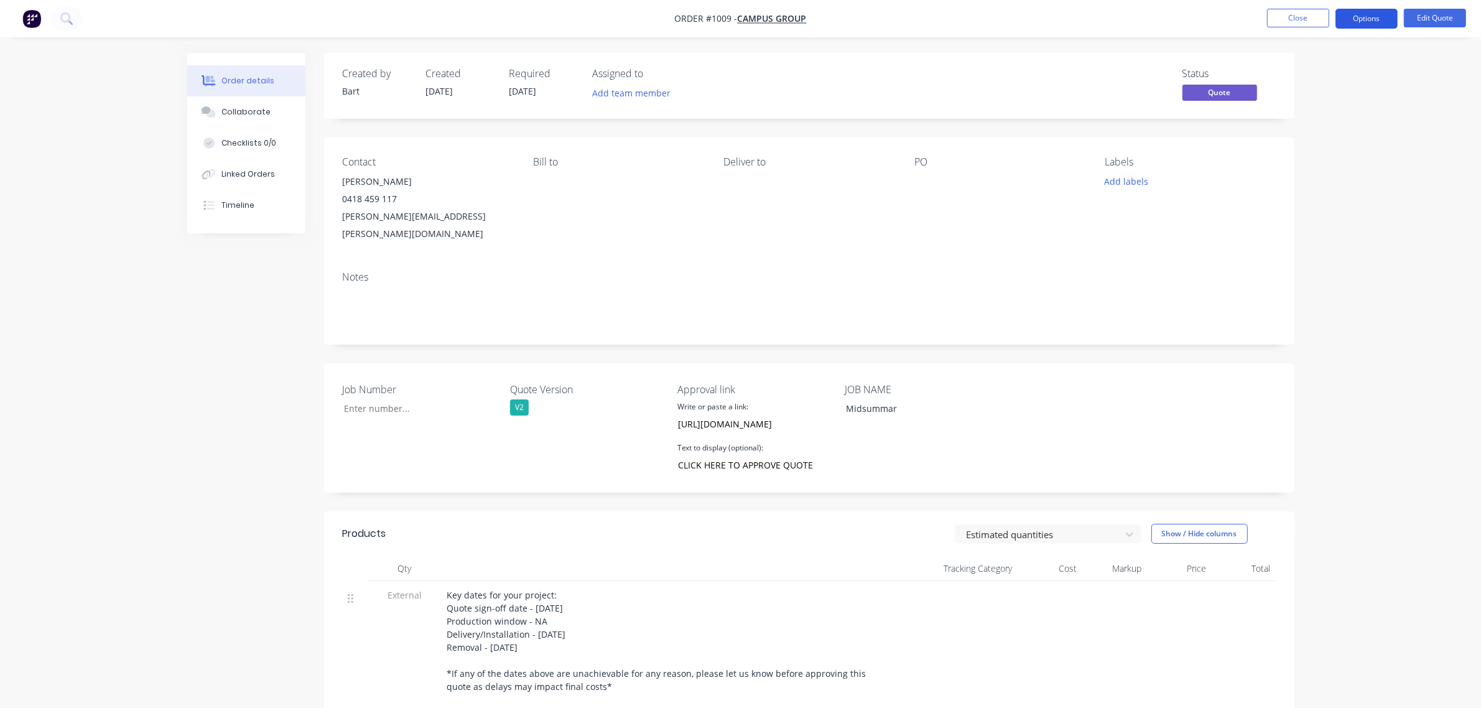
click at [1346, 20] on button "Options" at bounding box center [1367, 19] width 62 height 20
click at [1299, 75] on div "Quote" at bounding box center [1329, 76] width 114 height 18
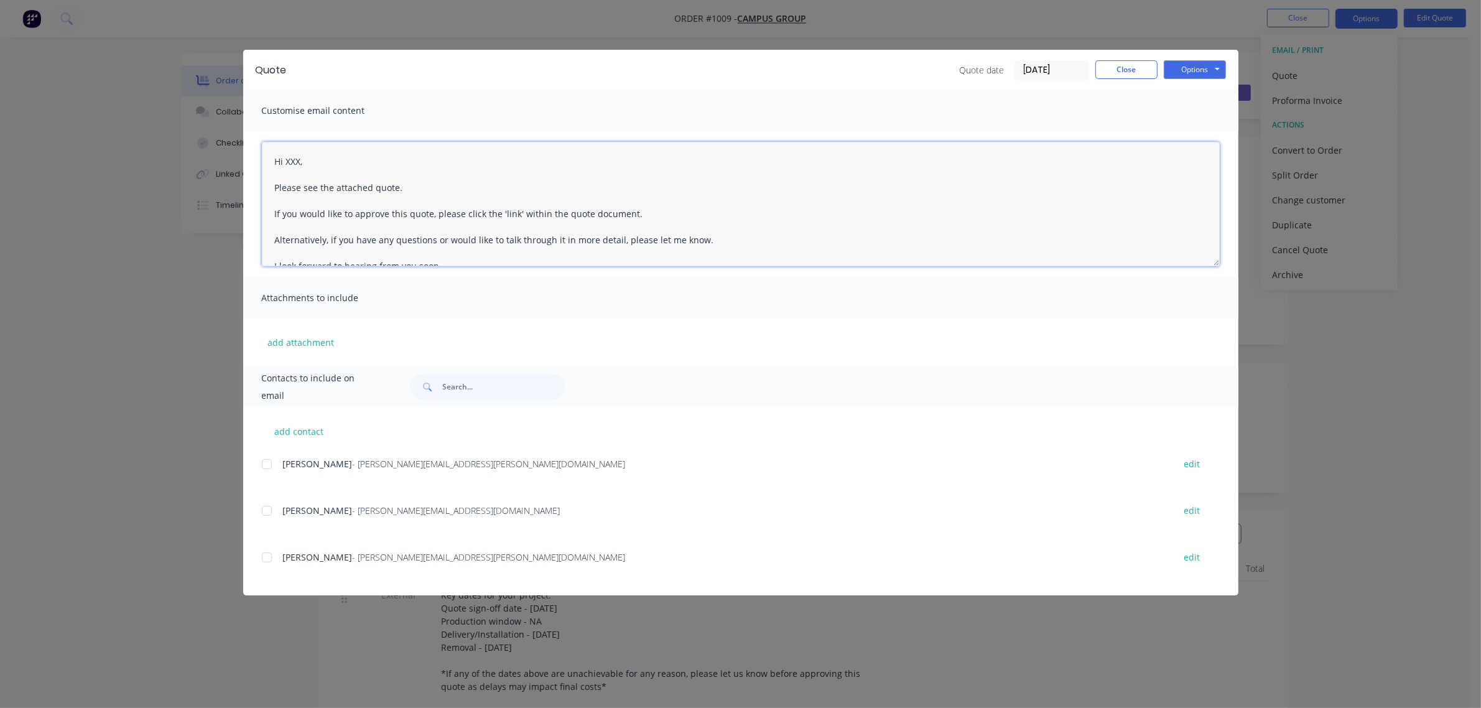
drag, startPoint x: 299, startPoint y: 164, endPoint x: 311, endPoint y: 165, distance: 11.9
click at [300, 164] on textarea "Hi XXX, Please see the attached quote. If you would like to approve this quote,…" at bounding box center [741, 204] width 958 height 124
click at [271, 465] on div at bounding box center [266, 464] width 25 height 25
type textarea "Hi Jess, Please see the attached quote. If you would like to approve this quote…"
click at [1195, 70] on button "Options" at bounding box center [1195, 69] width 62 height 19
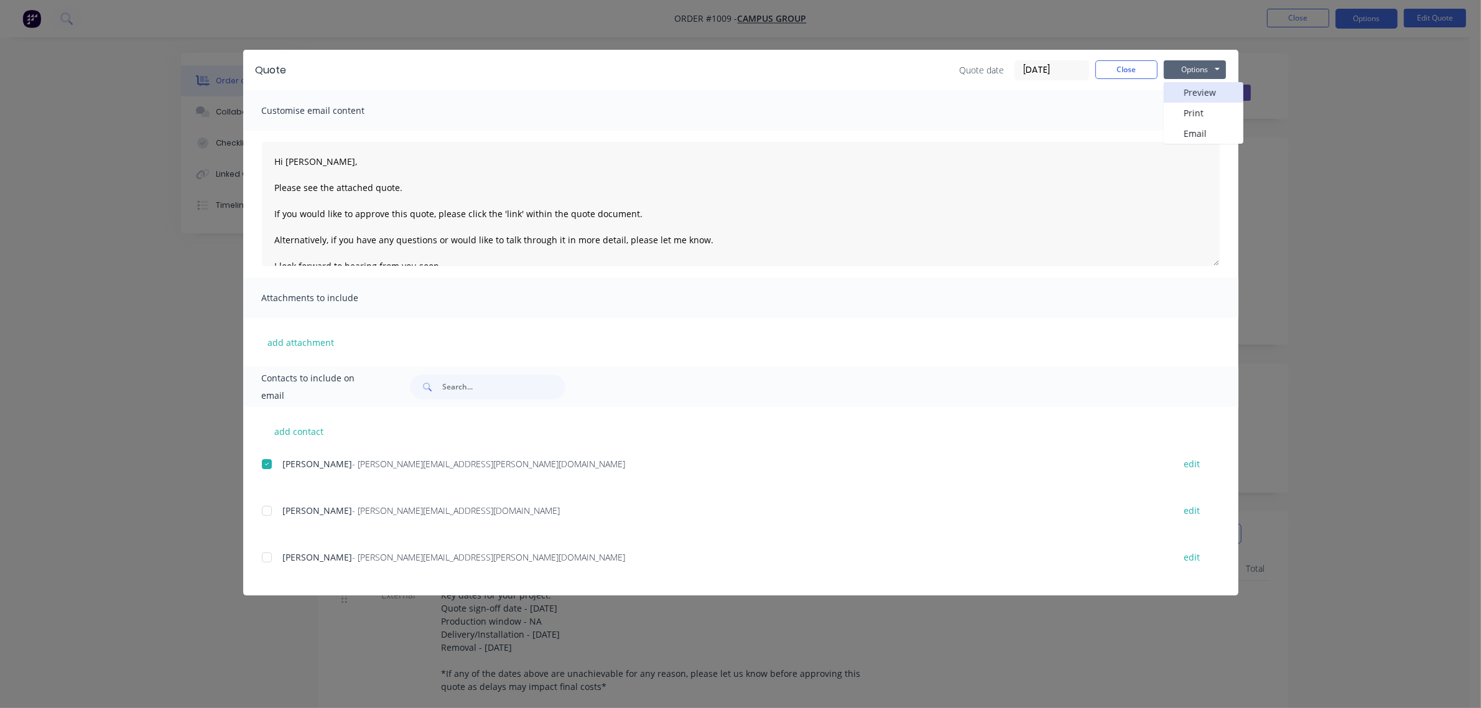
click at [1199, 91] on button "Preview" at bounding box center [1204, 92] width 80 height 21
click at [1126, 72] on button "Close" at bounding box center [1127, 69] width 62 height 19
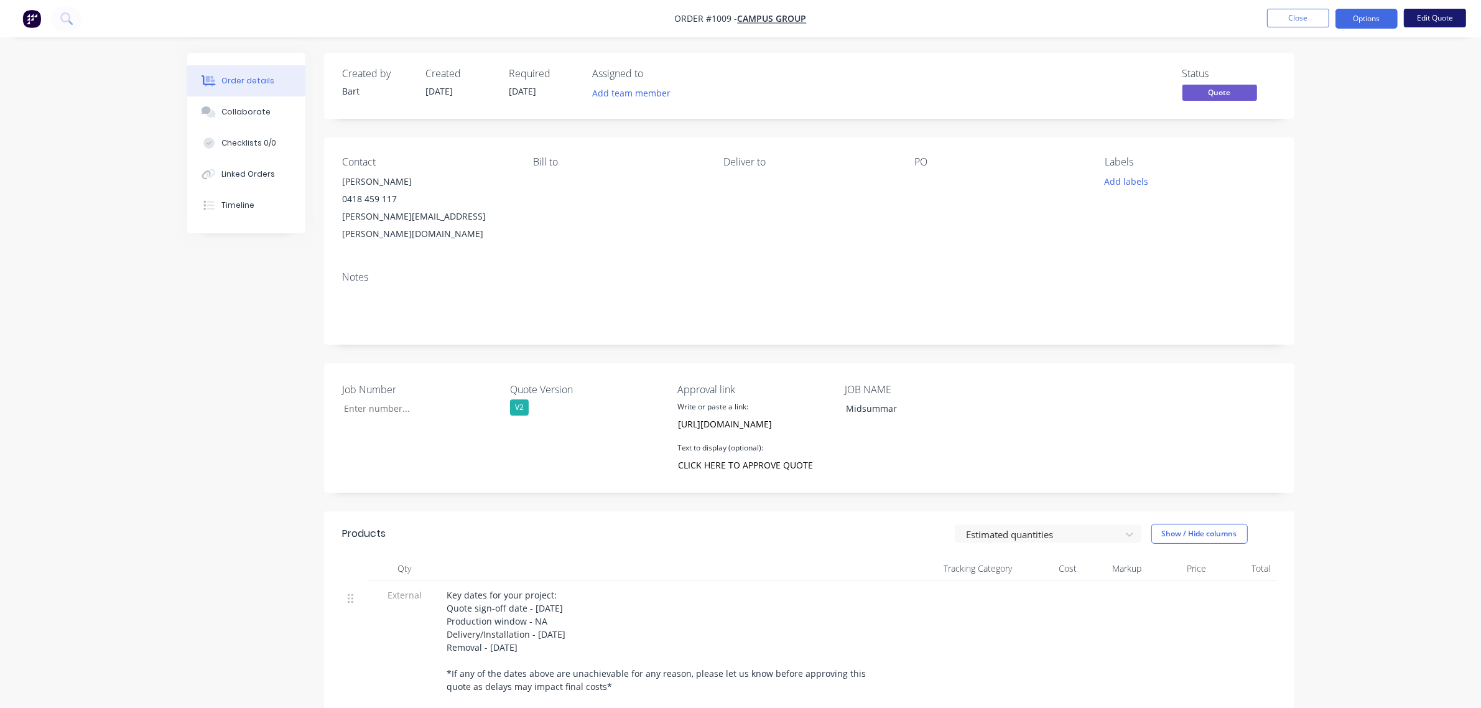
click at [1438, 20] on button "Edit Quote" at bounding box center [1435, 18] width 62 height 19
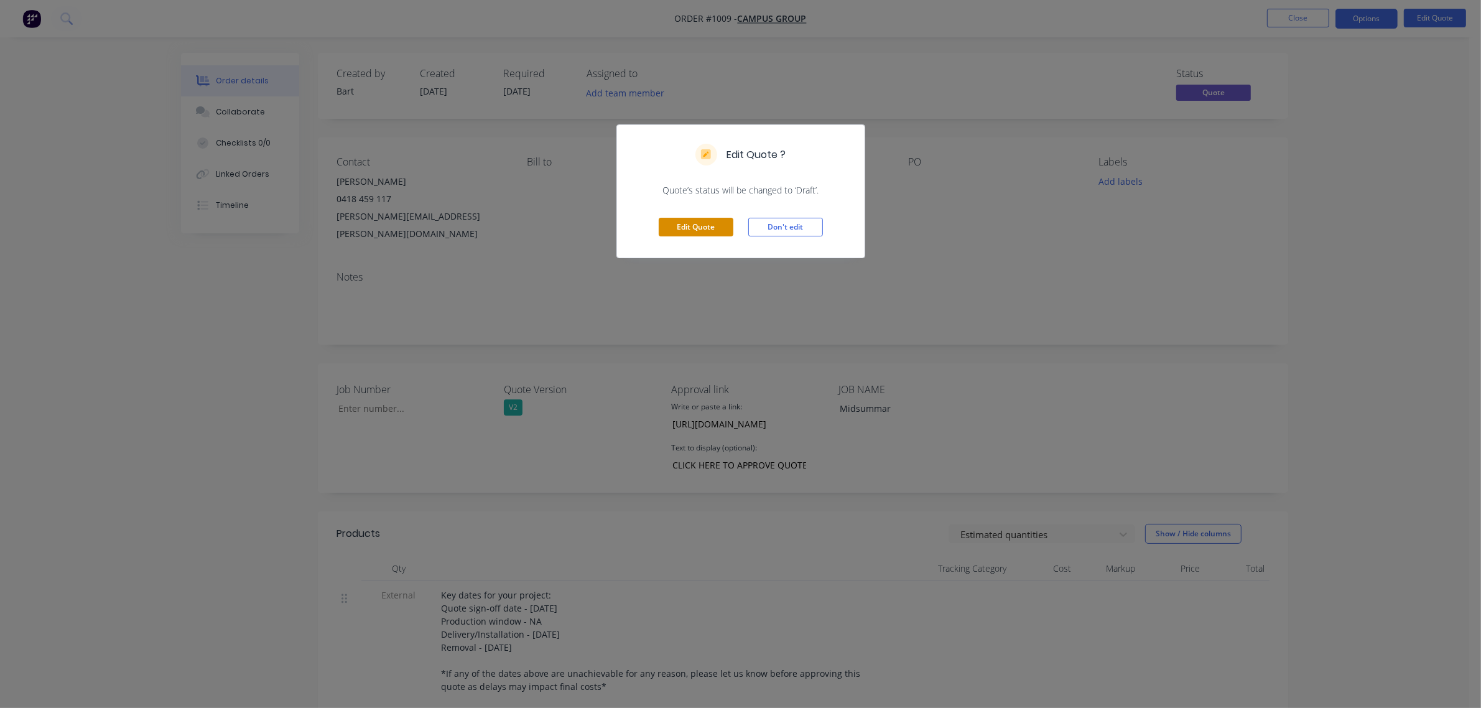
click at [694, 225] on button "Edit Quote" at bounding box center [696, 227] width 75 height 19
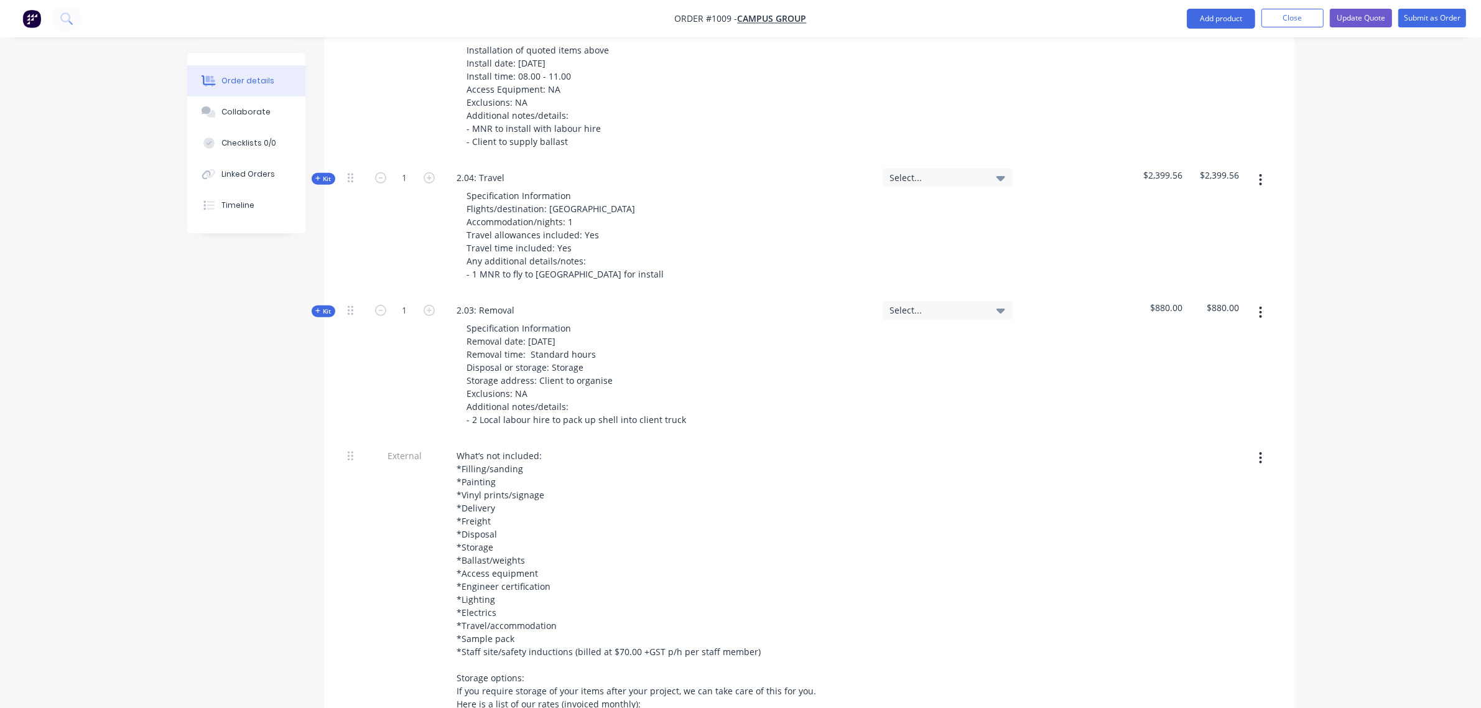
scroll to position [1089, 0]
click at [324, 305] on span "Kit" at bounding box center [323, 309] width 16 height 9
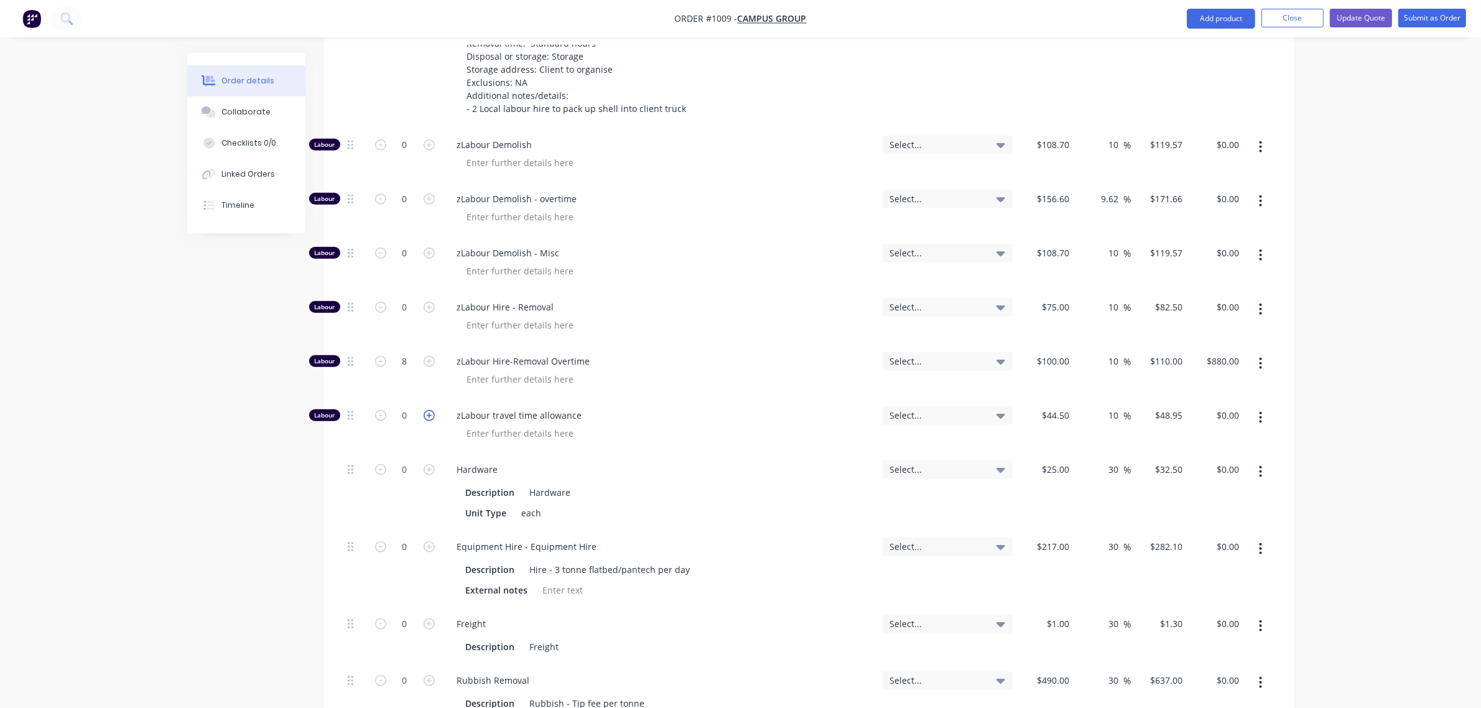
scroll to position [1400, 0]
click at [406, 297] on input "0" at bounding box center [405, 306] width 32 height 19
type input "8"
type input "$660.00"
click at [403, 351] on input "8" at bounding box center [405, 360] width 32 height 19
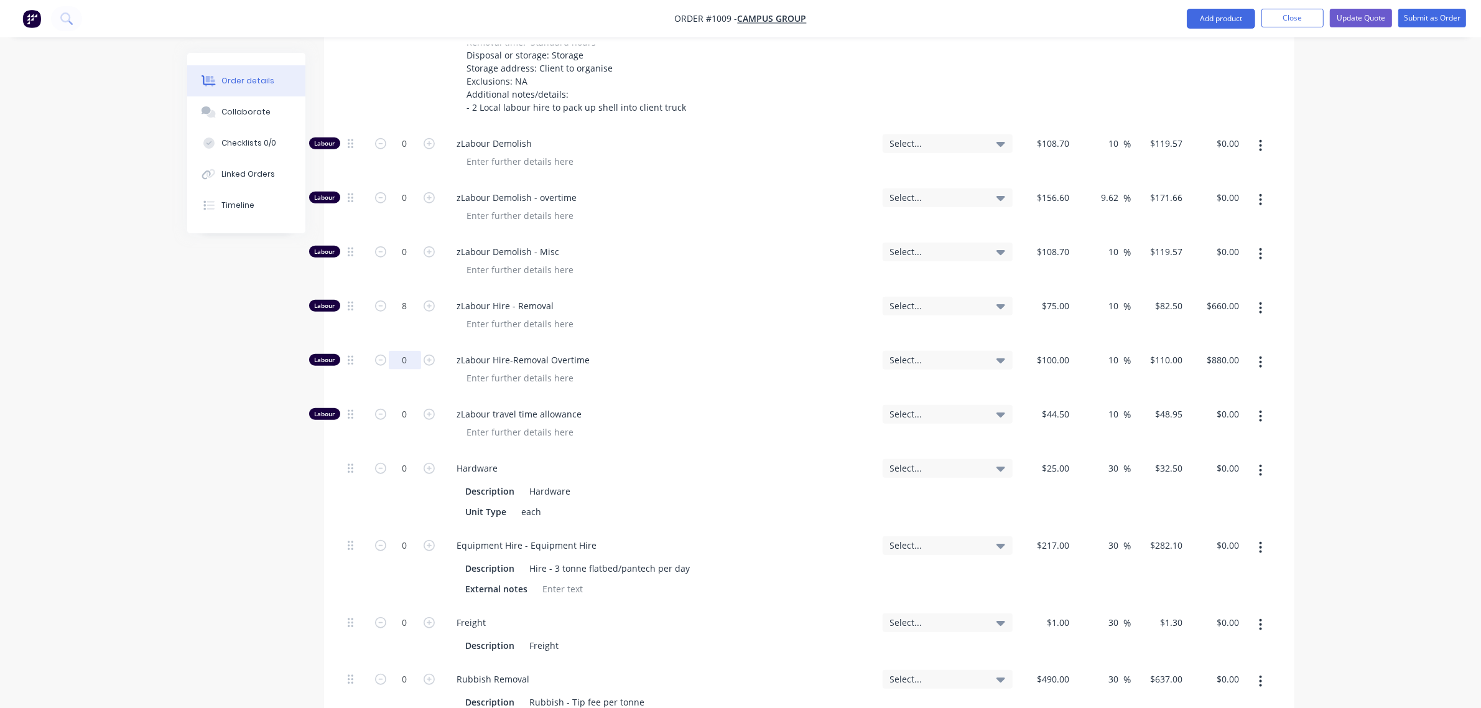
type input "0"
type input "$0.00"
click at [415, 343] on div "0" at bounding box center [405, 370] width 75 height 54
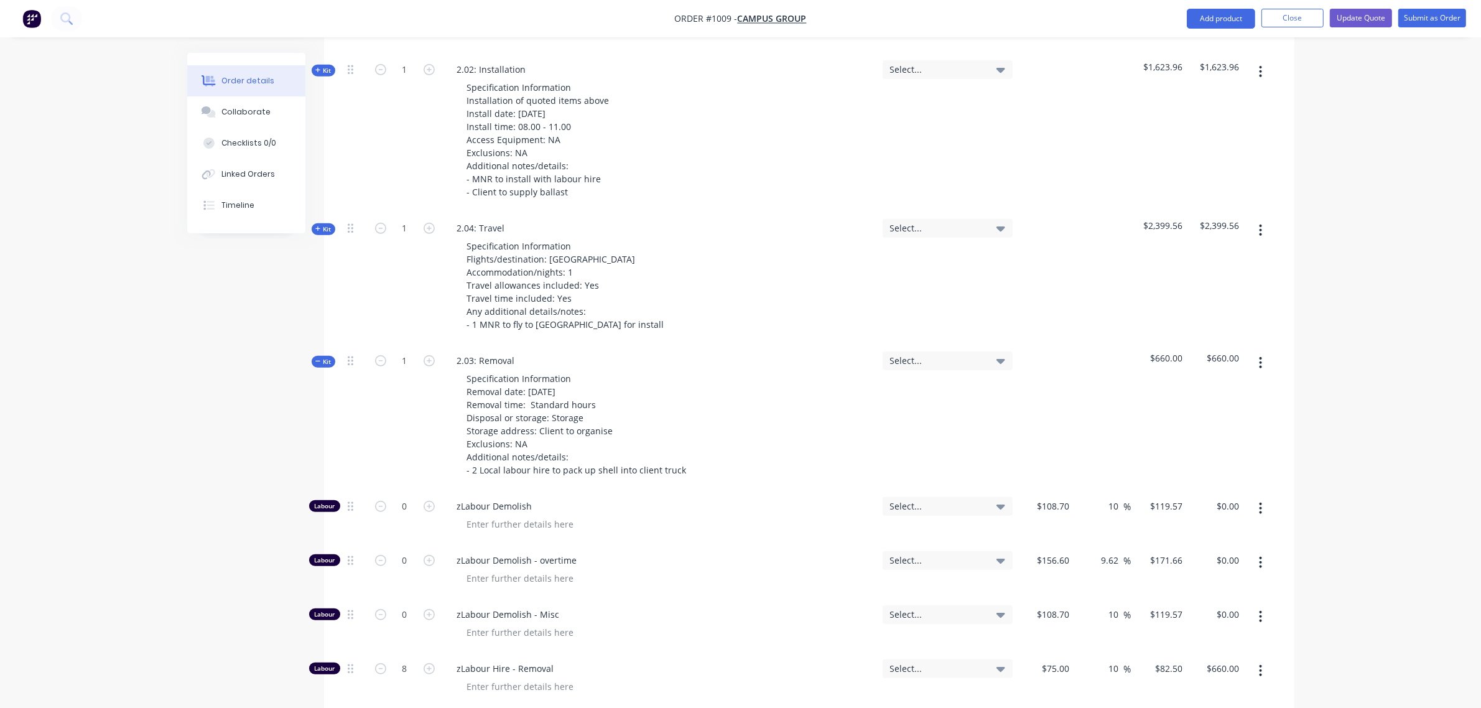
click at [319, 358] on icon "button" at bounding box center [318, 361] width 6 height 6
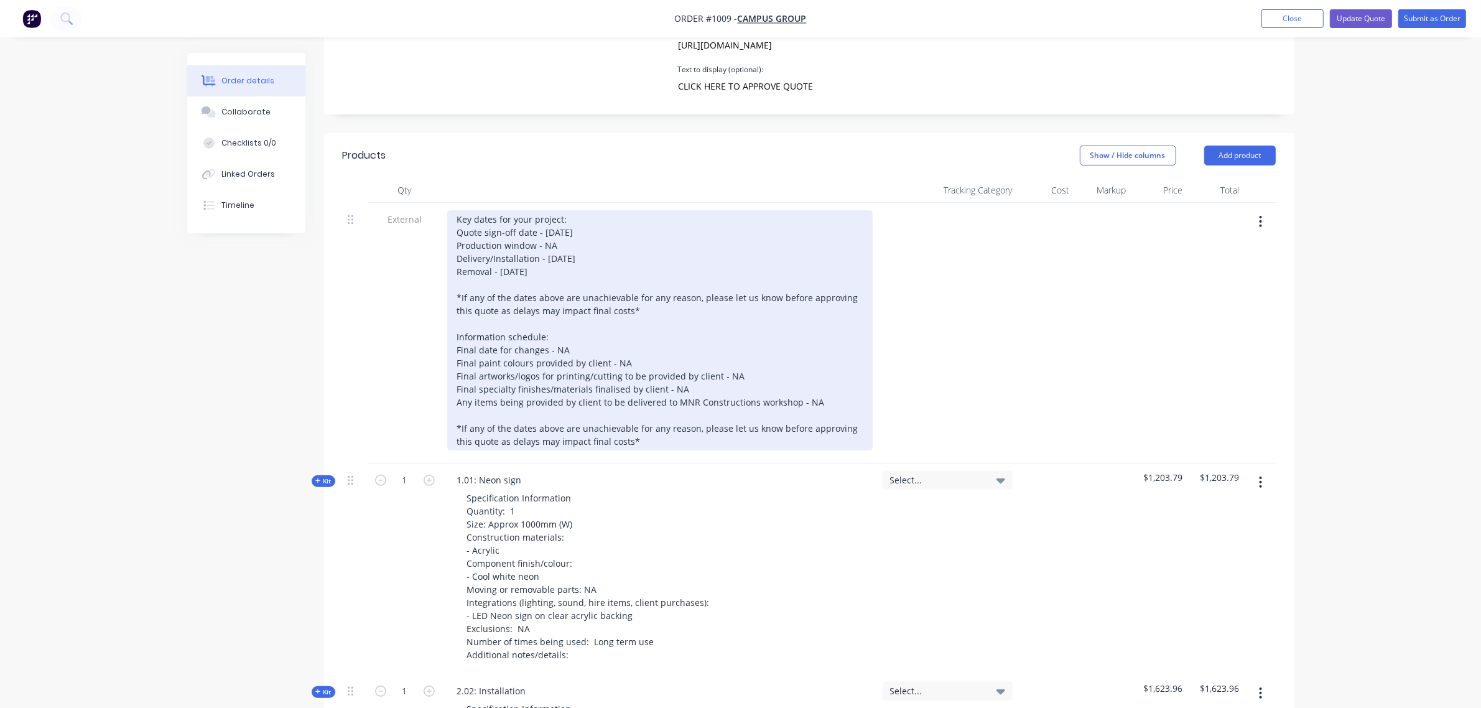
scroll to position [415, 0]
drag, startPoint x: 552, startPoint y: 222, endPoint x: 560, endPoint y: 224, distance: 8.3
click at [554, 222] on div "Key dates for your project: Quote sign-off date - 01/12/25 Production window - …" at bounding box center [660, 331] width 426 height 240
click at [509, 235] on div "Key dates for your project: Quote sign-off date - 01/12/25 Production window - …" at bounding box center [660, 331] width 426 height 240
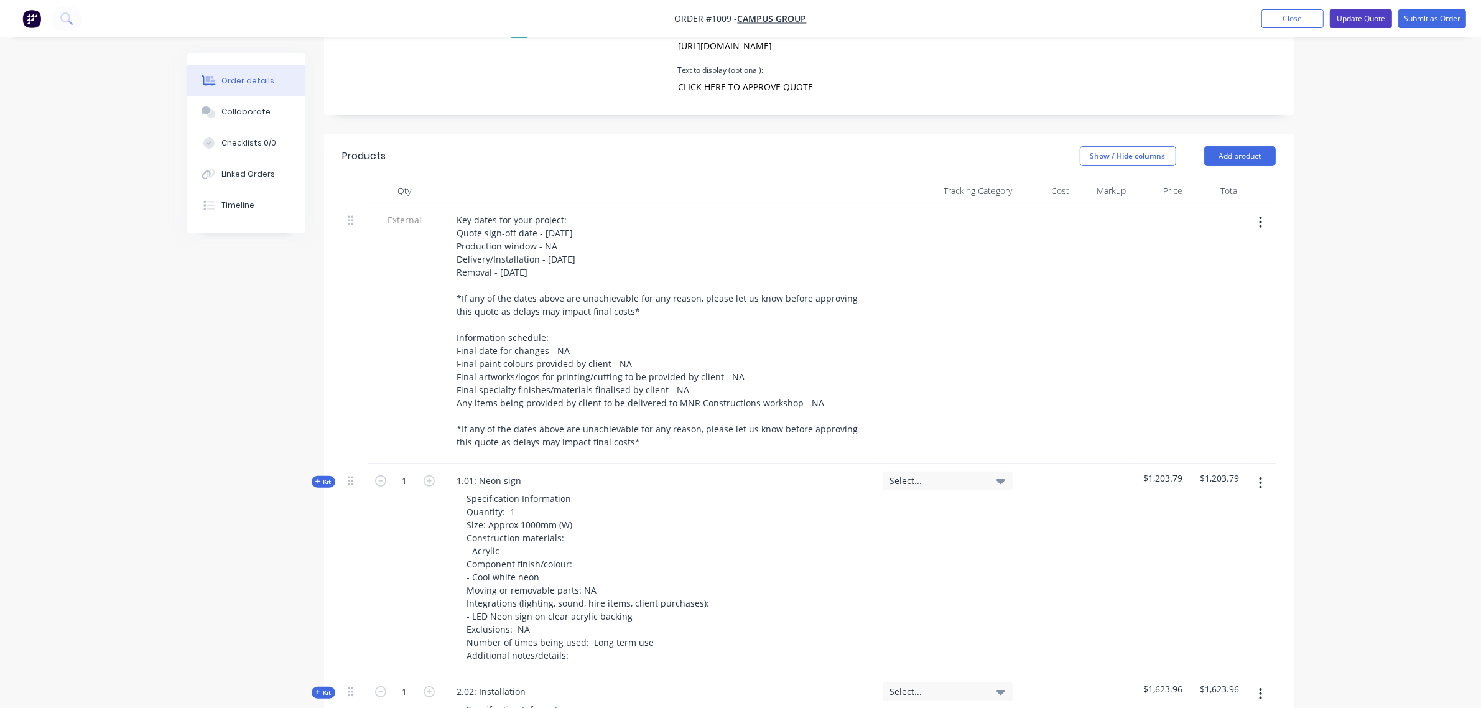
click at [1348, 19] on button "Update Quote" at bounding box center [1361, 18] width 62 height 19
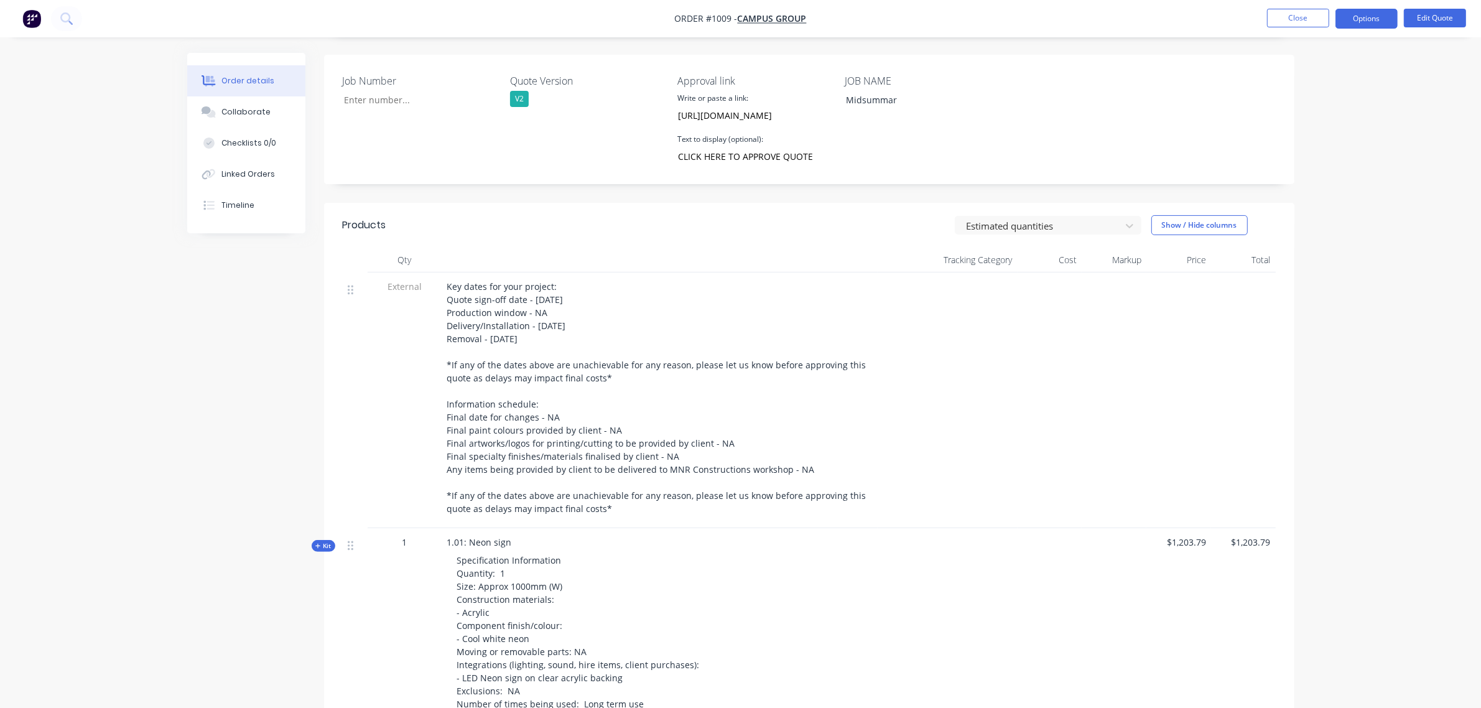
scroll to position [310, 0]
click at [1360, 22] on button "Options" at bounding box center [1367, 19] width 62 height 20
click at [1297, 78] on div "Quote" at bounding box center [1329, 76] width 114 height 18
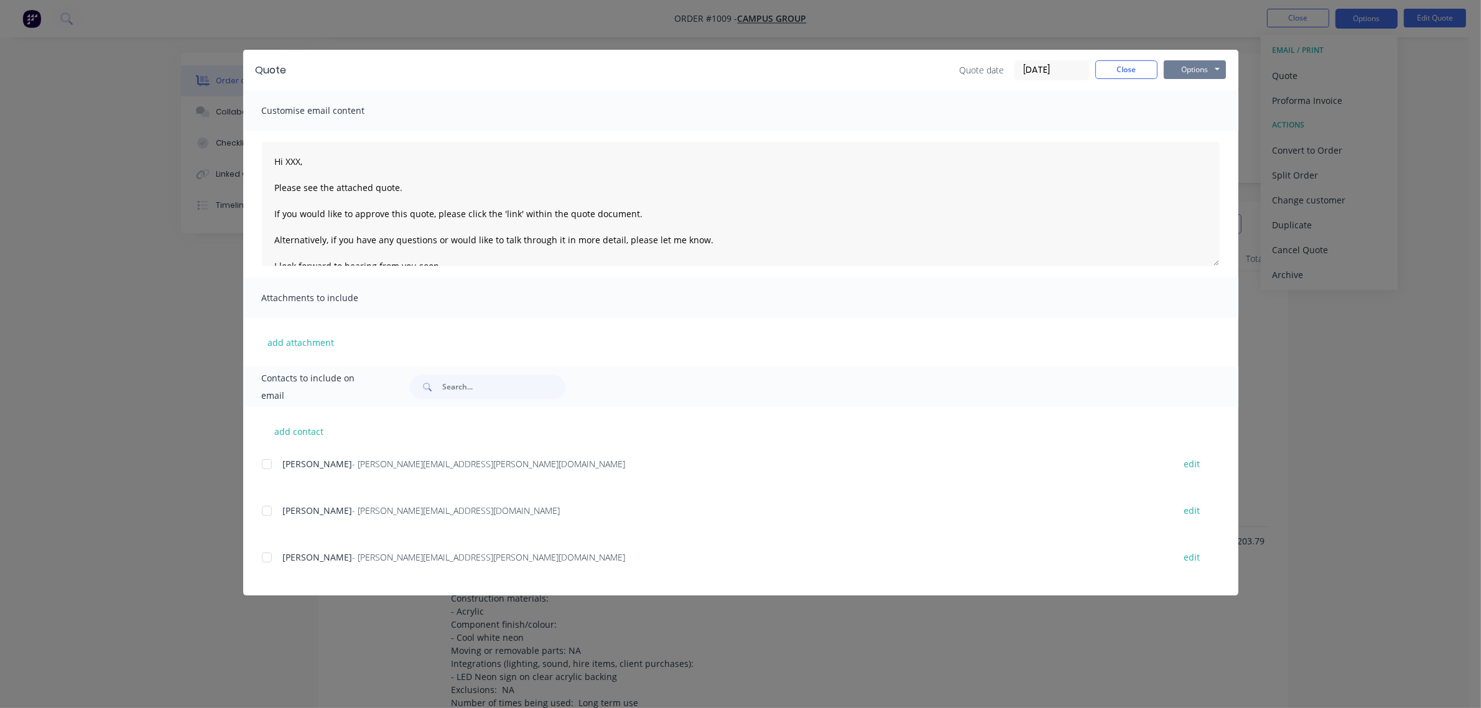
click at [1191, 70] on button "Options" at bounding box center [1195, 69] width 62 height 19
click at [1198, 111] on button "Print" at bounding box center [1204, 113] width 80 height 21
click at [1199, 64] on button "Options" at bounding box center [1195, 69] width 62 height 19
click at [1206, 92] on button "Preview" at bounding box center [1204, 92] width 80 height 21
click at [1120, 69] on button "Close" at bounding box center [1127, 69] width 62 height 19
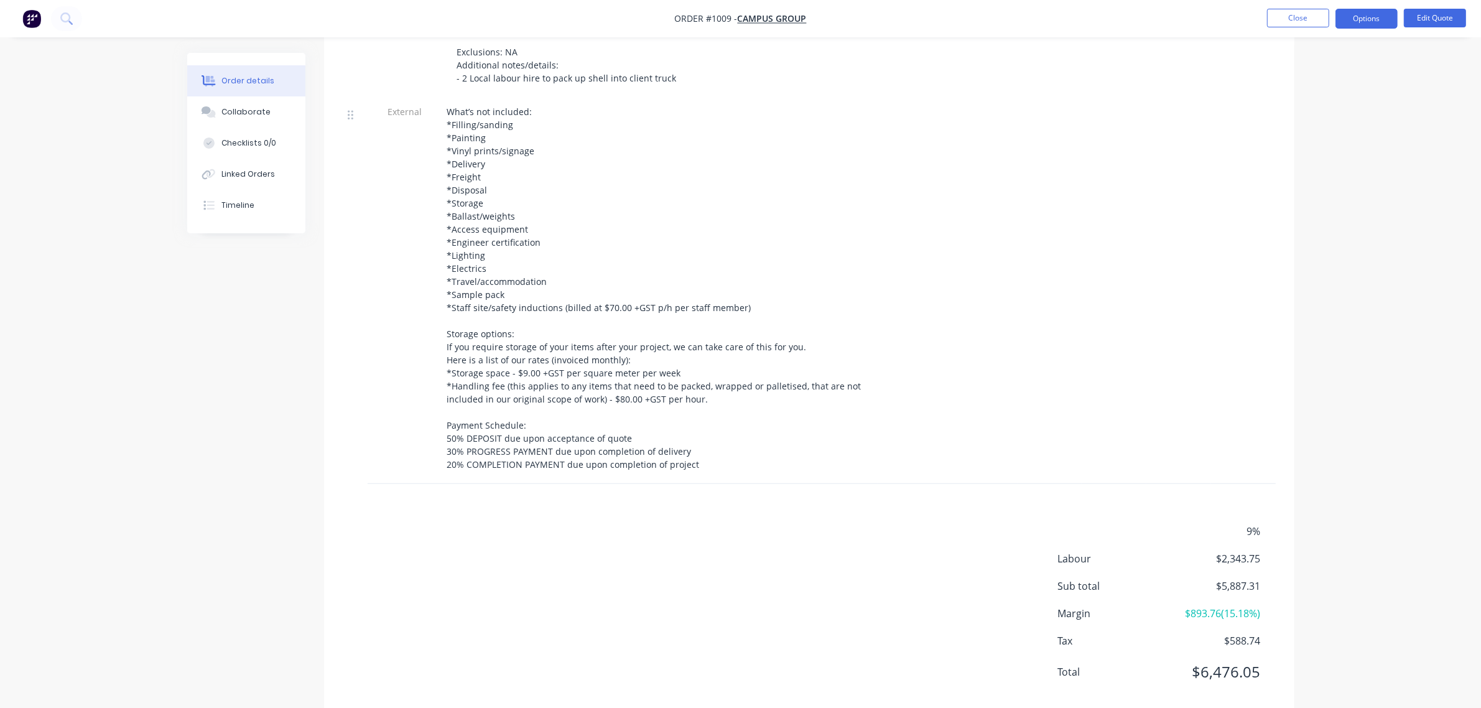
scroll to position [1384, 0]
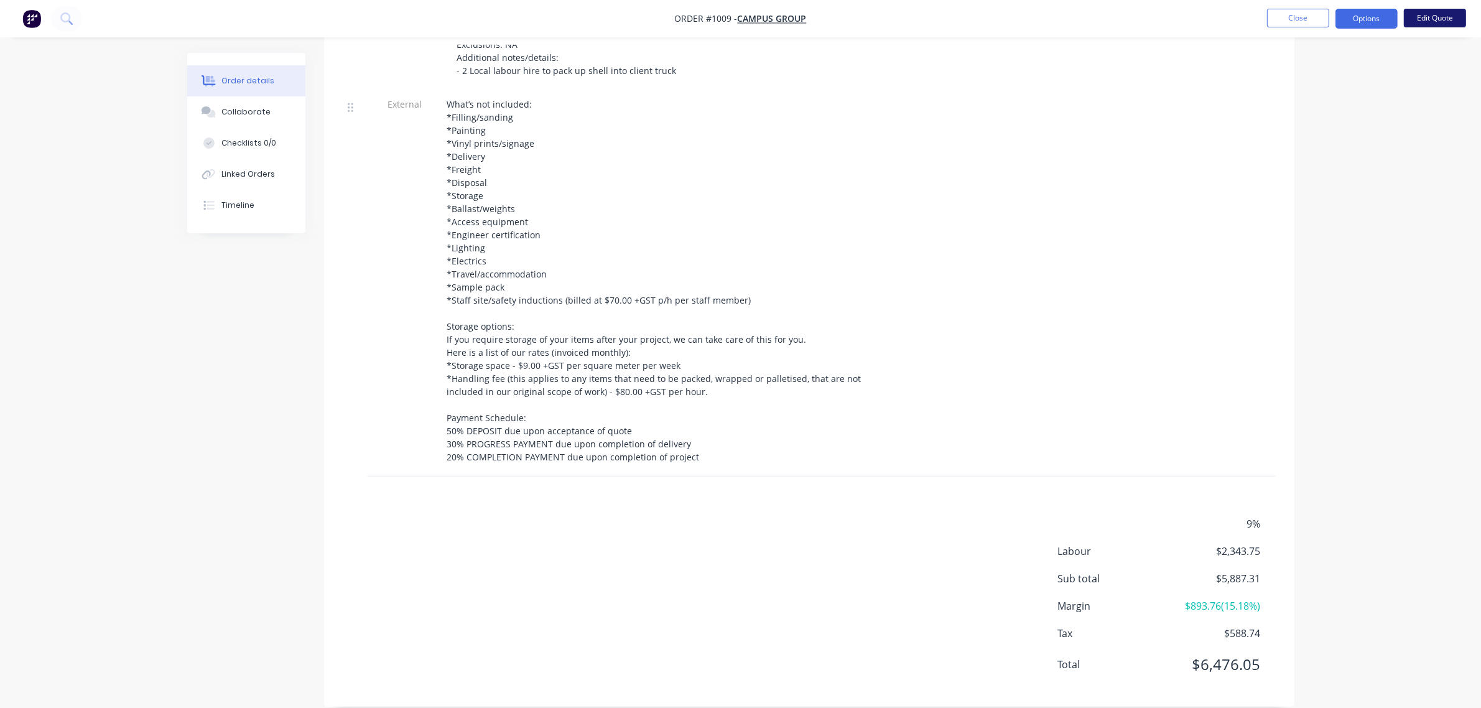
click at [1432, 17] on button "Edit Quote" at bounding box center [1435, 18] width 62 height 19
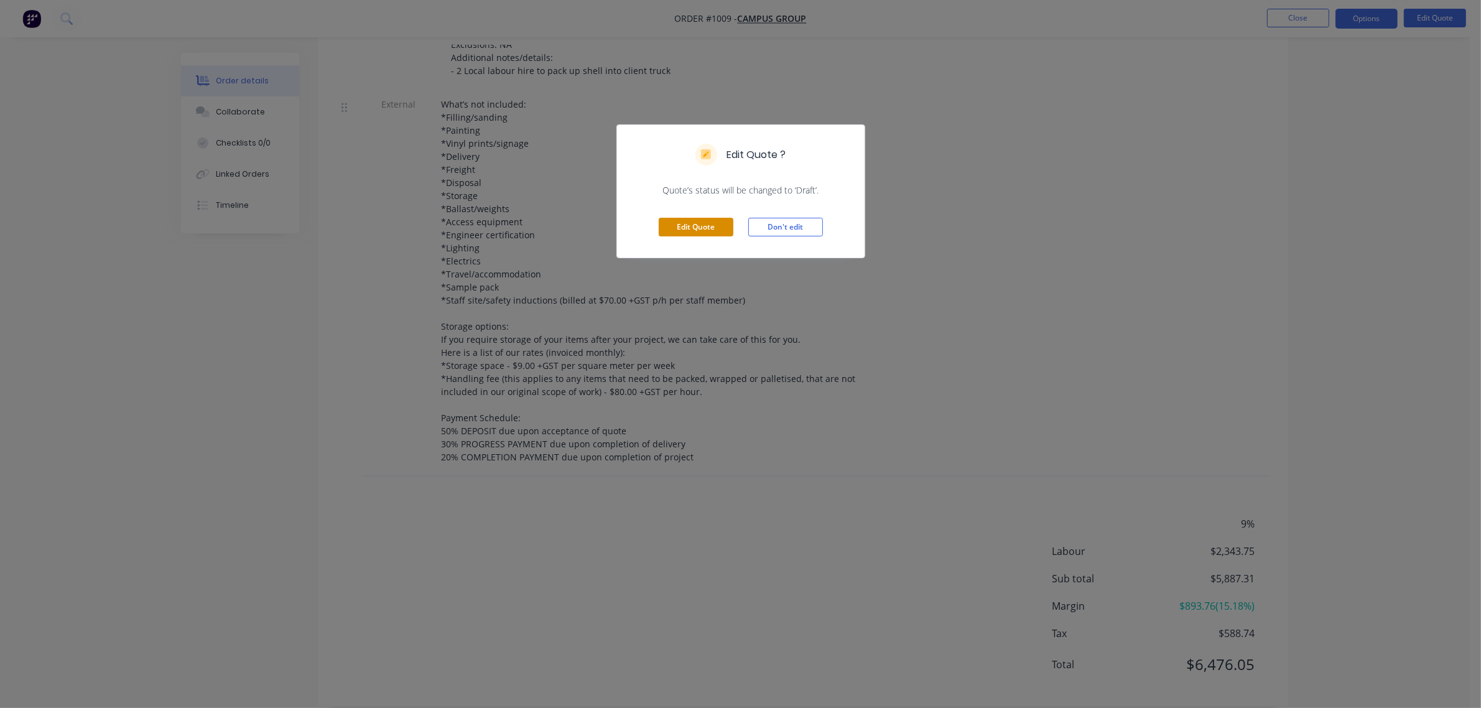
click at [707, 228] on button "Edit Quote" at bounding box center [696, 227] width 75 height 19
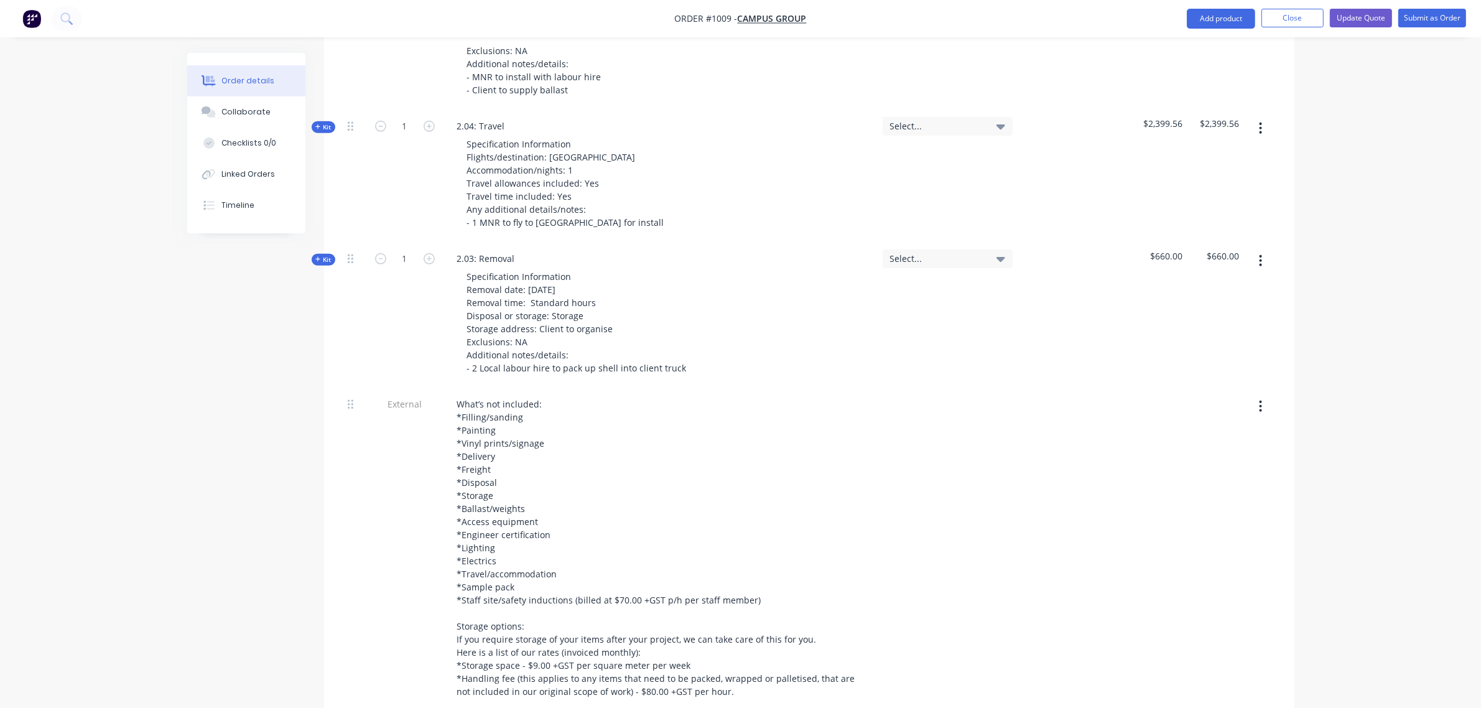
scroll to position [1140, 0]
click at [1356, 13] on button "Update Quote" at bounding box center [1361, 18] width 62 height 19
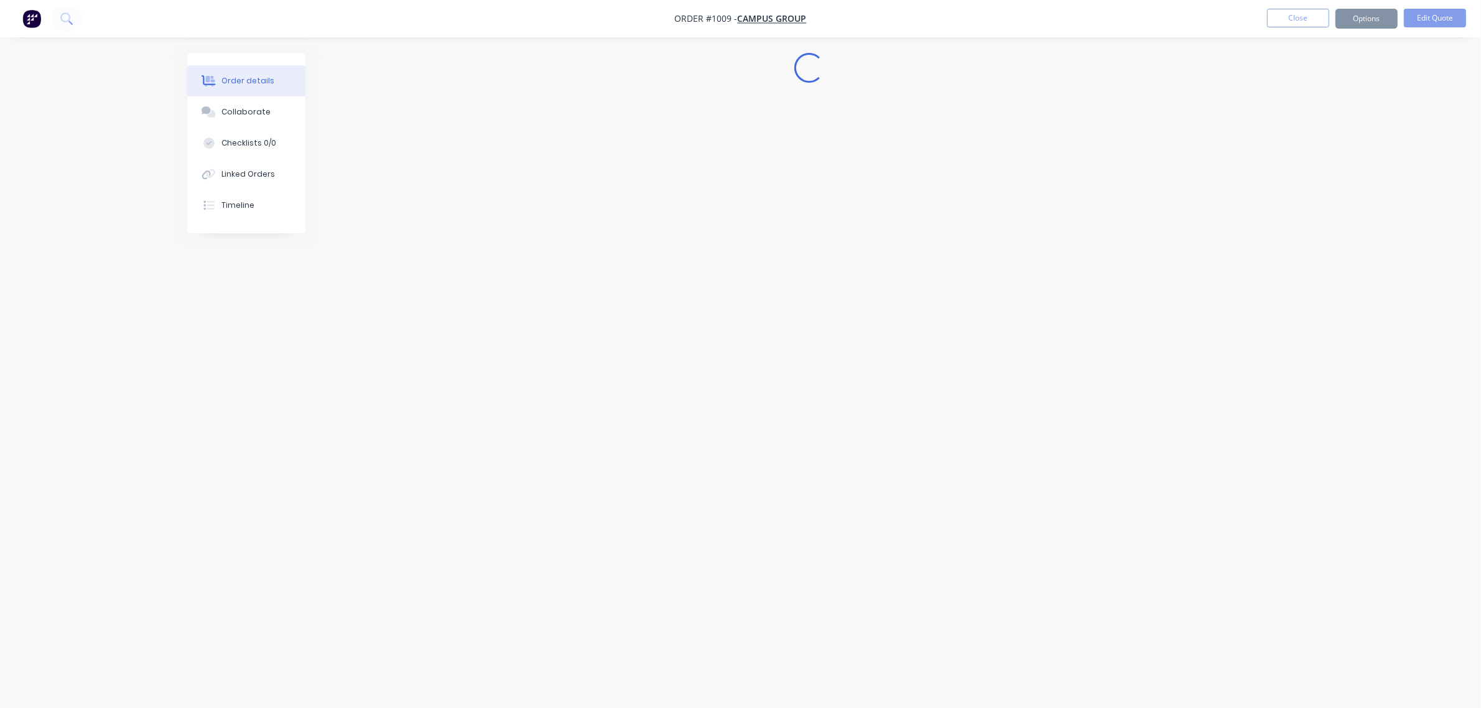
scroll to position [0, 0]
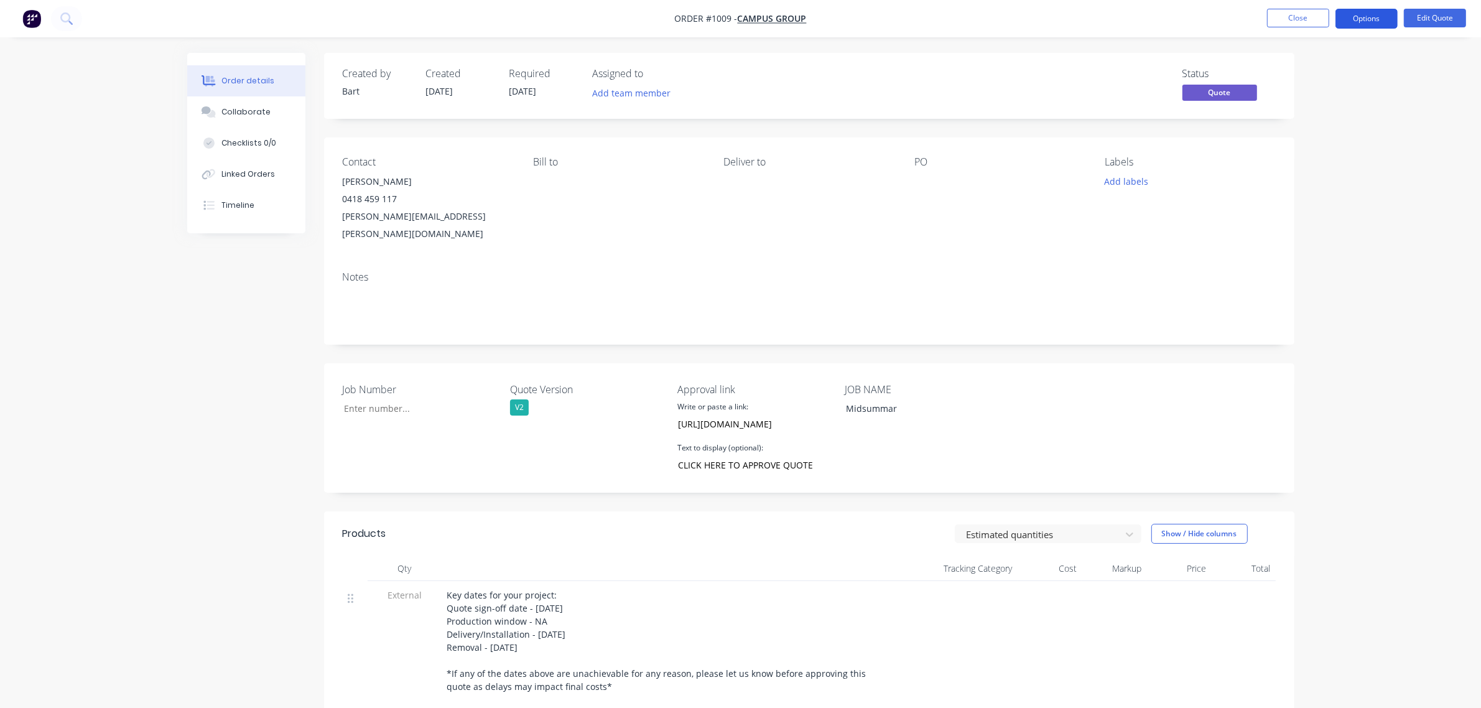
click at [1355, 21] on button "Options" at bounding box center [1367, 19] width 62 height 20
click at [1295, 76] on div "Quote" at bounding box center [1329, 76] width 114 height 18
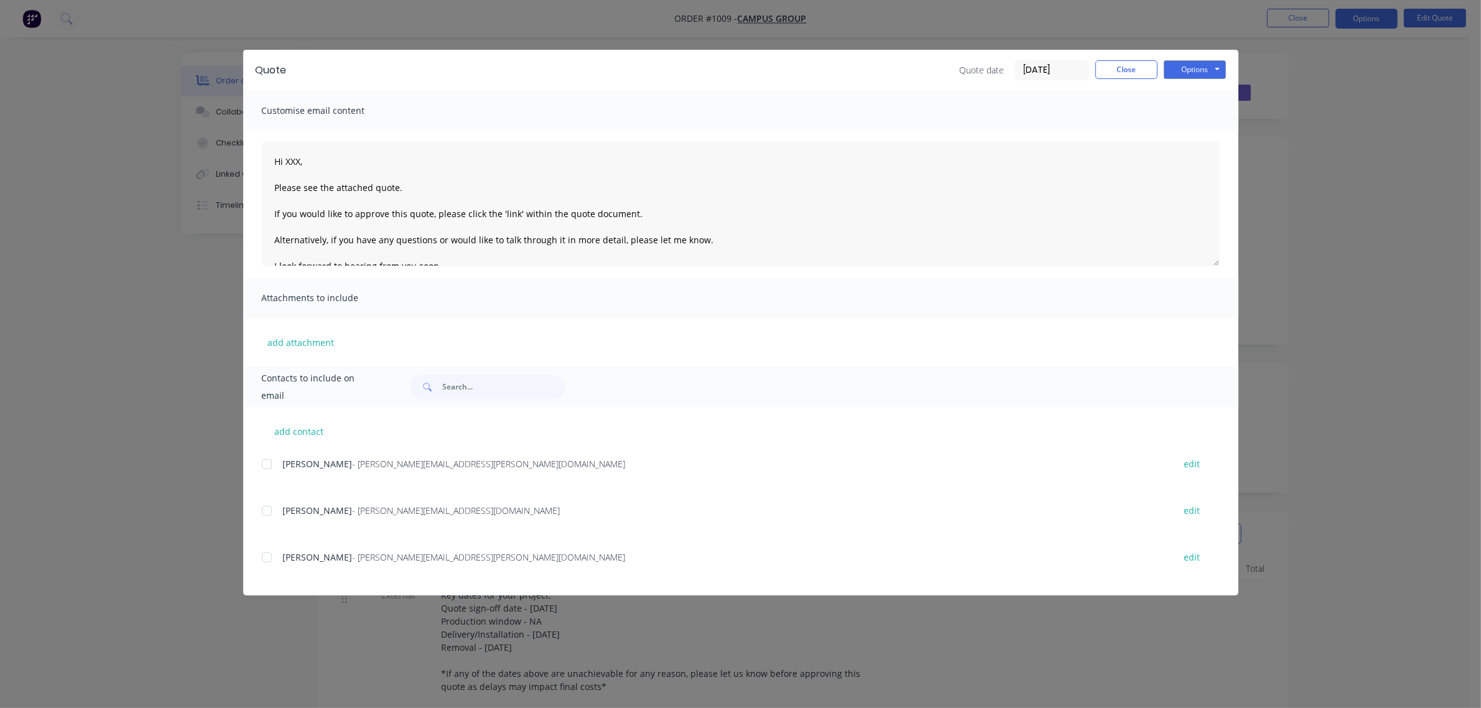
drag, startPoint x: 268, startPoint y: 461, endPoint x: 272, endPoint y: 448, distance: 13.8
click at [268, 460] on div at bounding box center [266, 464] width 25 height 25
drag, startPoint x: 302, startPoint y: 160, endPoint x: 314, endPoint y: 157, distance: 12.7
click at [303, 159] on textarea "Hi XXX, Please see the attached quote. If you would like to approve this quote,…" at bounding box center [741, 204] width 958 height 124
type textarea "Hi Jess, Please see the attached quote. If you would like to approve this quote…"
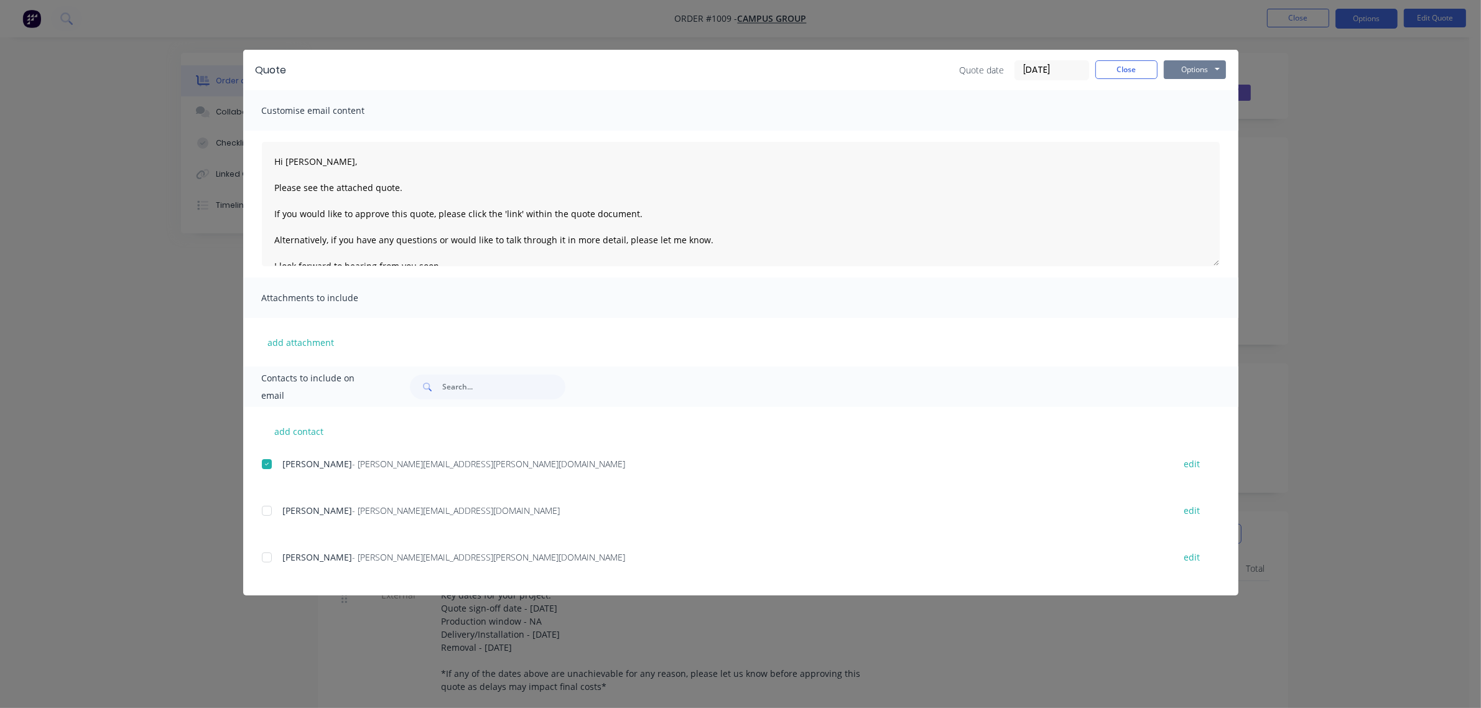
click at [1187, 70] on button "Options" at bounding box center [1195, 69] width 62 height 19
click at [1195, 133] on button "Email" at bounding box center [1204, 133] width 80 height 21
drag, startPoint x: 1136, startPoint y: 73, endPoint x: 1131, endPoint y: 77, distance: 6.4
click at [1136, 73] on button "Close" at bounding box center [1127, 69] width 62 height 19
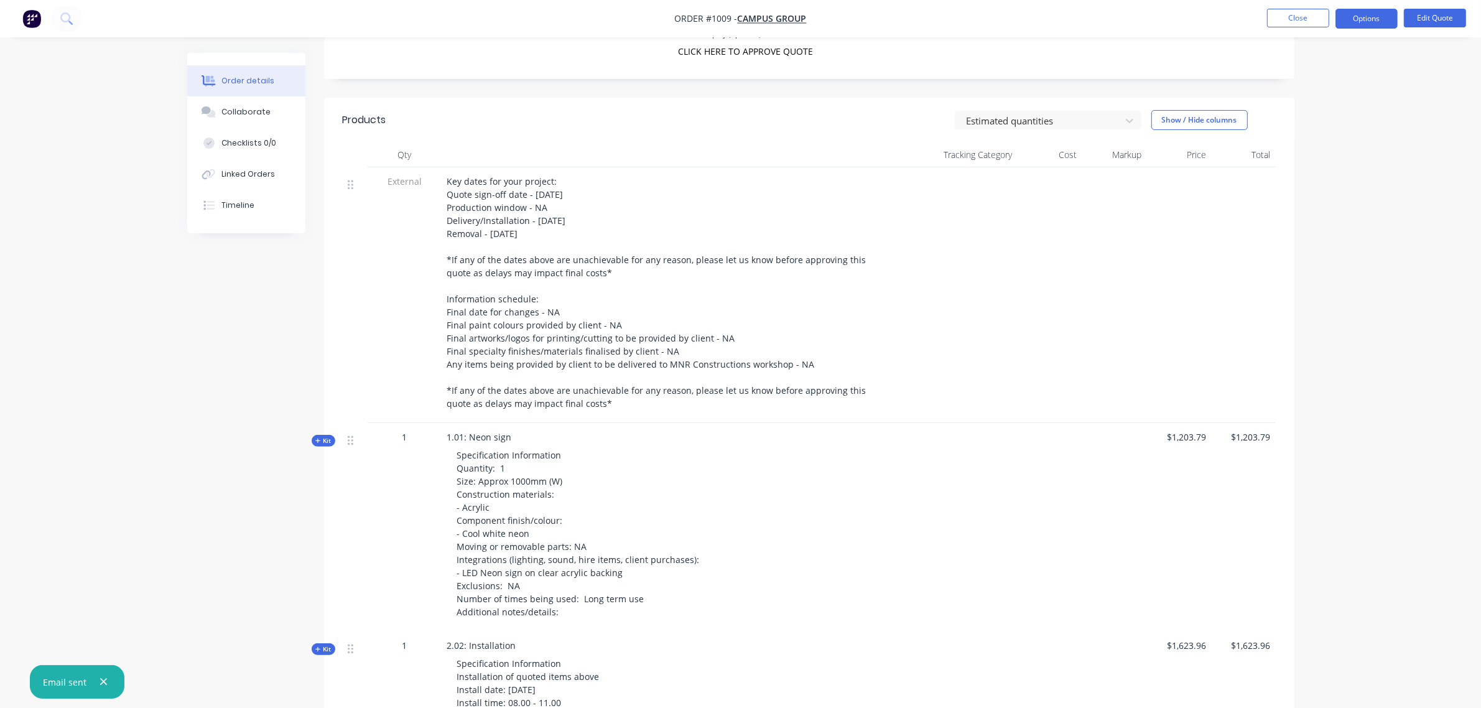
scroll to position [415, 0]
click at [101, 683] on icon "button" at bounding box center [103, 682] width 7 height 7
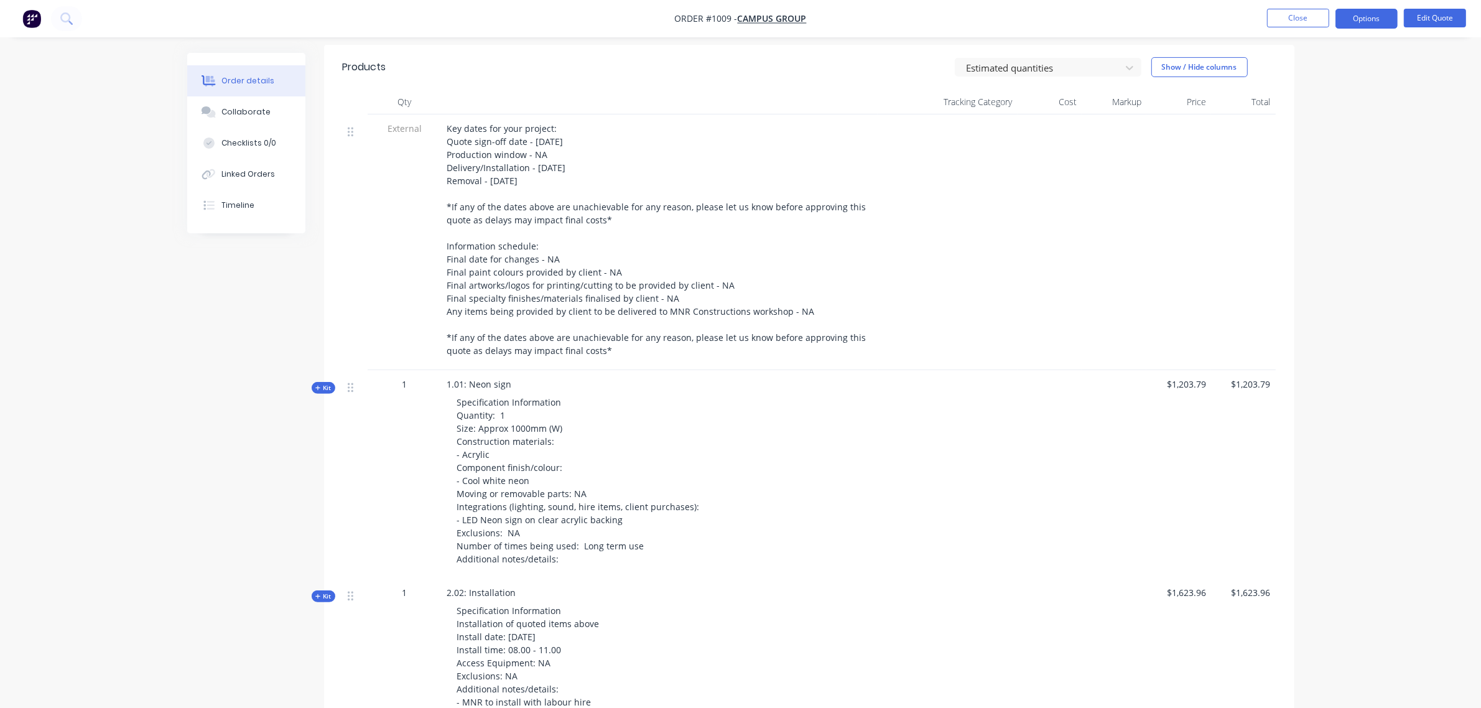
scroll to position [467, 0]
click at [1285, 16] on button "Close" at bounding box center [1298, 18] width 62 height 19
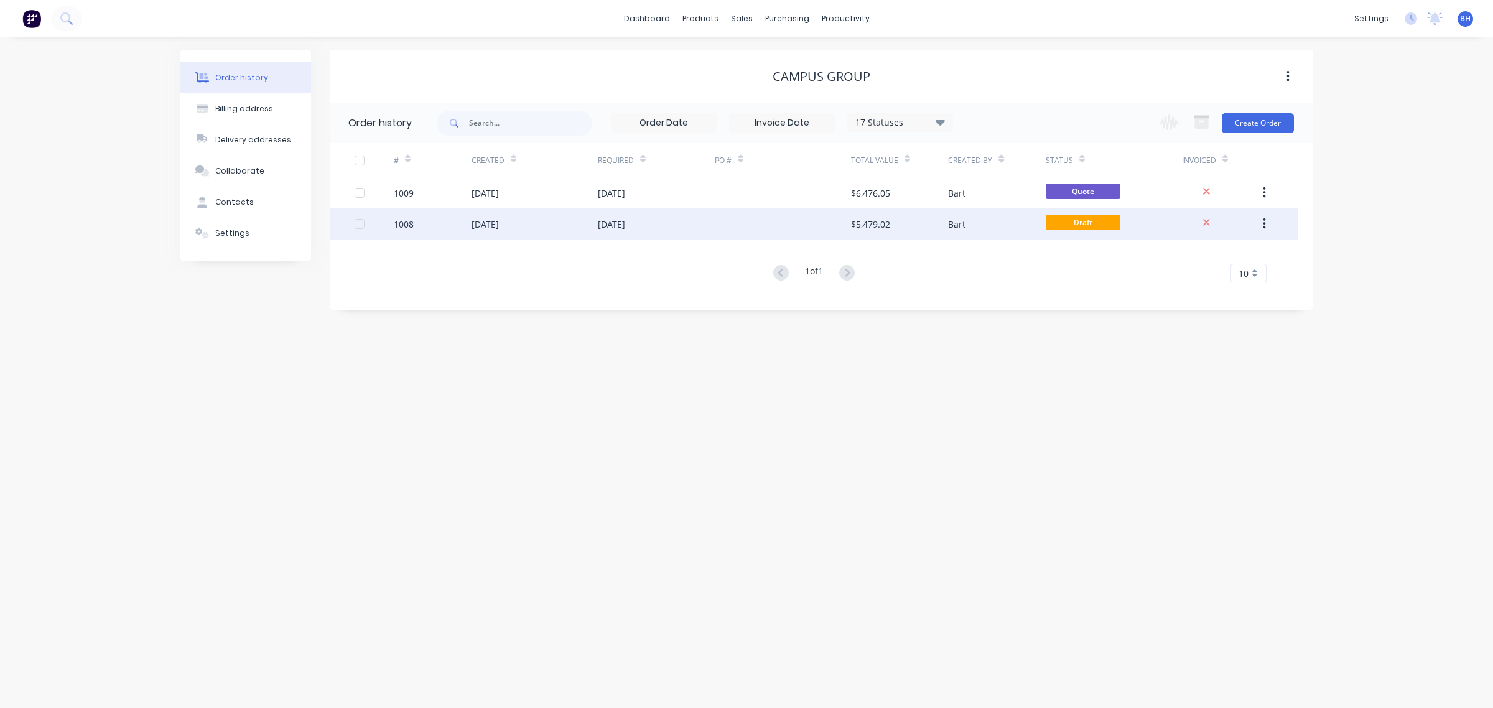
click at [499, 224] on div "26 Sep 2025" at bounding box center [485, 224] width 27 height 13
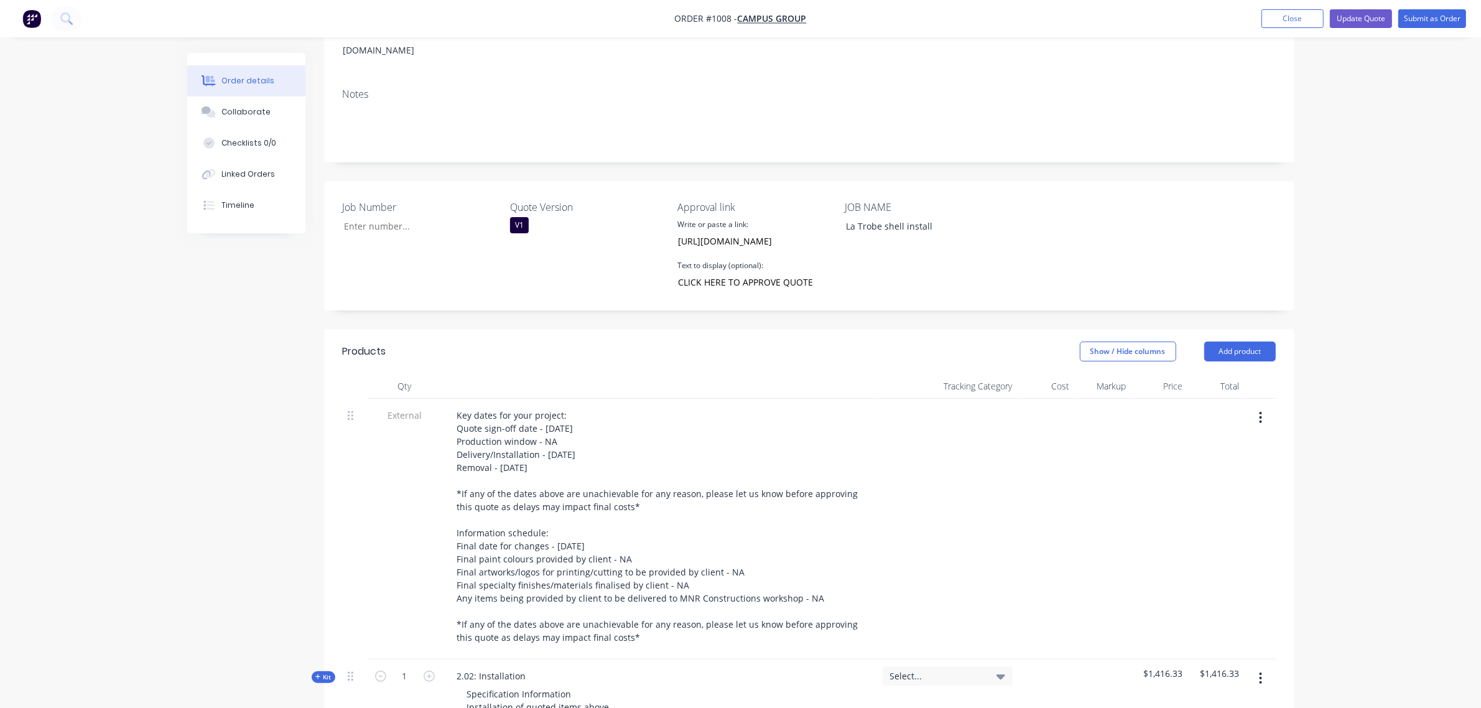
scroll to position [176, 0]
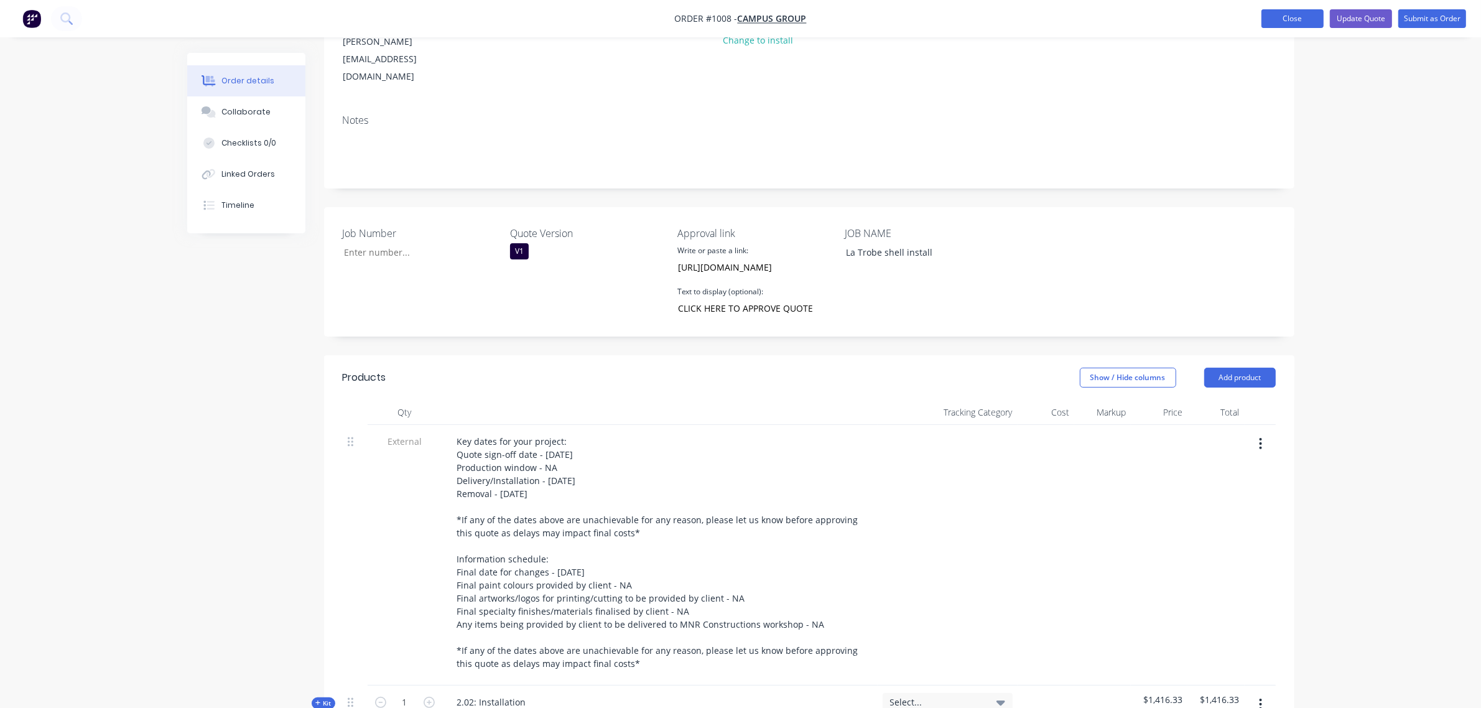
click at [1285, 14] on button "Close" at bounding box center [1293, 18] width 62 height 19
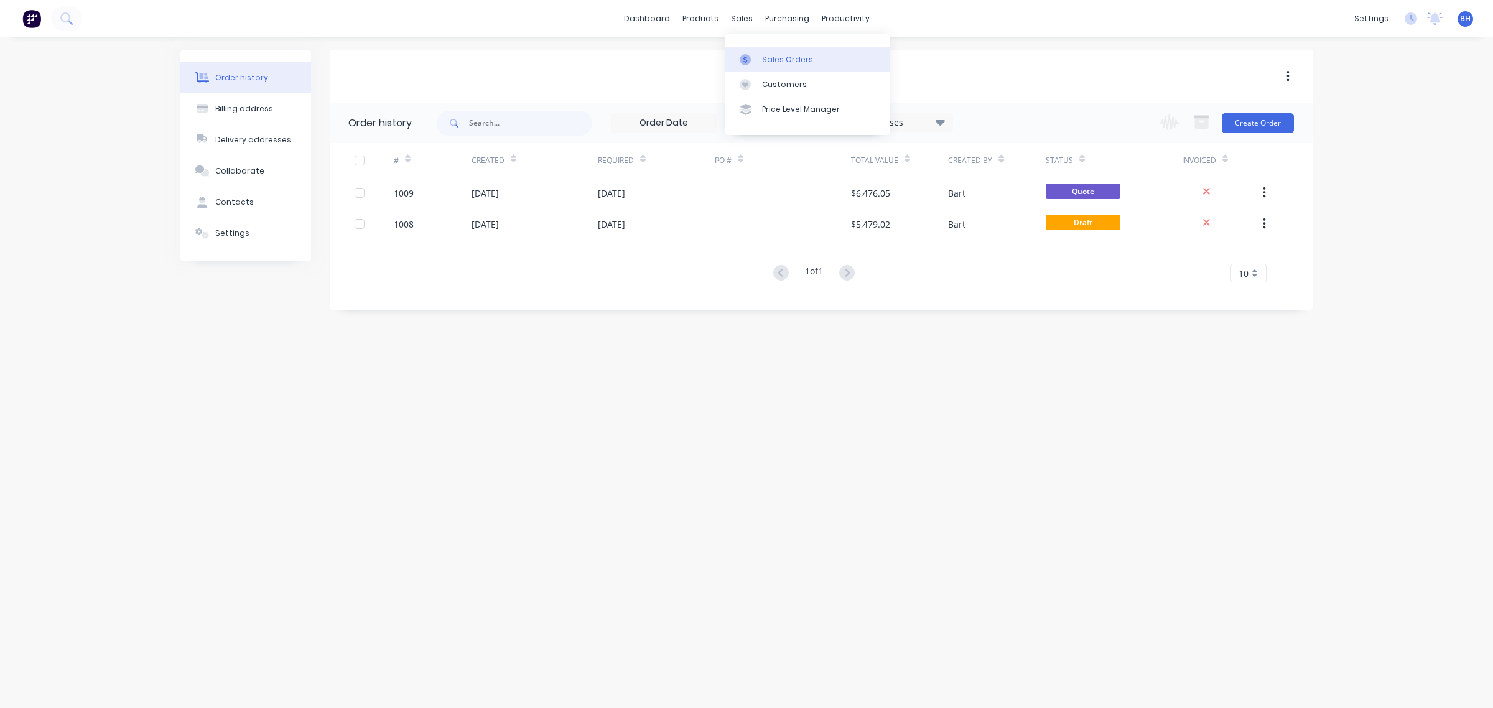
click at [768, 60] on div "Sales Orders" at bounding box center [787, 59] width 51 height 11
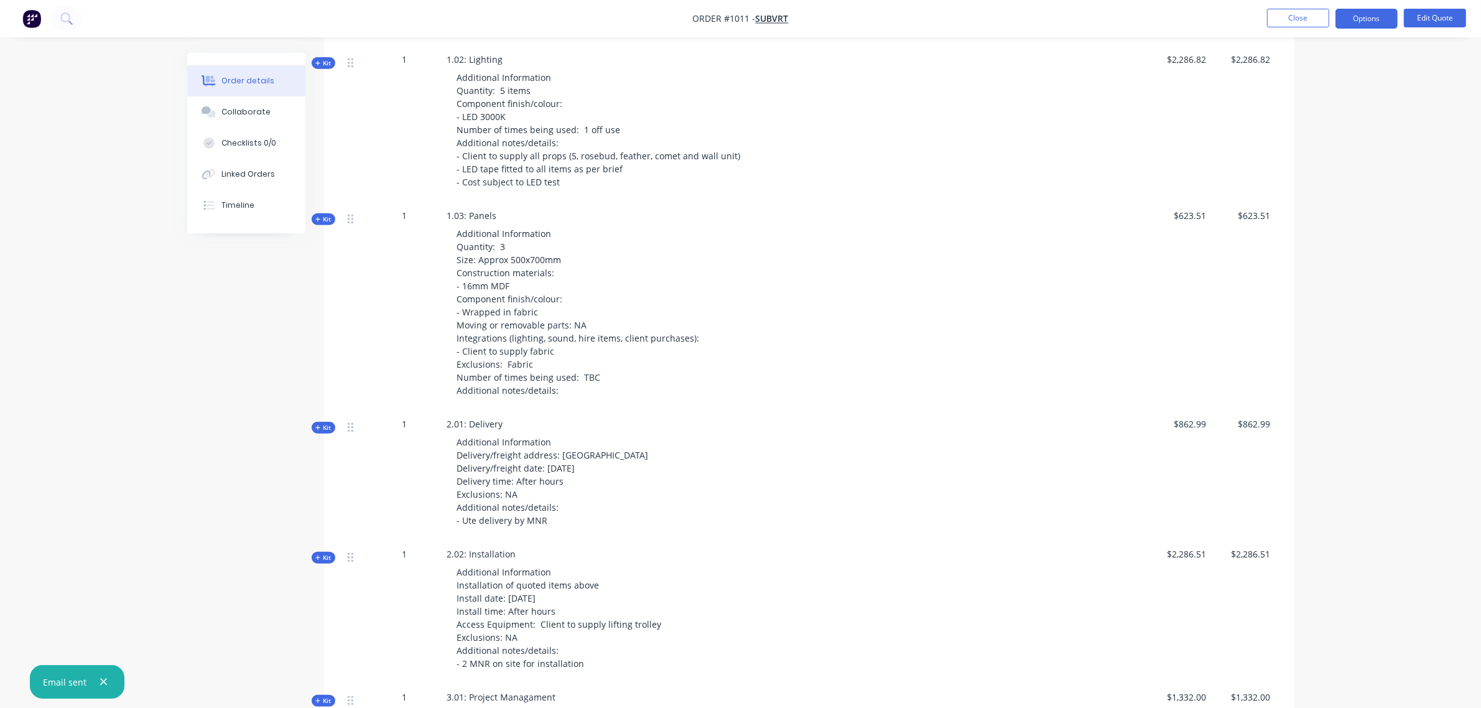
scroll to position [1036, 0]
click at [327, 552] on span "Kit" at bounding box center [323, 556] width 16 height 9
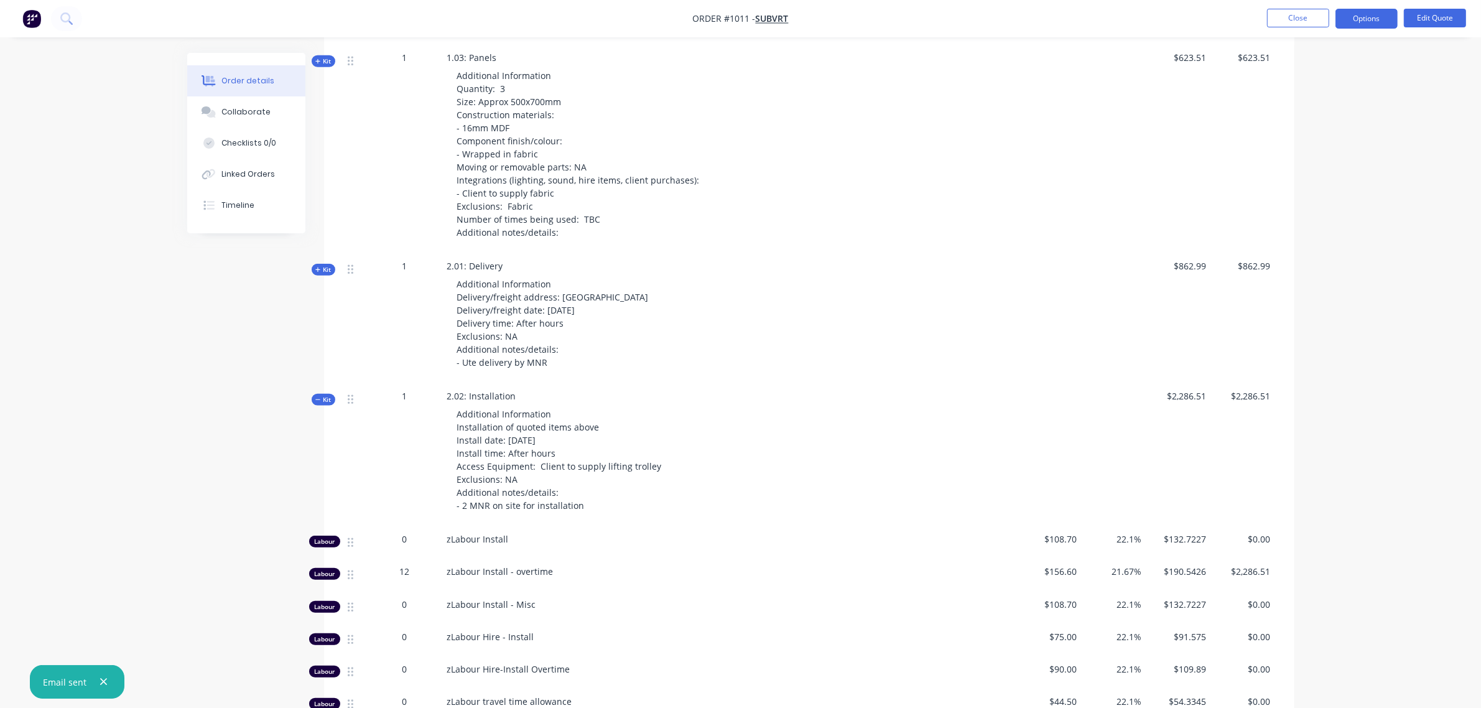
scroll to position [1192, 0]
click at [319, 398] on icon "button" at bounding box center [318, 401] width 6 height 6
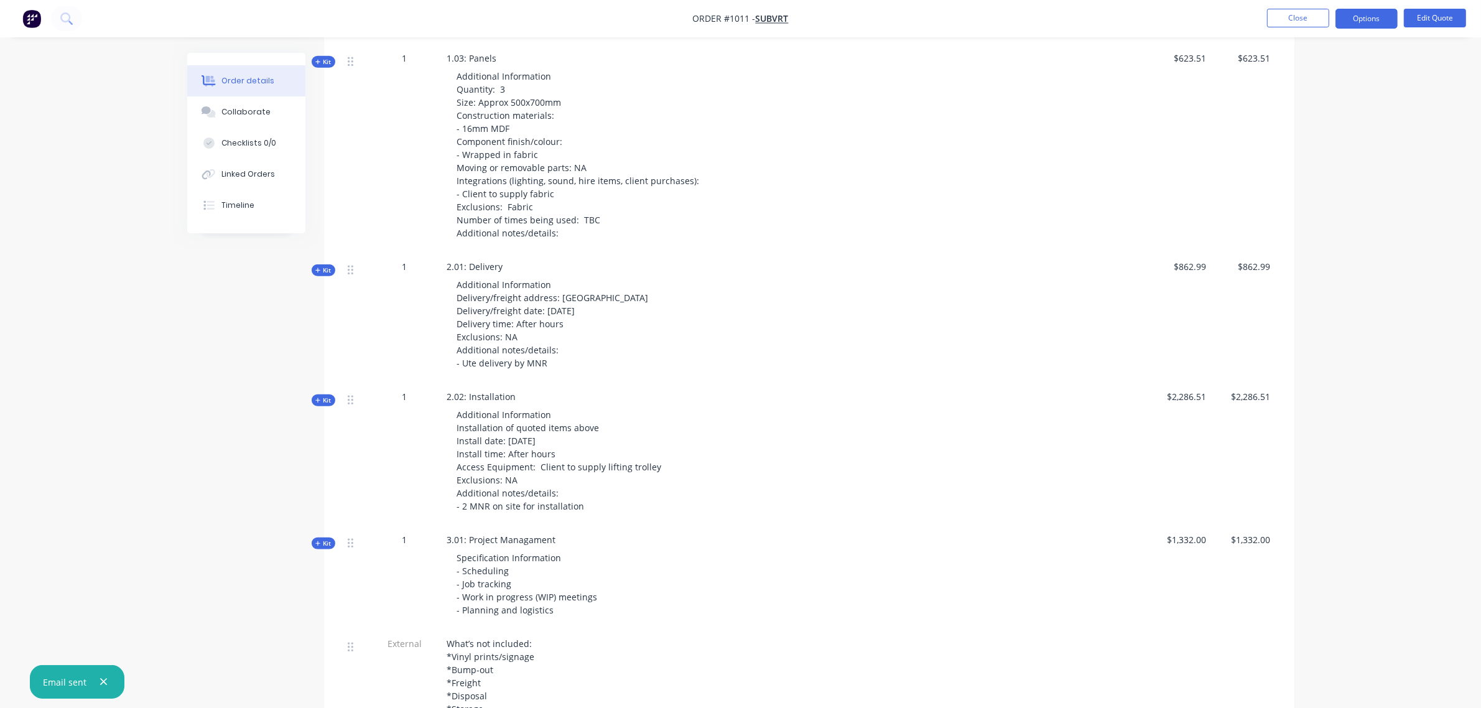
click at [322, 266] on span "Kit" at bounding box center [323, 270] width 16 height 9
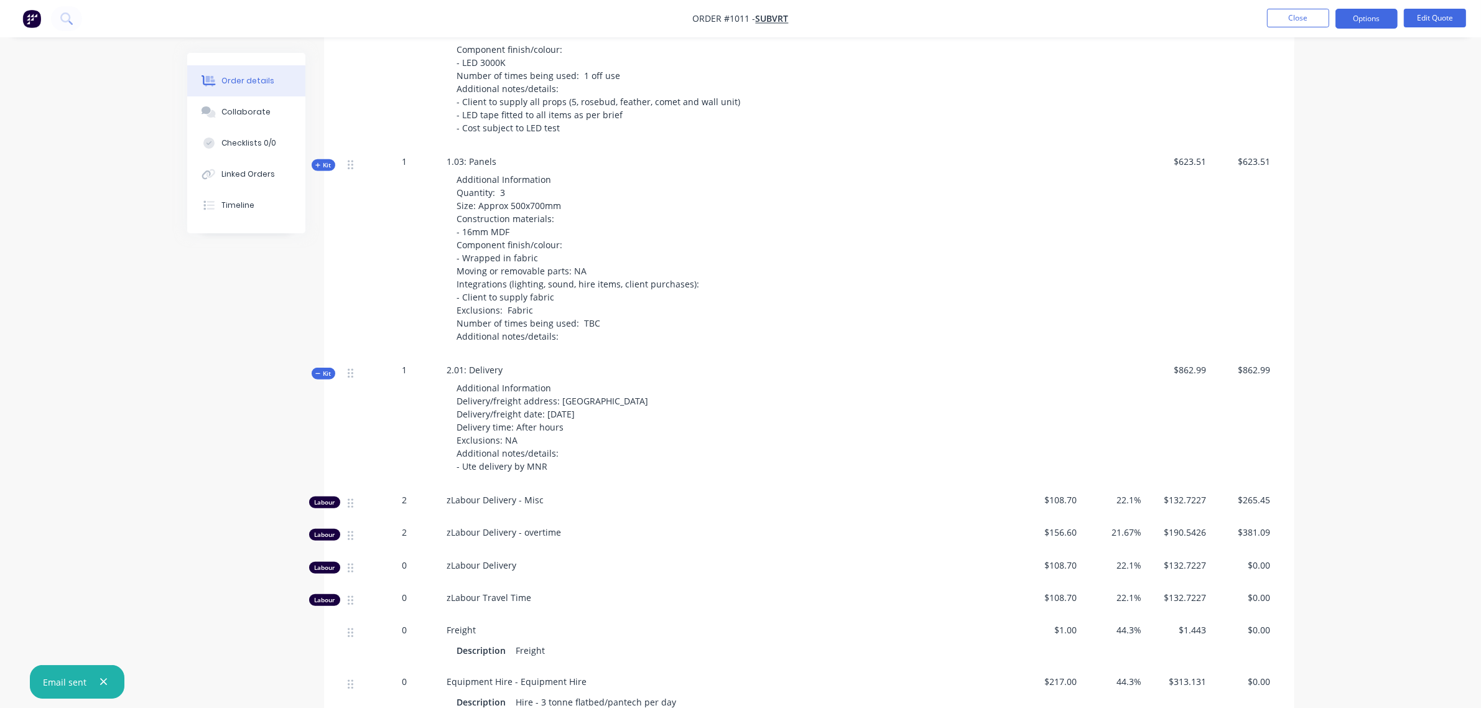
scroll to position [1088, 0]
click at [324, 370] on span "Kit" at bounding box center [323, 374] width 16 height 9
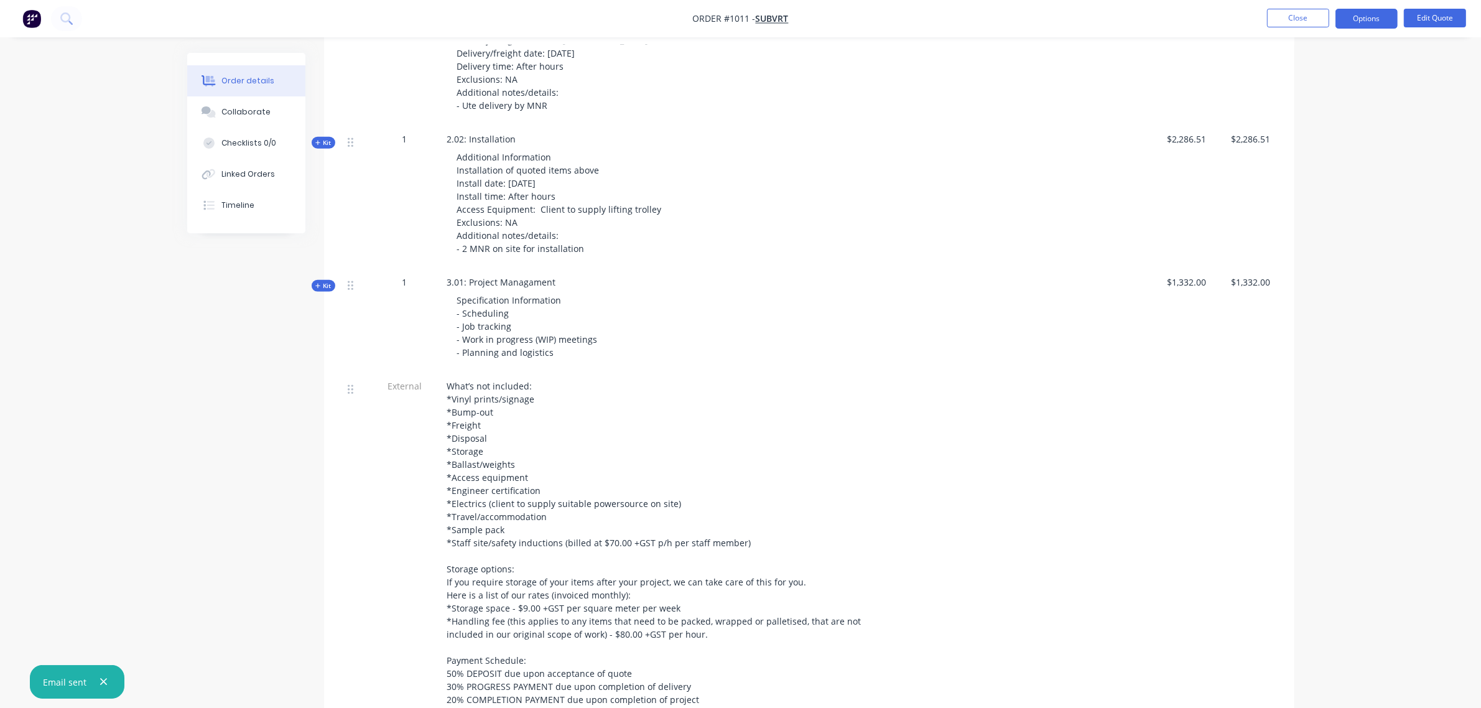
scroll to position [1450, 0]
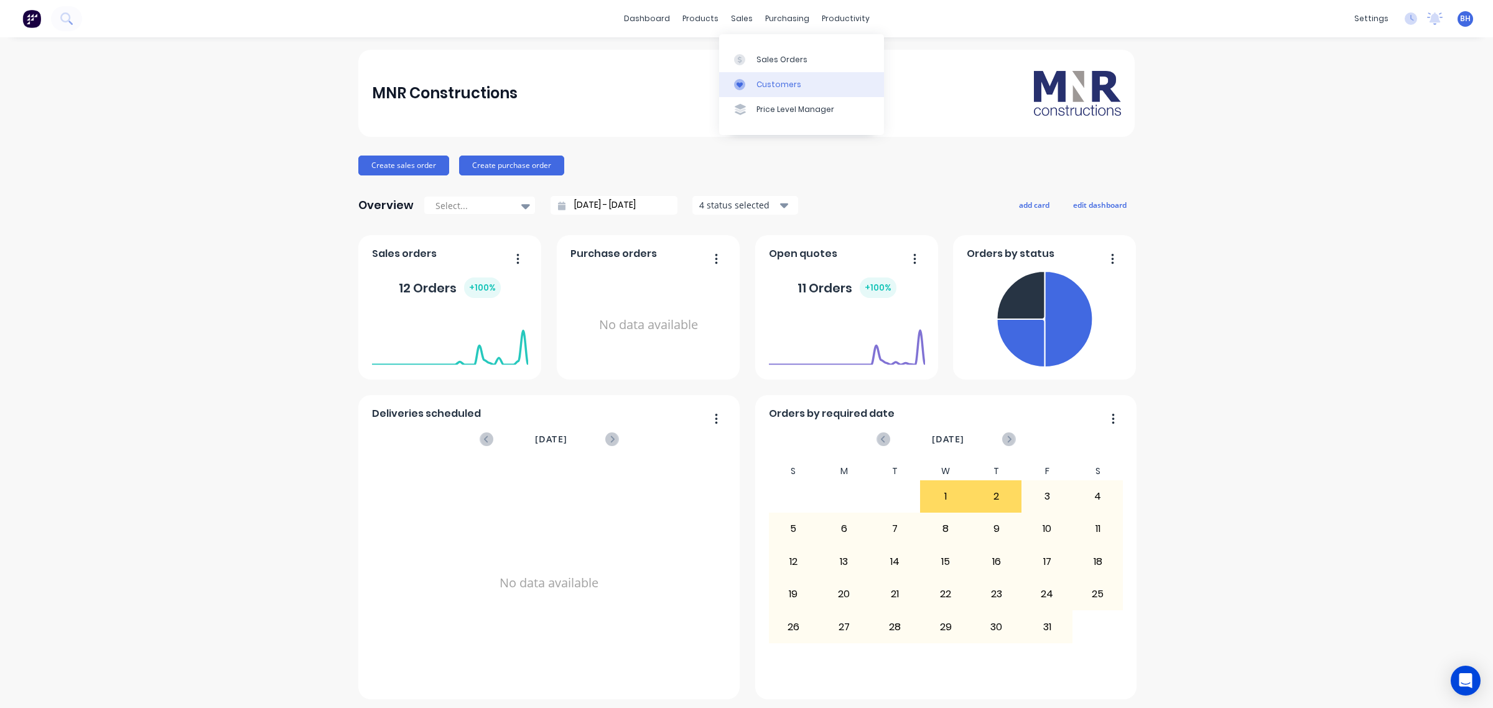
click at [762, 86] on div "Customers" at bounding box center [779, 84] width 45 height 11
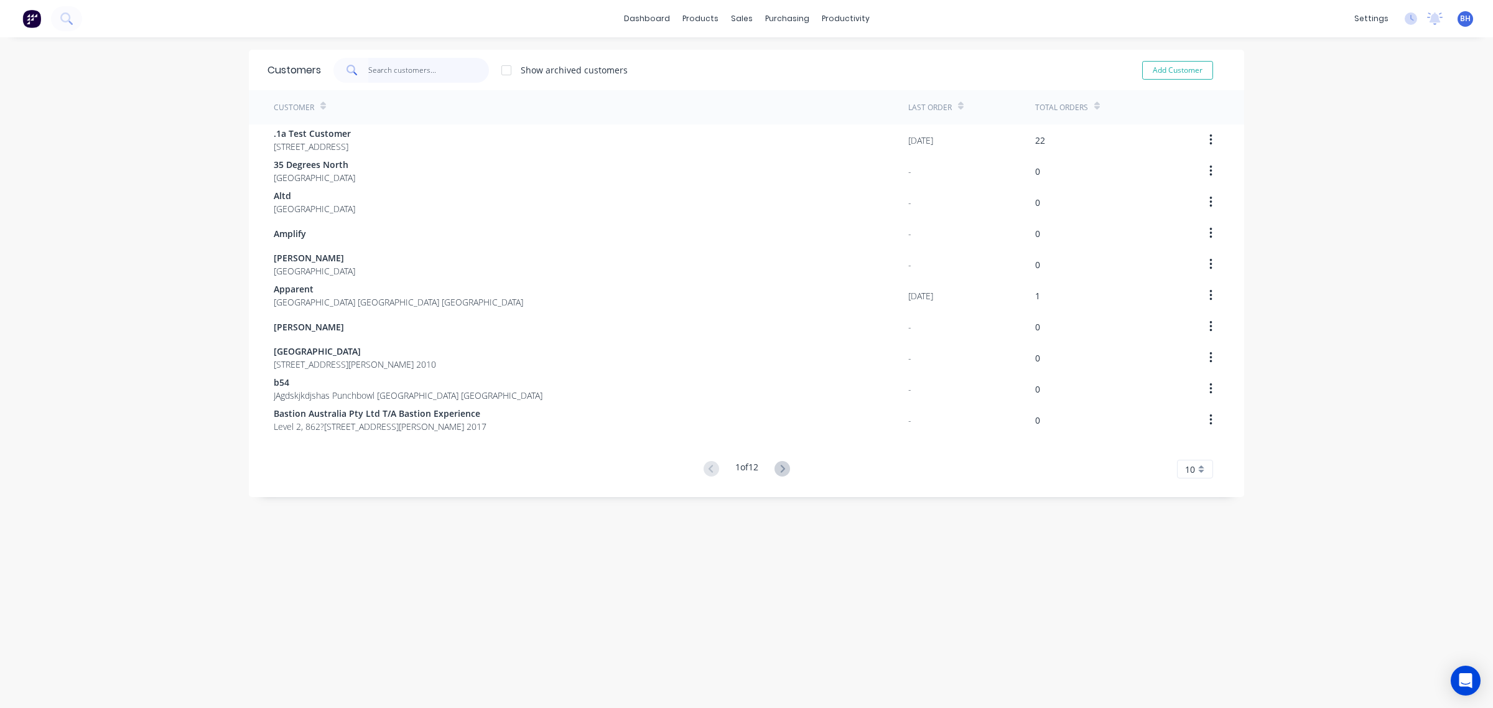
click at [403, 72] on input "text" at bounding box center [428, 70] width 121 height 25
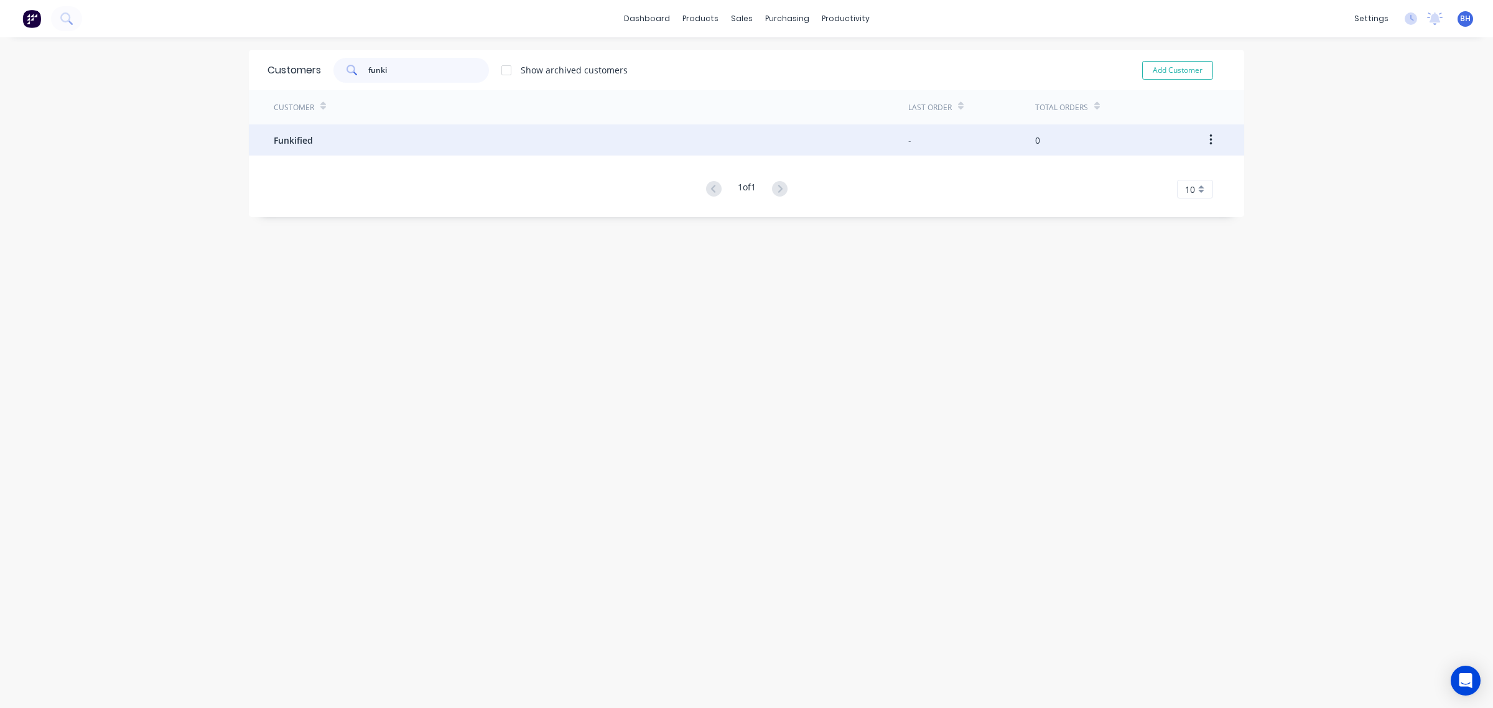
type input "funki"
click at [343, 147] on div "Funkified" at bounding box center [591, 139] width 635 height 31
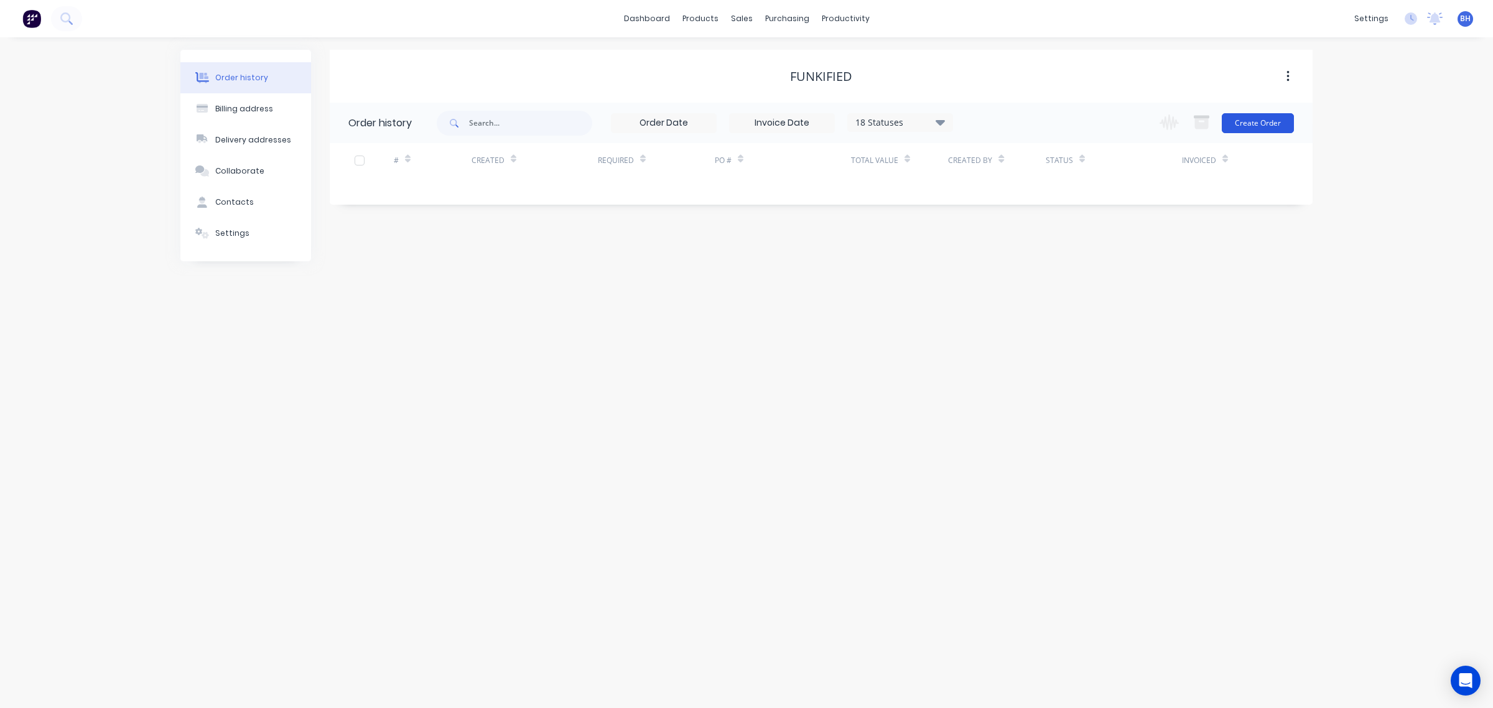
click at [1259, 123] on button "Create Order" at bounding box center [1258, 123] width 72 height 20
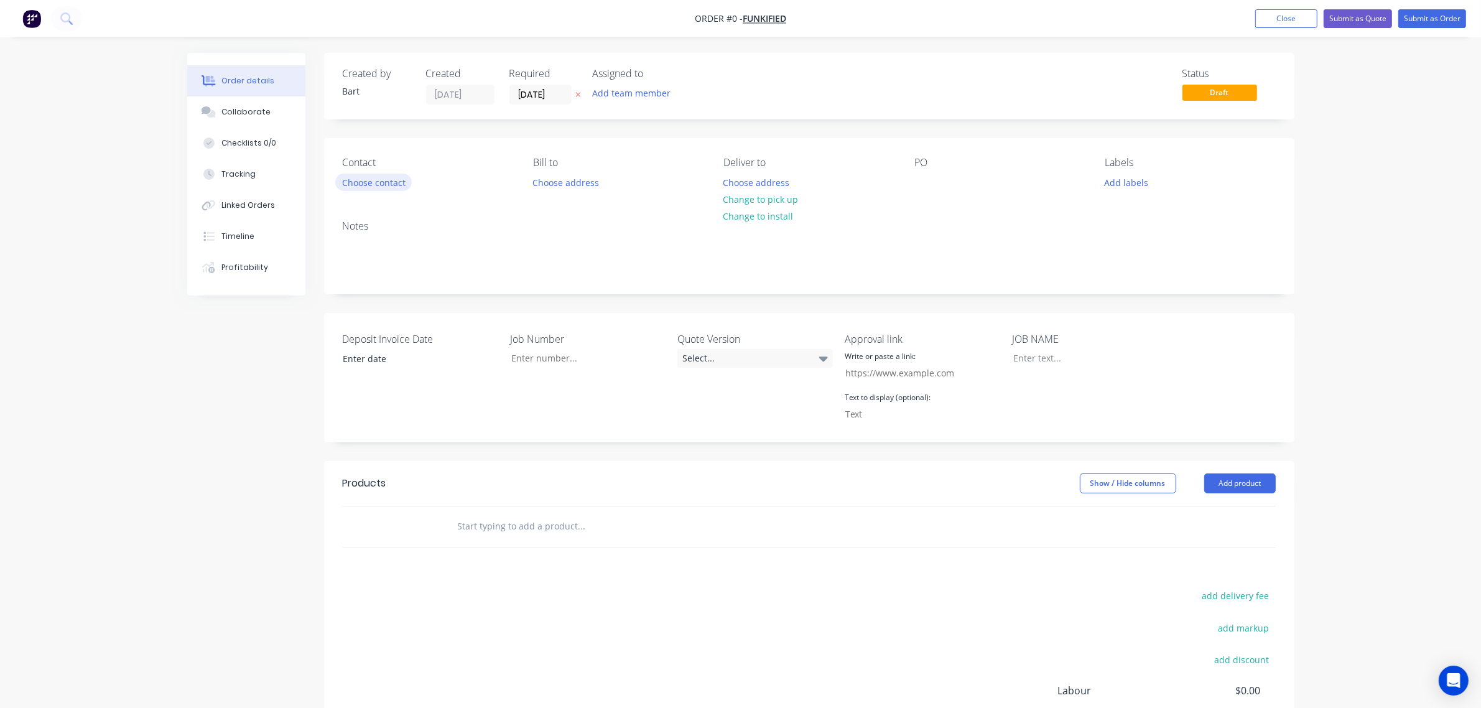
click at [403, 176] on button "Choose contact" at bounding box center [373, 182] width 77 height 17
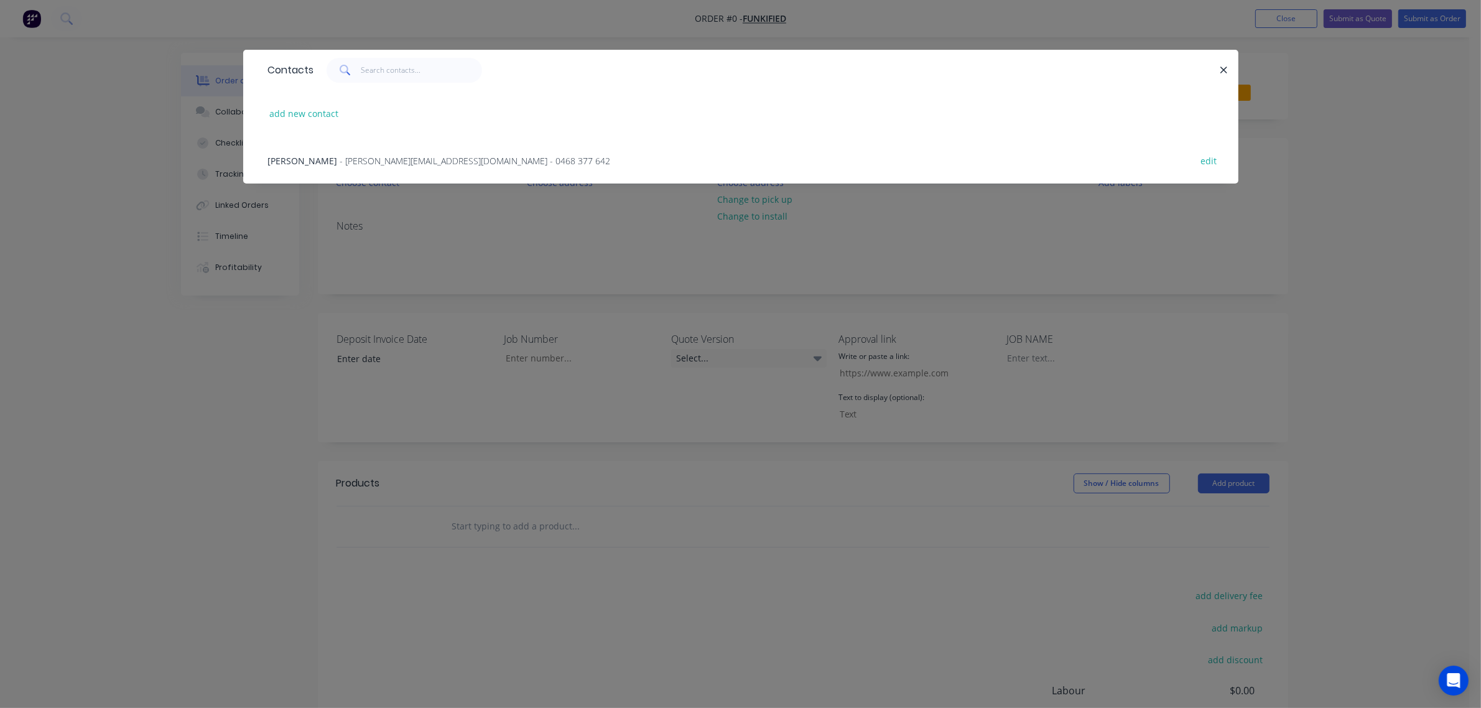
click at [366, 159] on span "- [PERSON_NAME][EMAIL_ADDRESS][DOMAIN_NAME] - 0468 377 642" at bounding box center [475, 161] width 271 height 12
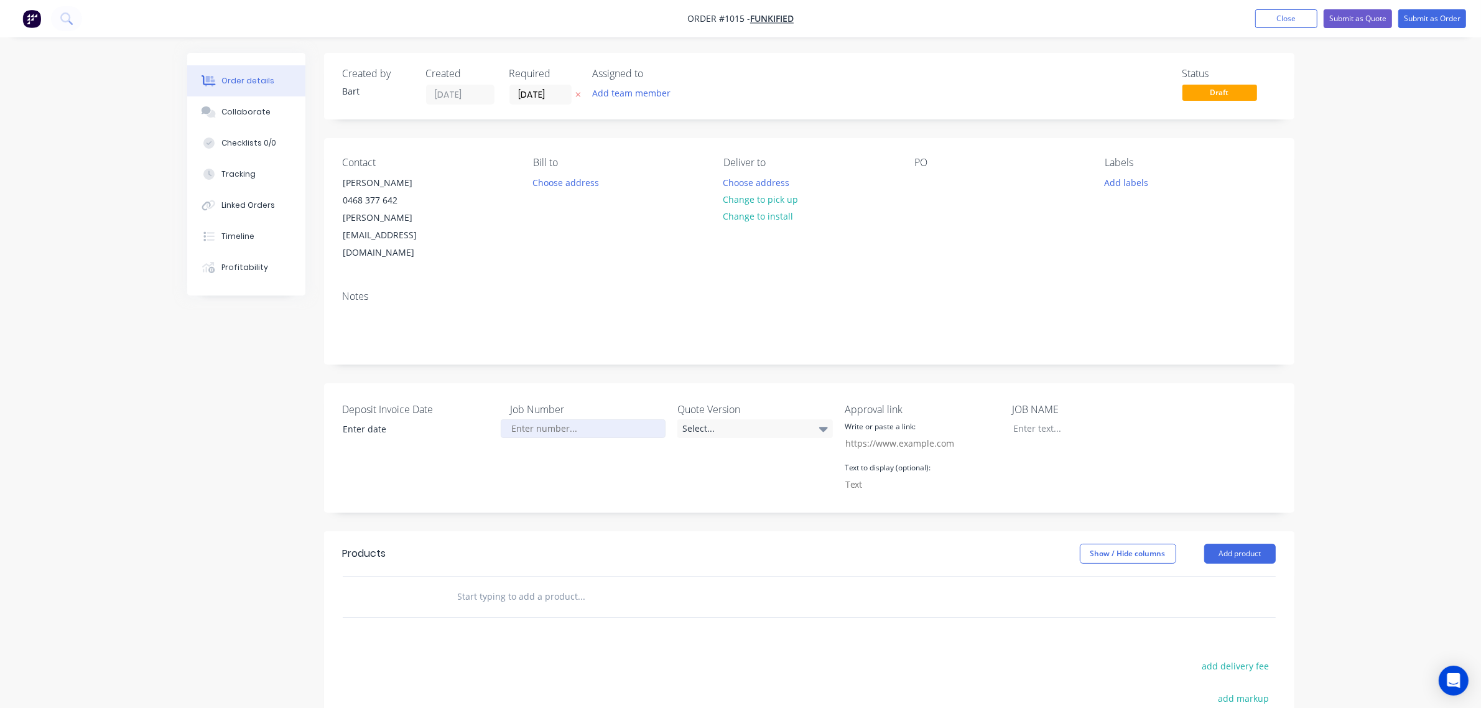
click at [538, 419] on input "Deposit Invoice Date" at bounding box center [583, 428] width 164 height 19
click at [1044, 419] on div at bounding box center [1082, 428] width 156 height 18
click at [607, 419] on input "Deposit Invoice Date" at bounding box center [583, 428] width 164 height 19
click at [707, 419] on div "Select..." at bounding box center [756, 428] width 156 height 19
click at [707, 440] on button "V1" at bounding box center [771, 445] width 187 height 25
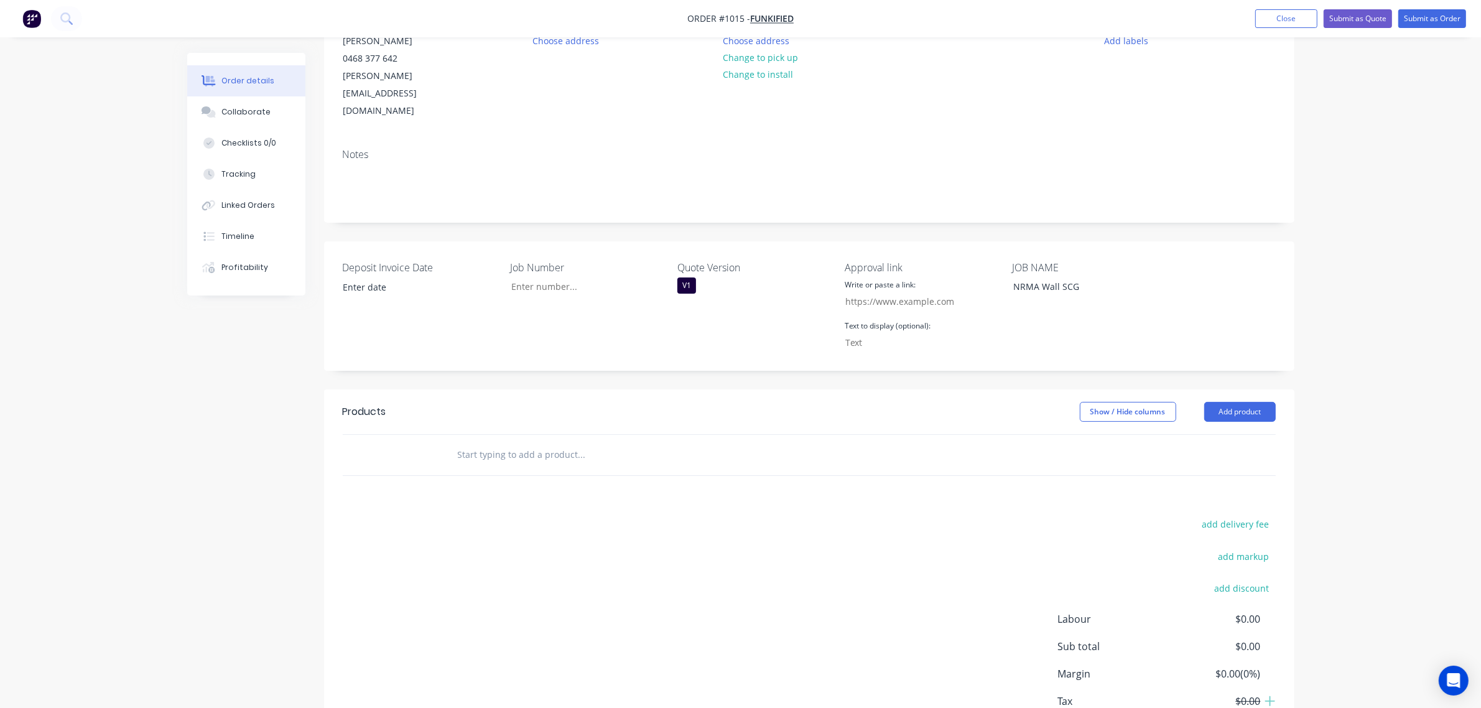
scroll to position [192, 0]
